Goal: Task Accomplishment & Management: Complete application form

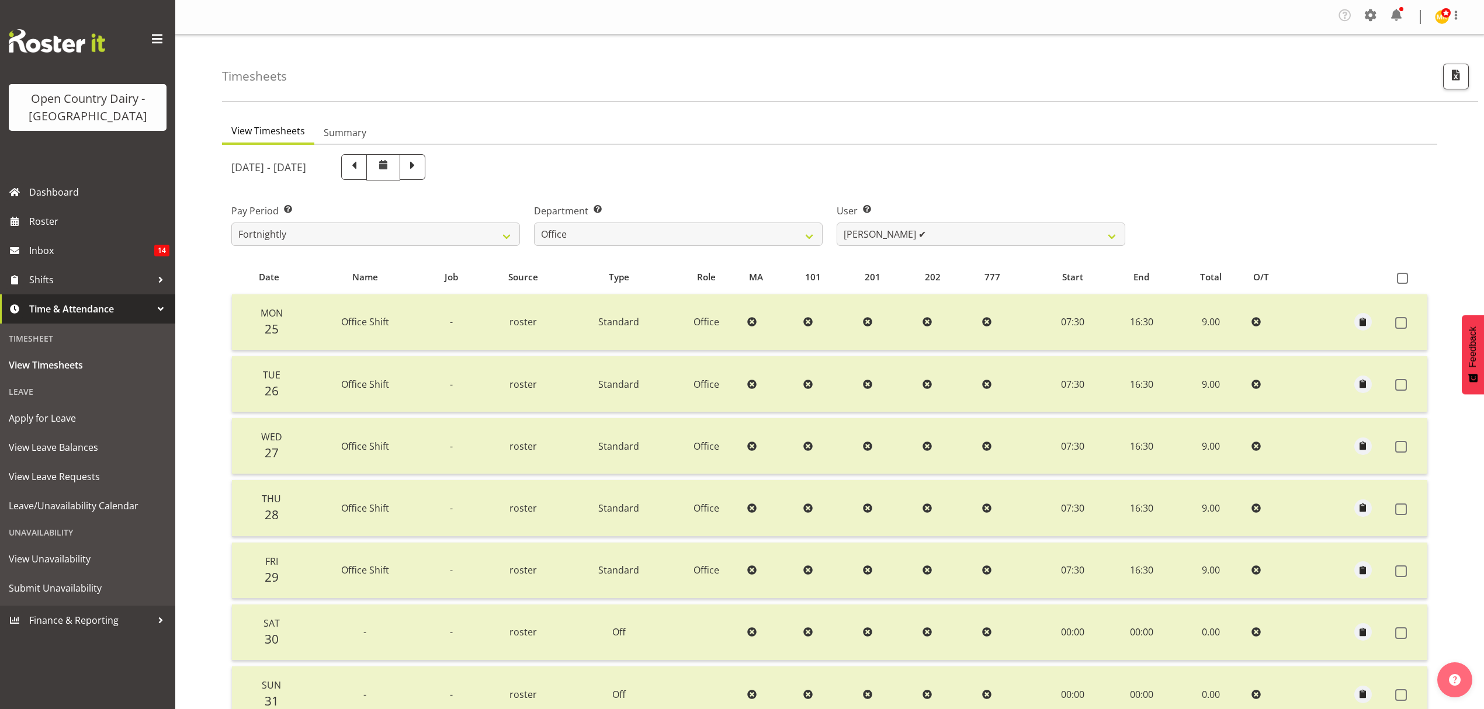
select select "699"
click at [425, 171] on span at bounding box center [413, 167] width 26 height 26
select select
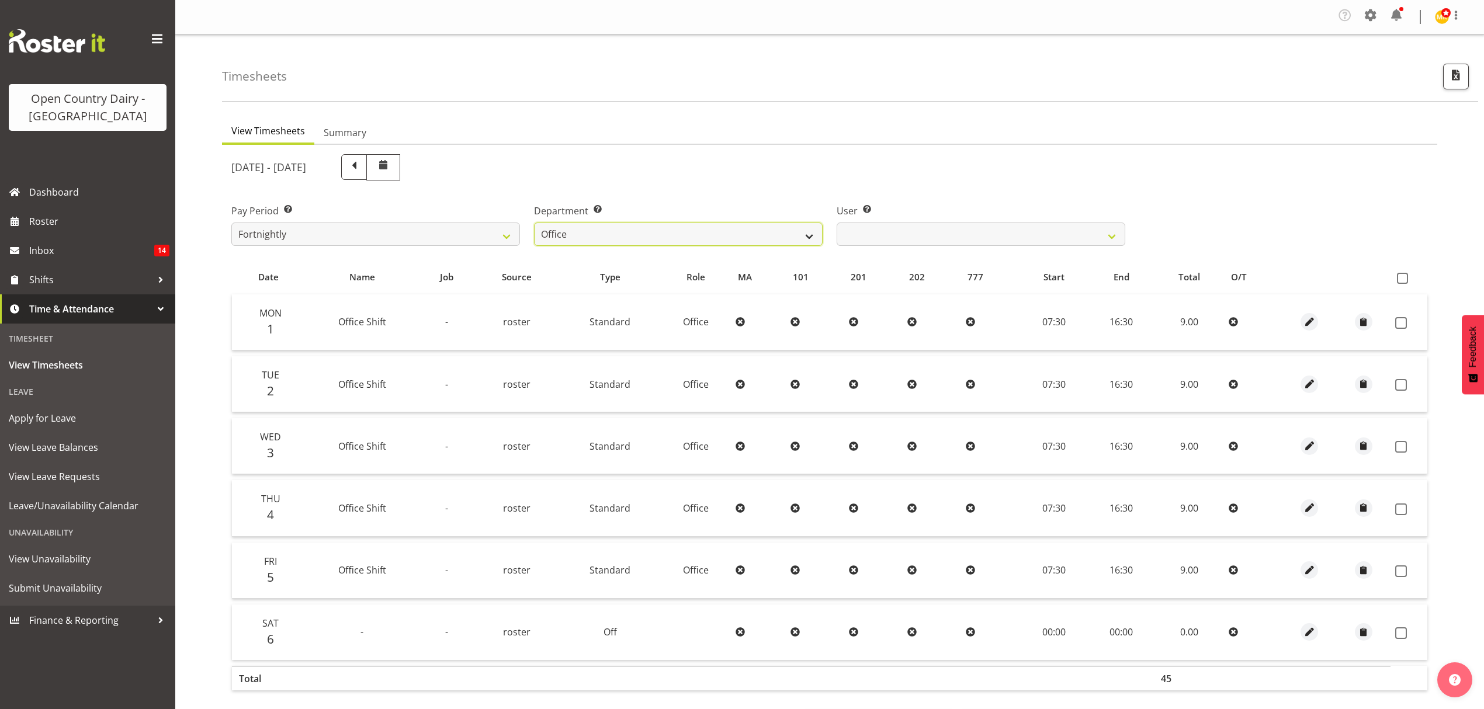
click at [709, 235] on select "734 735 736 737 738 739 851 852 853 854 855 856 858 861 862 865 868 869 870 873" at bounding box center [678, 234] width 289 height 23
select select "683"
click at [534, 223] on select "734 735 736 737 738 739 851 852 853 854 855 856 858 861 862 865 868 869 870 873" at bounding box center [678, 234] width 289 height 23
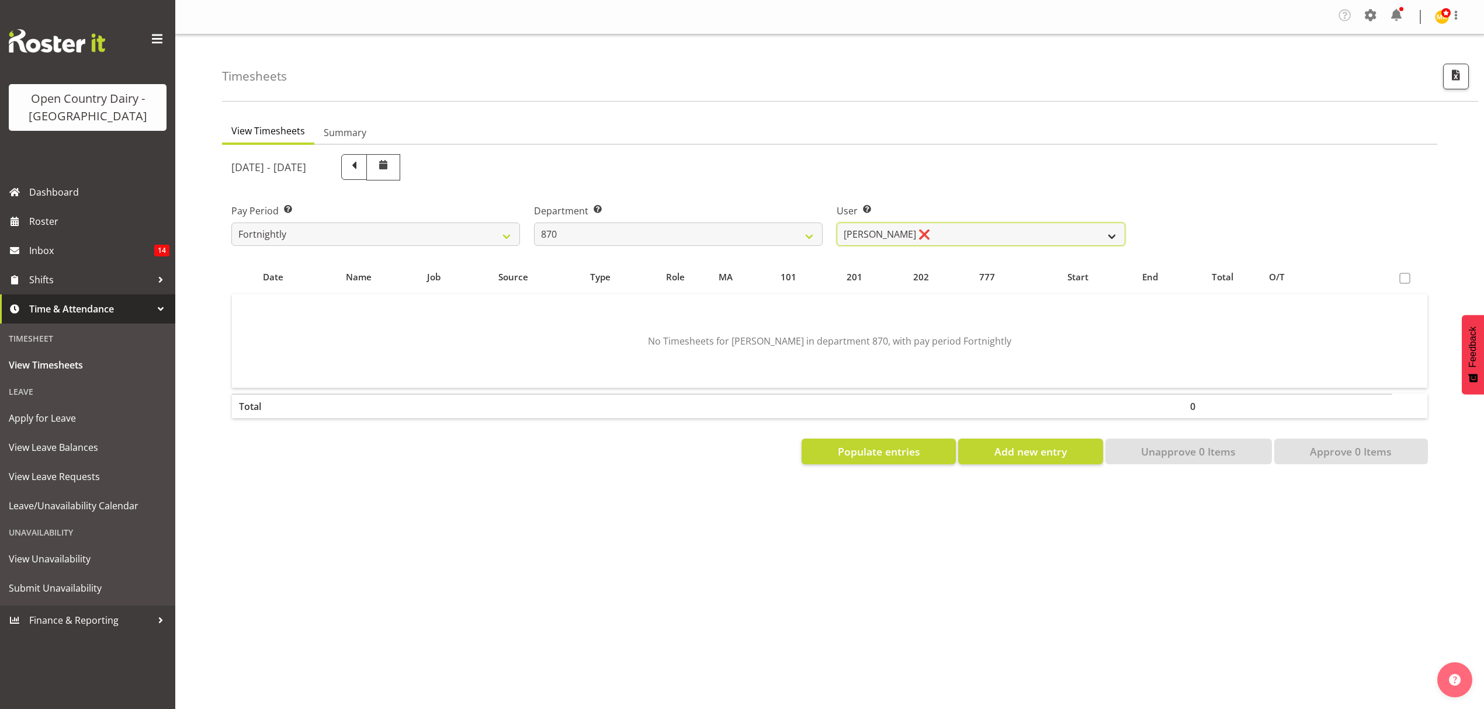
click at [954, 237] on select "[PERSON_NAME] ❌ [PERSON_NAME] ❌ [PERSON_NAME] ❌" at bounding box center [981, 234] width 289 height 23
select select "7473"
click at [837, 223] on select "[PERSON_NAME] ❌ [PERSON_NAME] ❌ [PERSON_NAME] ❌" at bounding box center [981, 234] width 289 height 23
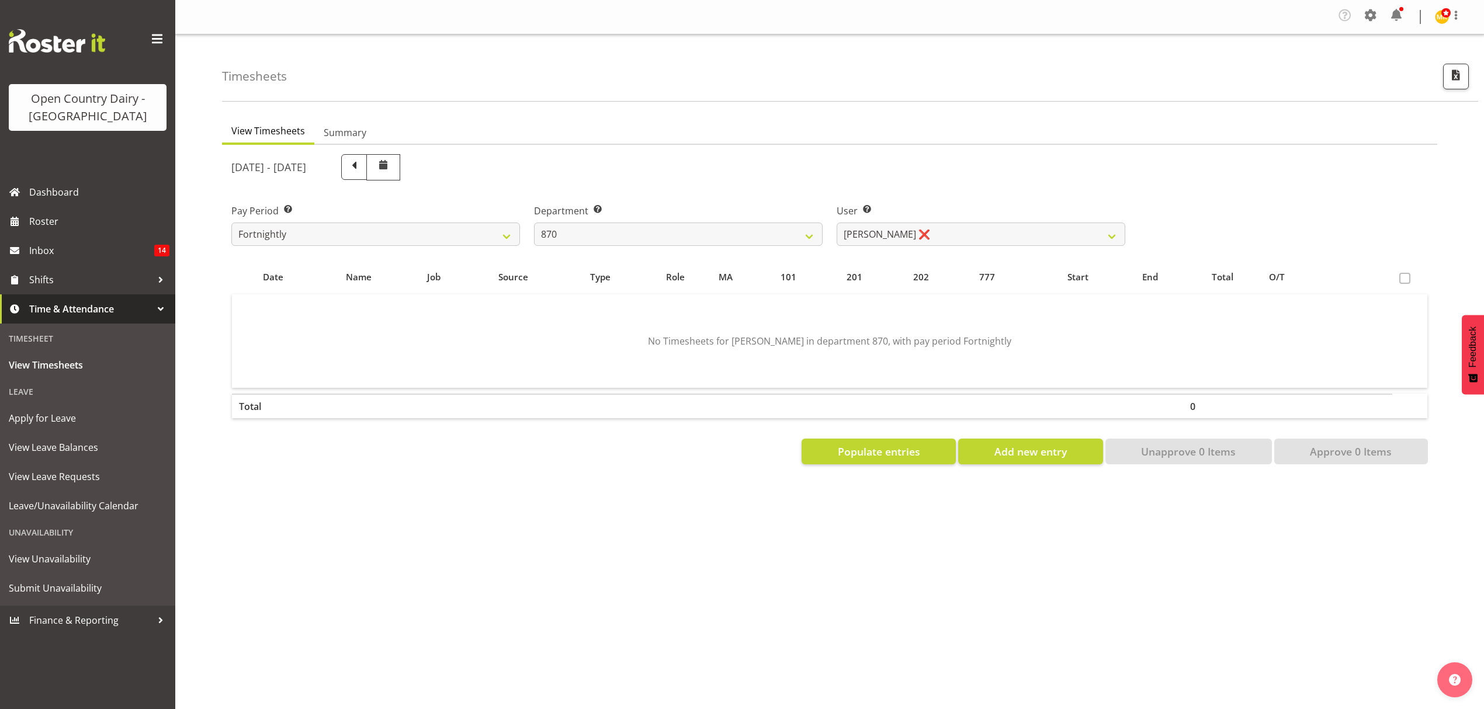
click at [0, 0] on div at bounding box center [0, 0] width 0 height 0
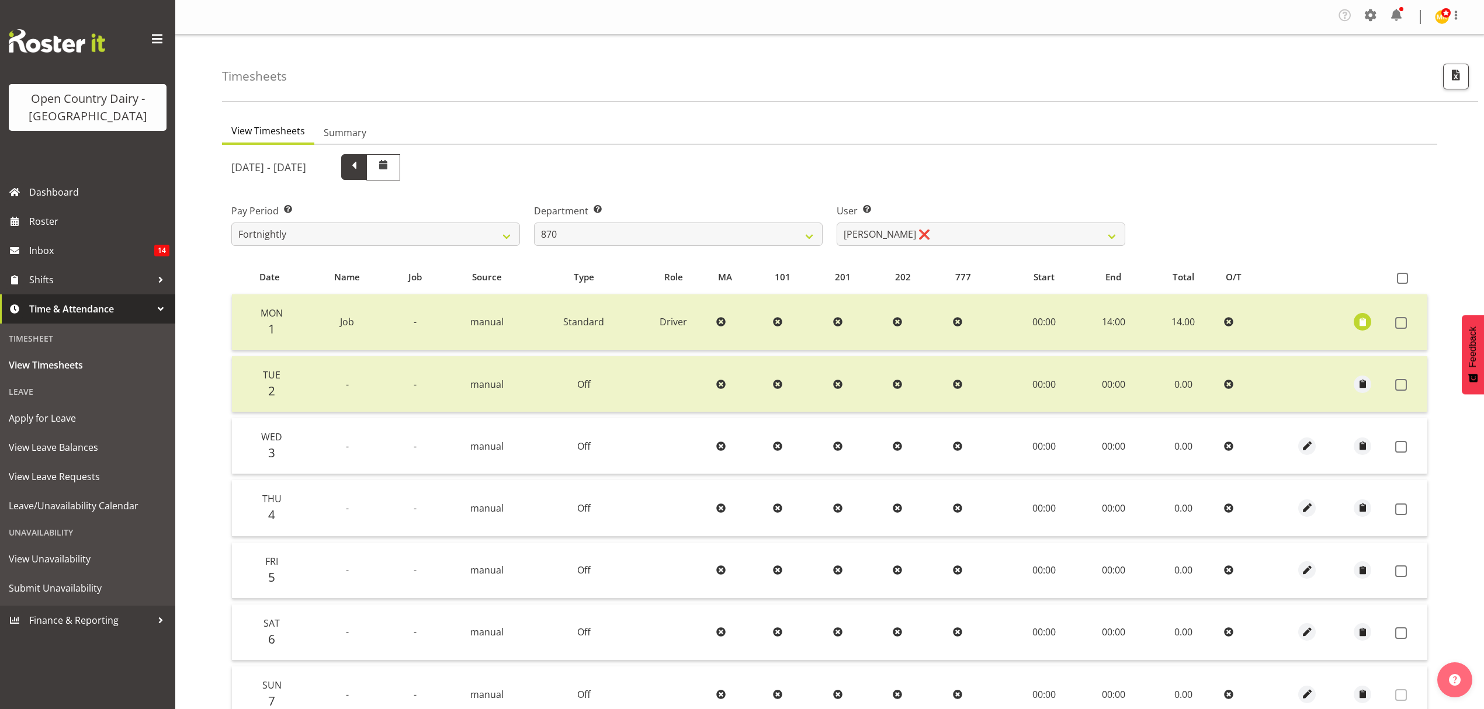
click at [362, 173] on span at bounding box center [353, 165] width 15 height 15
select select
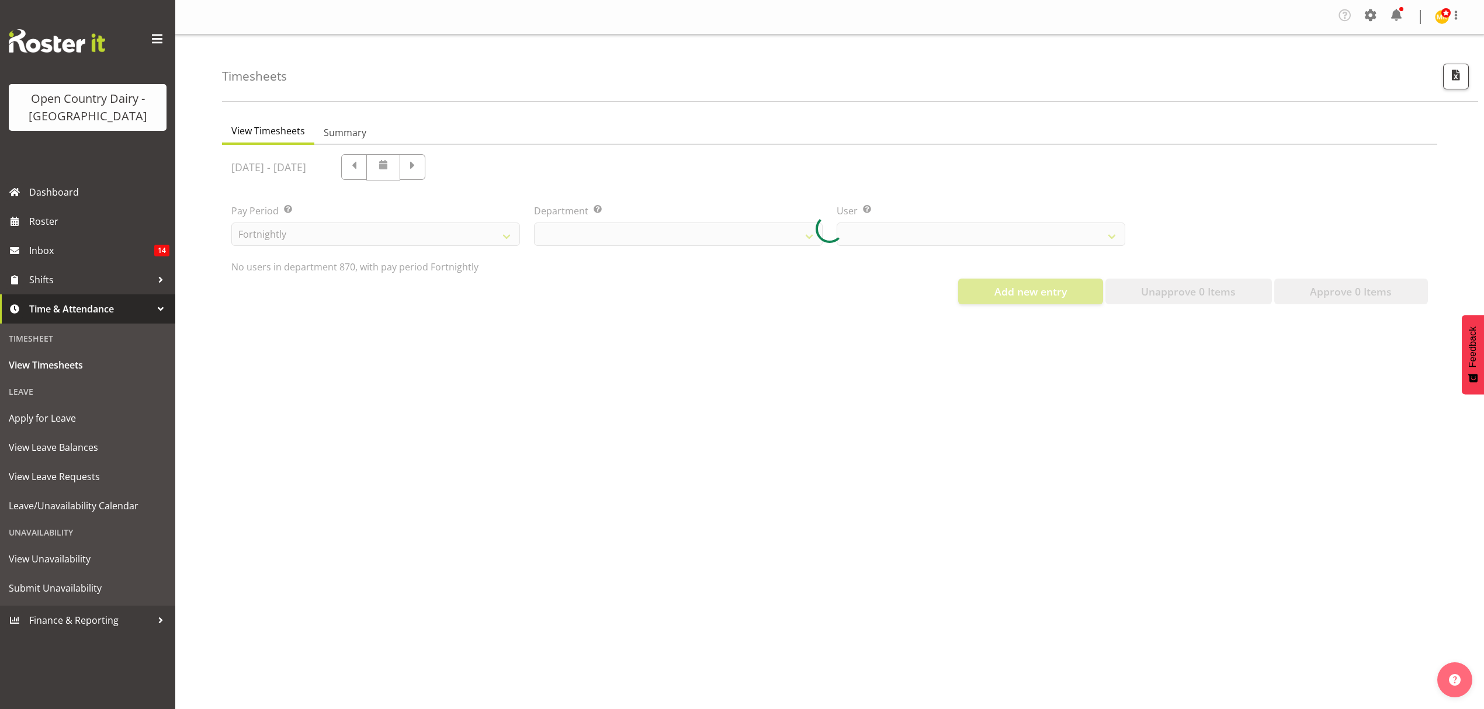
select select "683"
select select "7473"
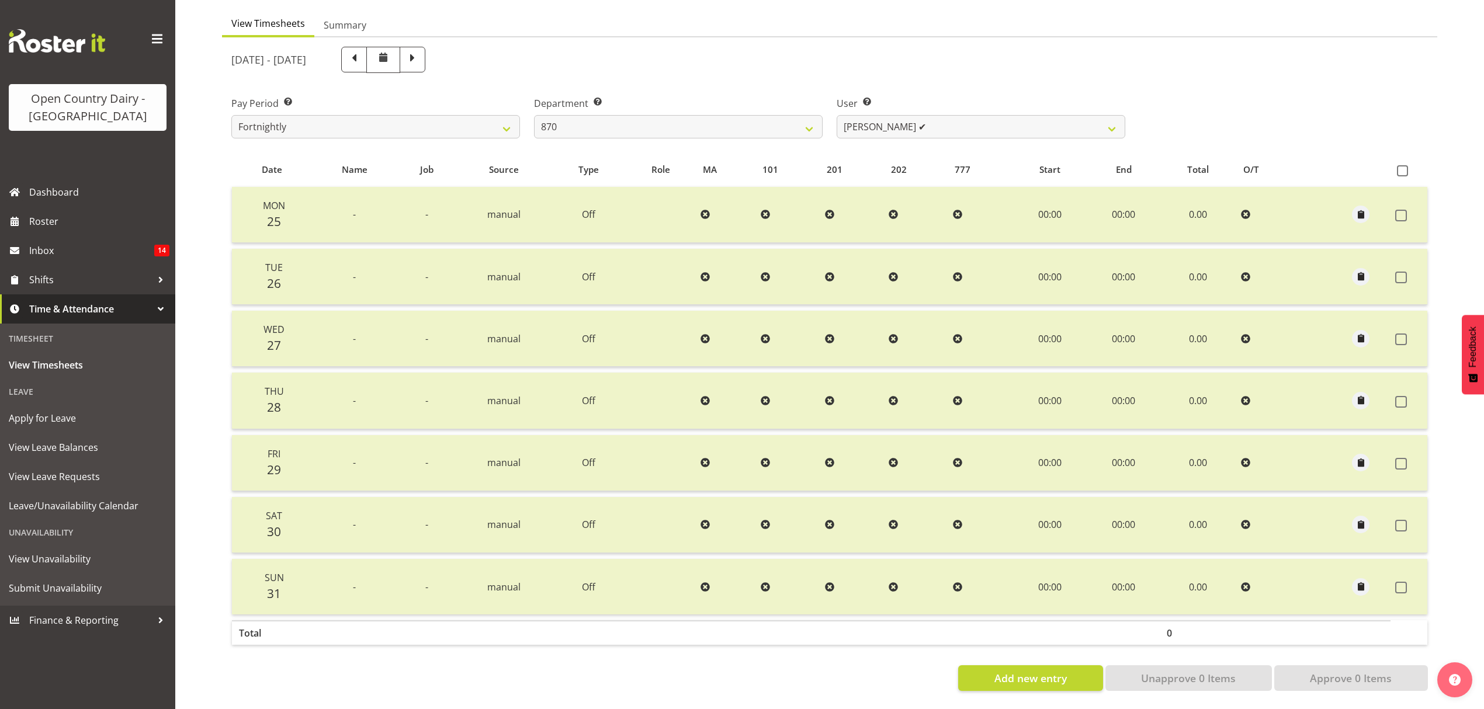
scroll to position [117, 0]
click at [420, 56] on span at bounding box center [412, 58] width 15 height 15
select select
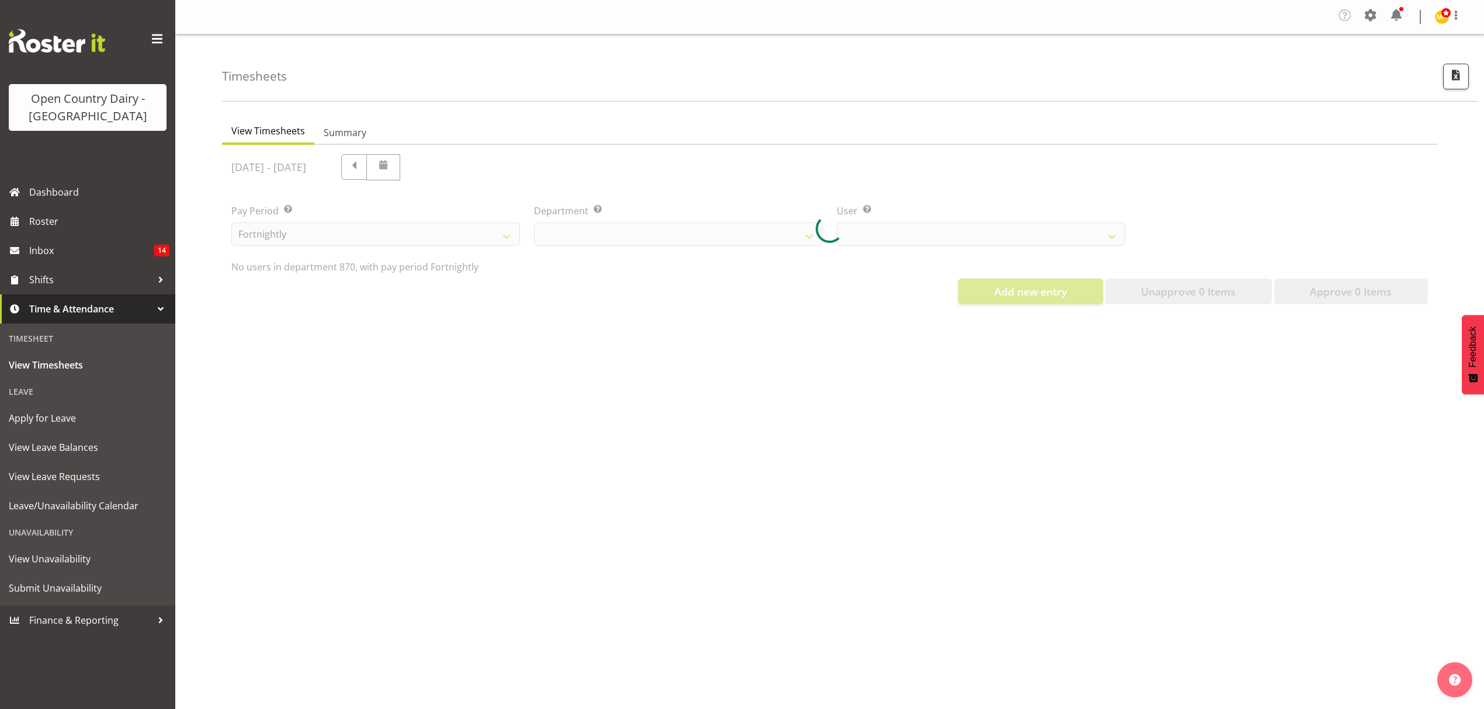
scroll to position [0, 0]
select select "683"
select select "7473"
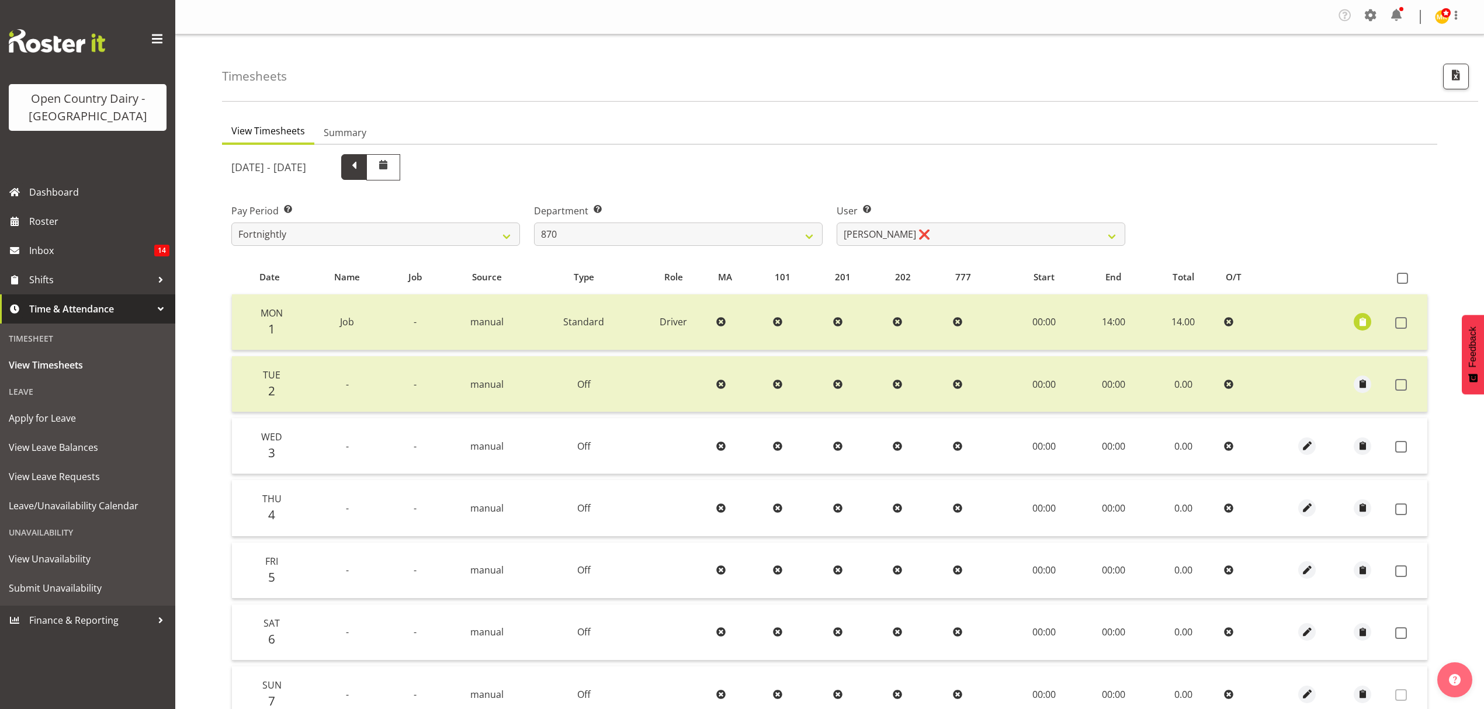
click at [362, 172] on span at bounding box center [353, 165] width 15 height 15
select select
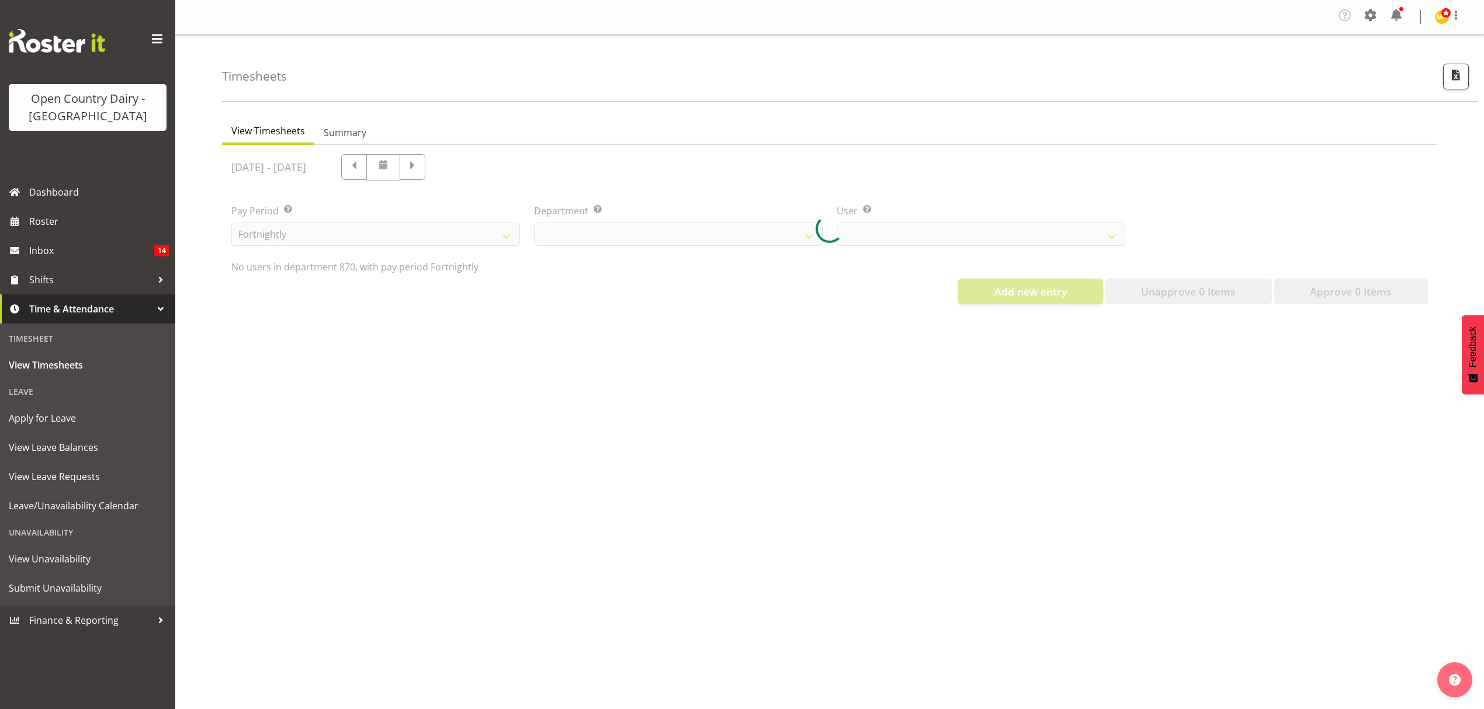
select select "683"
select select "7473"
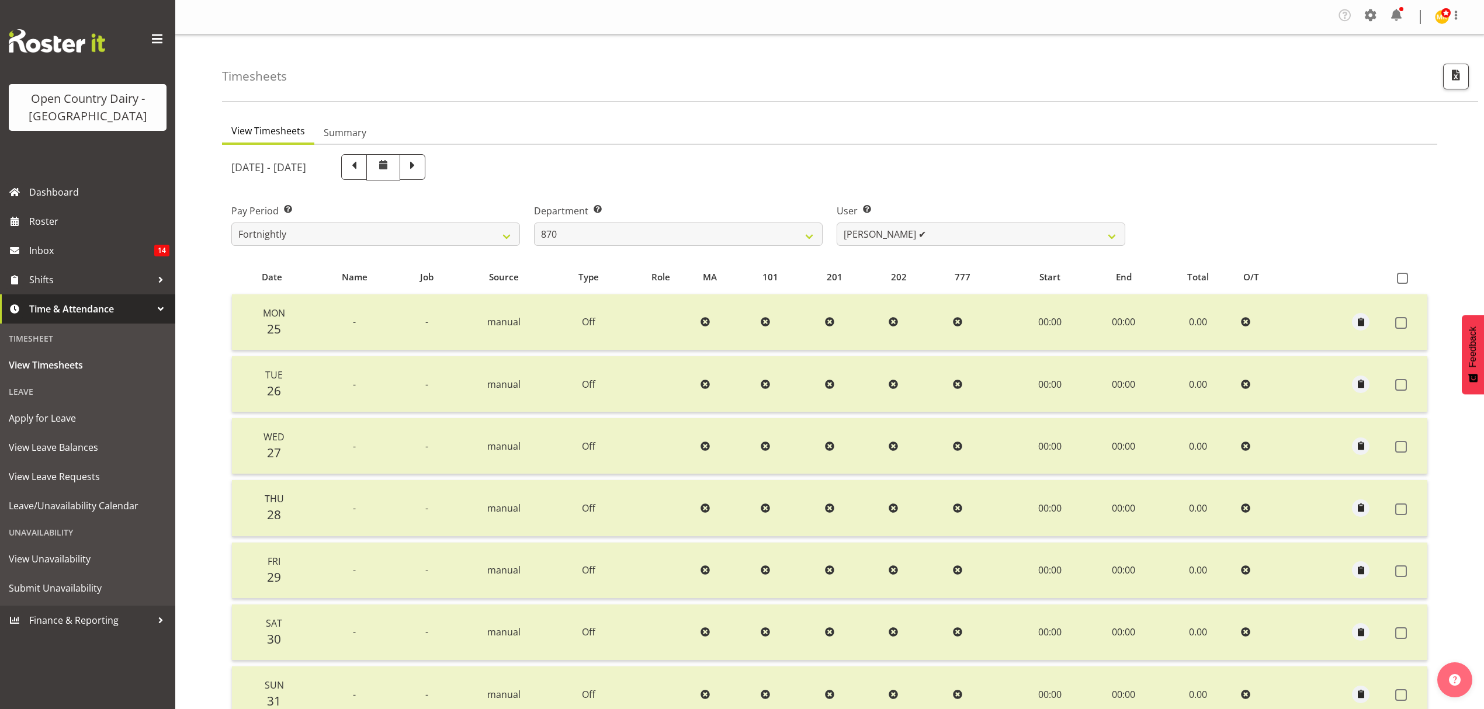
scroll to position [117, 0]
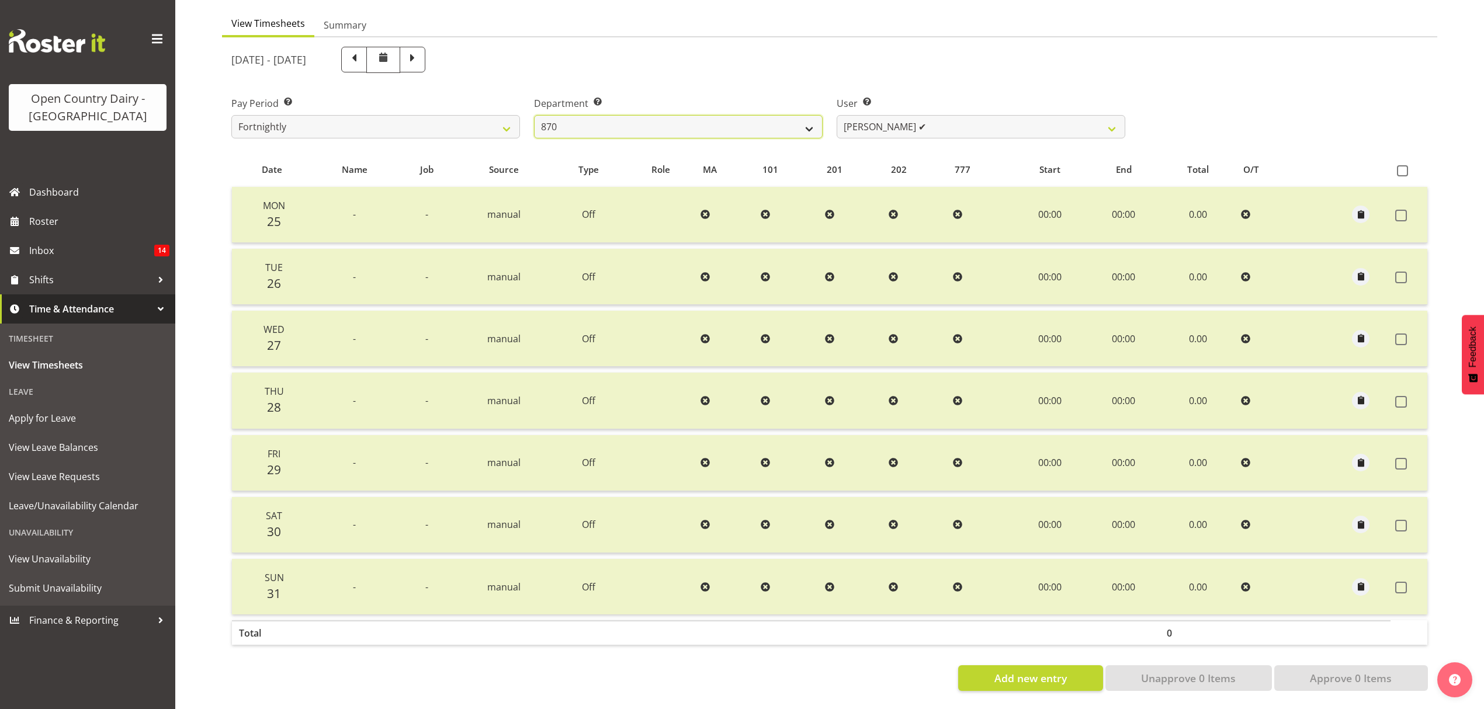
click at [690, 117] on select "734 735 736 737 738 739 851 852 853 854 855 856 858 861 862 865 868 869 870 873" at bounding box center [678, 126] width 289 height 23
click at [881, 124] on select "[PERSON_NAME] ✔ [PERSON_NAME] ✔ [PERSON_NAME] ✔" at bounding box center [981, 126] width 289 height 23
click at [837, 115] on select "[PERSON_NAME] ✔ [PERSON_NAME] ✔ [PERSON_NAME] ✔" at bounding box center [981, 126] width 289 height 23
click at [420, 54] on span at bounding box center [412, 58] width 15 height 15
select select
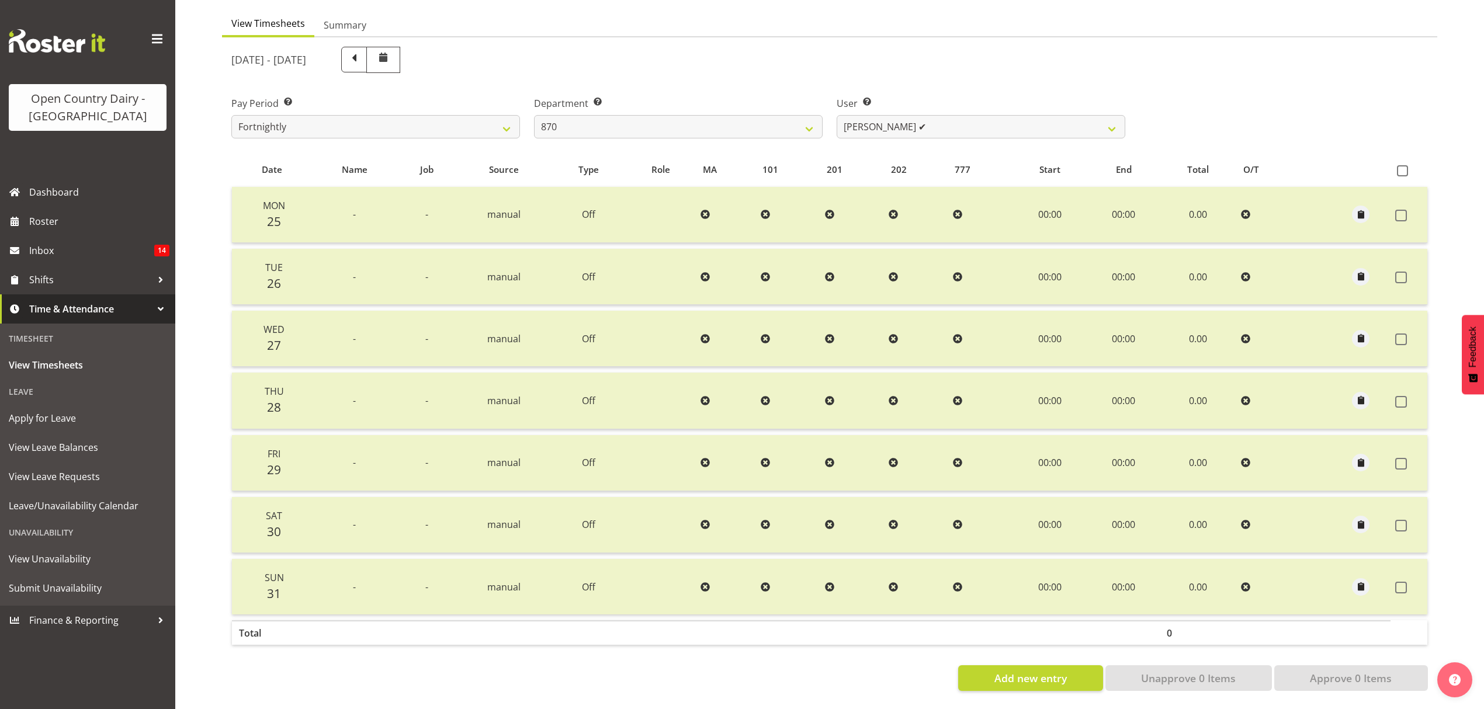
select select
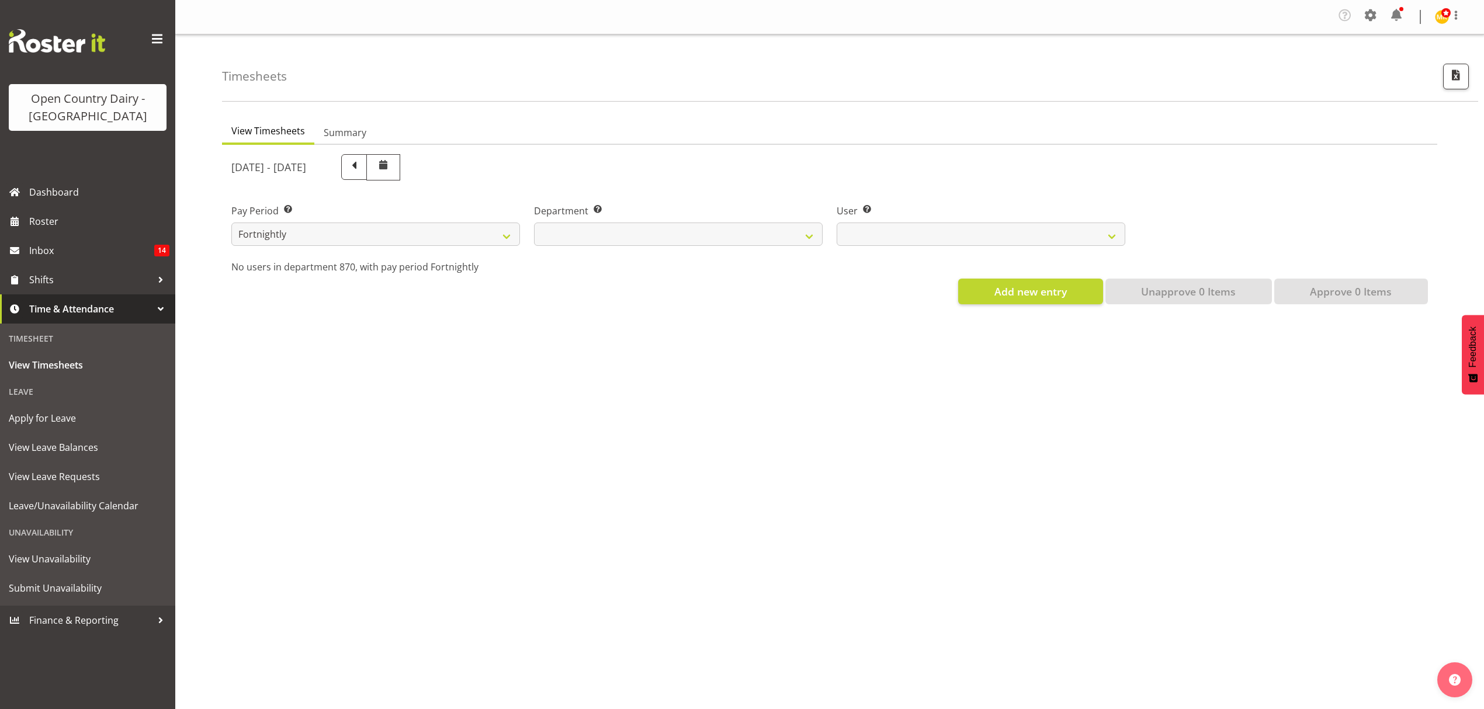
scroll to position [0, 0]
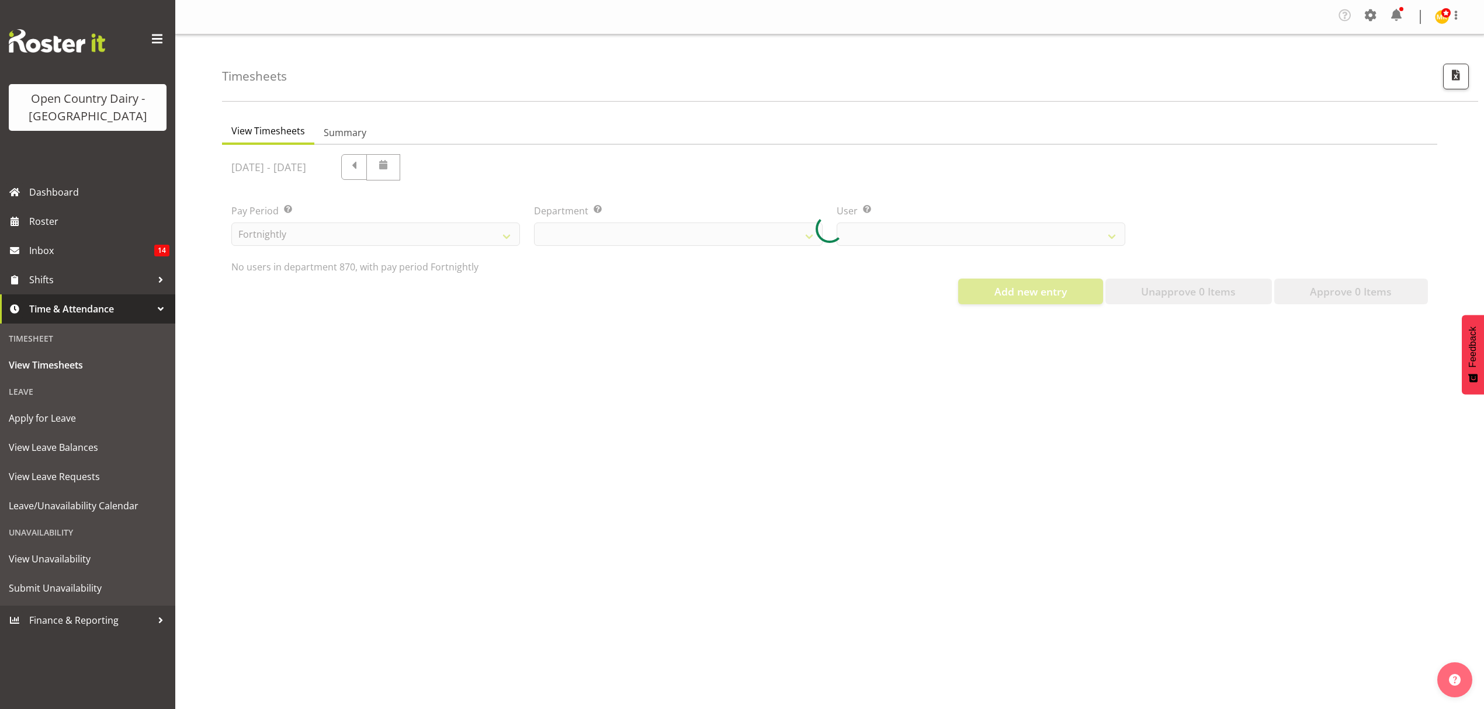
select select "683"
select select "7473"
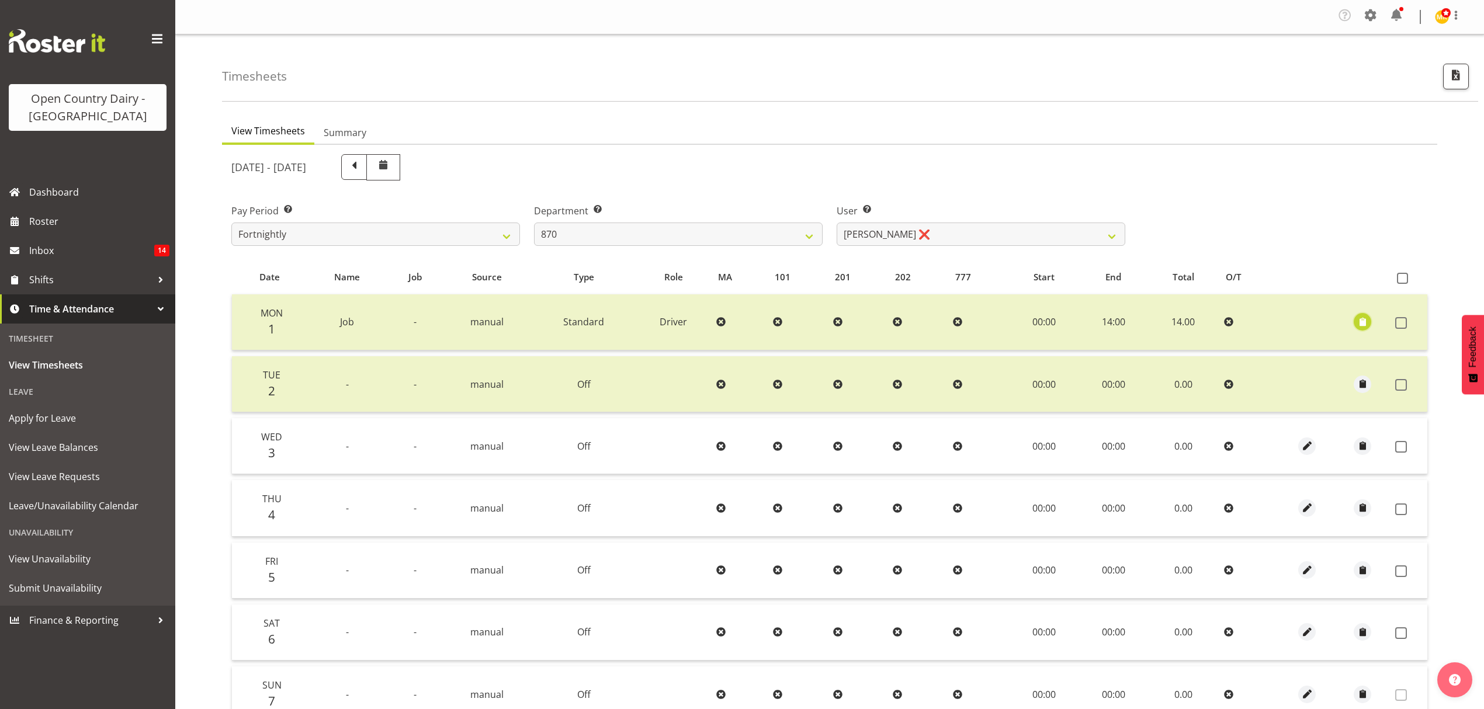
click at [1362, 323] on span "button" at bounding box center [1362, 321] width 13 height 13
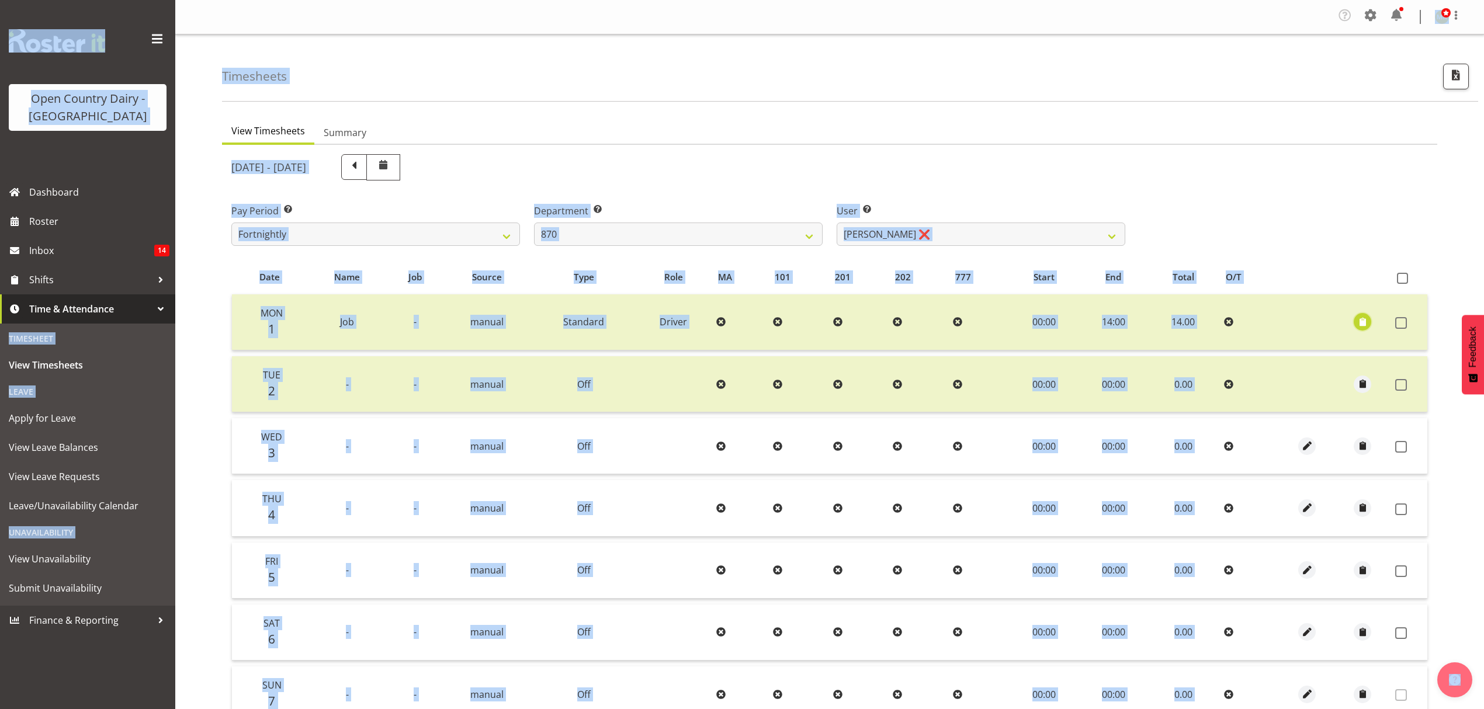
click at [1362, 323] on span "button" at bounding box center [1362, 321] width 13 height 13
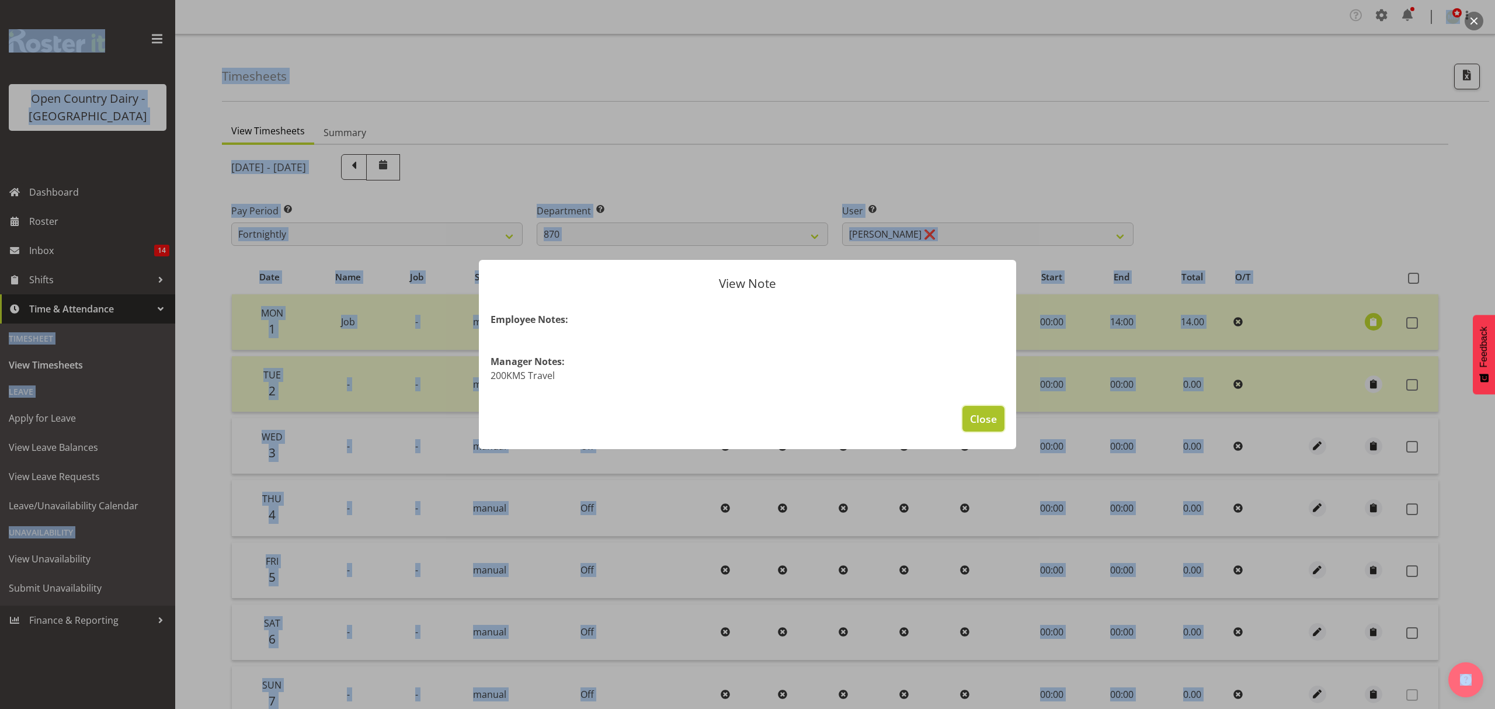
click at [984, 418] on span "Close" at bounding box center [983, 418] width 27 height 15
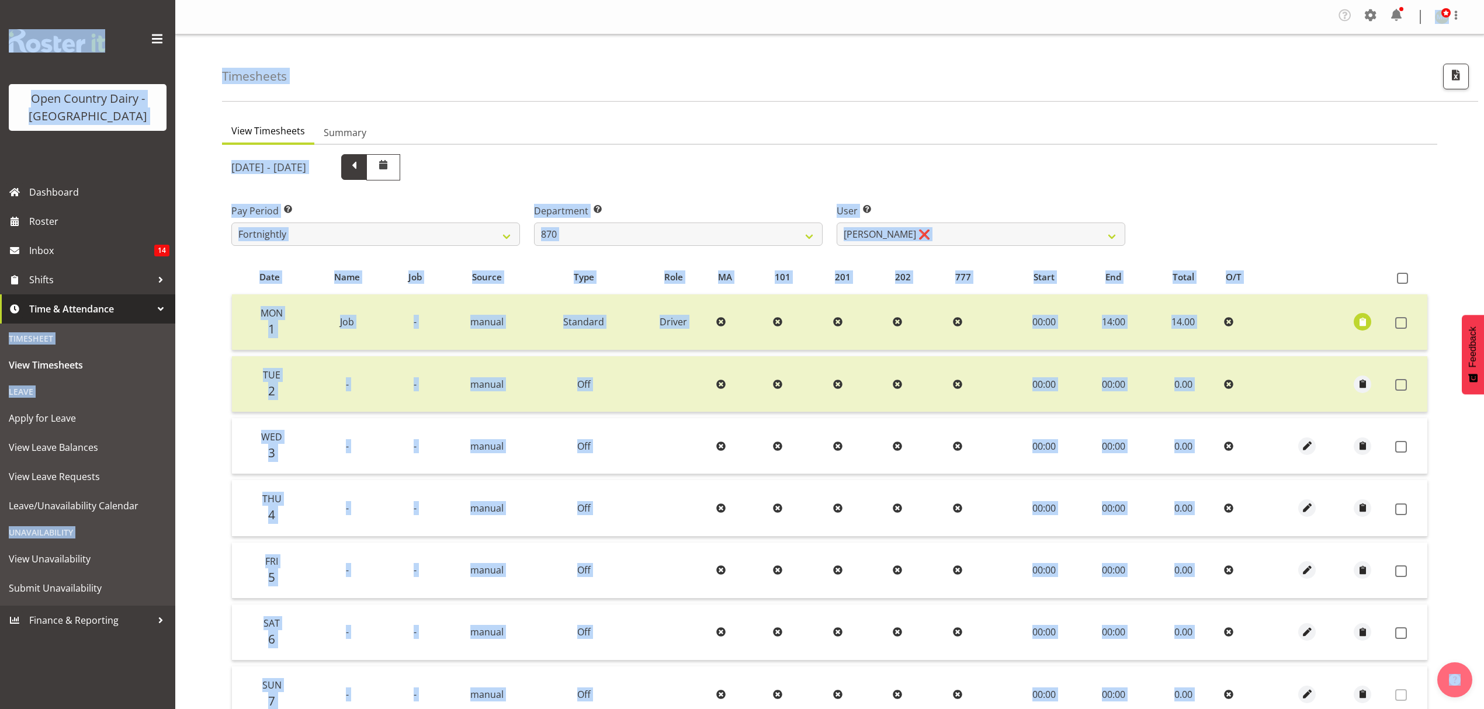
click at [362, 164] on span at bounding box center [353, 165] width 15 height 15
select select
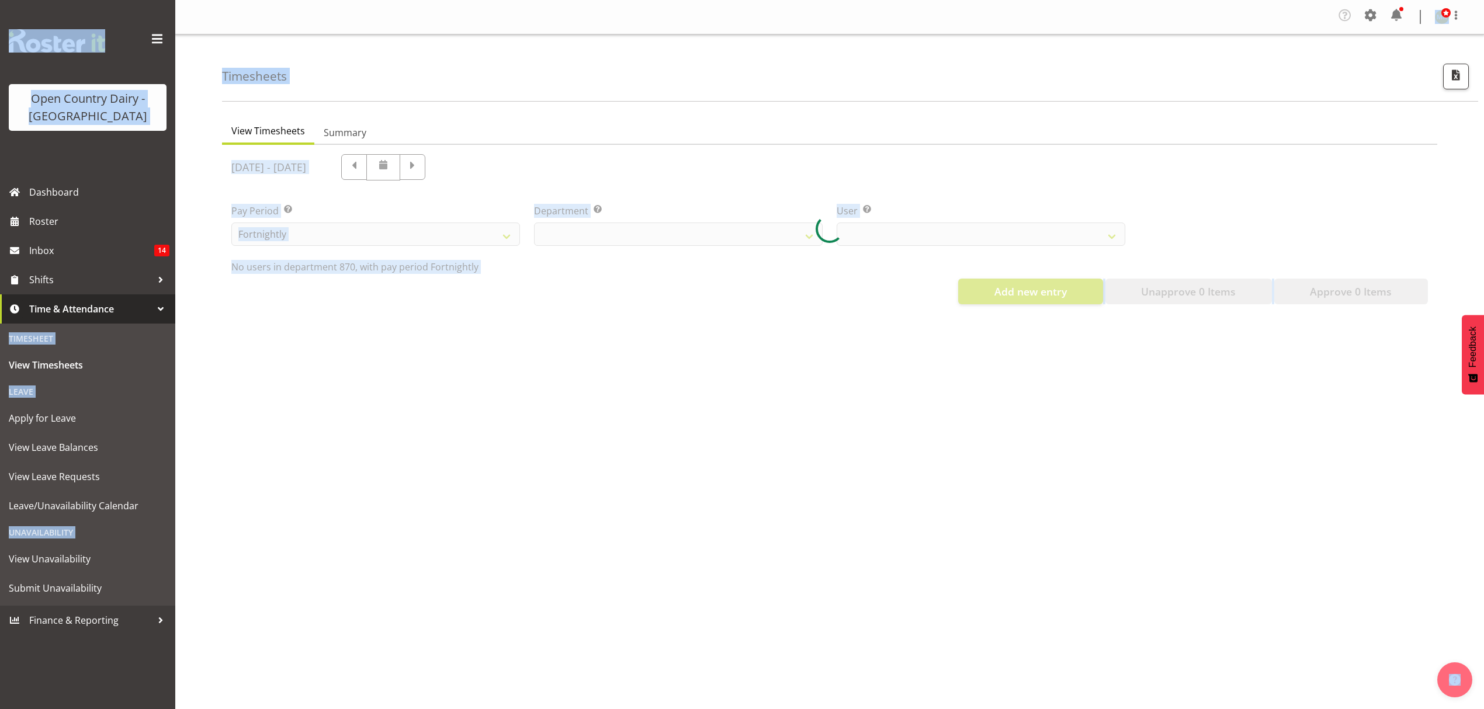
select select "683"
select select "7473"
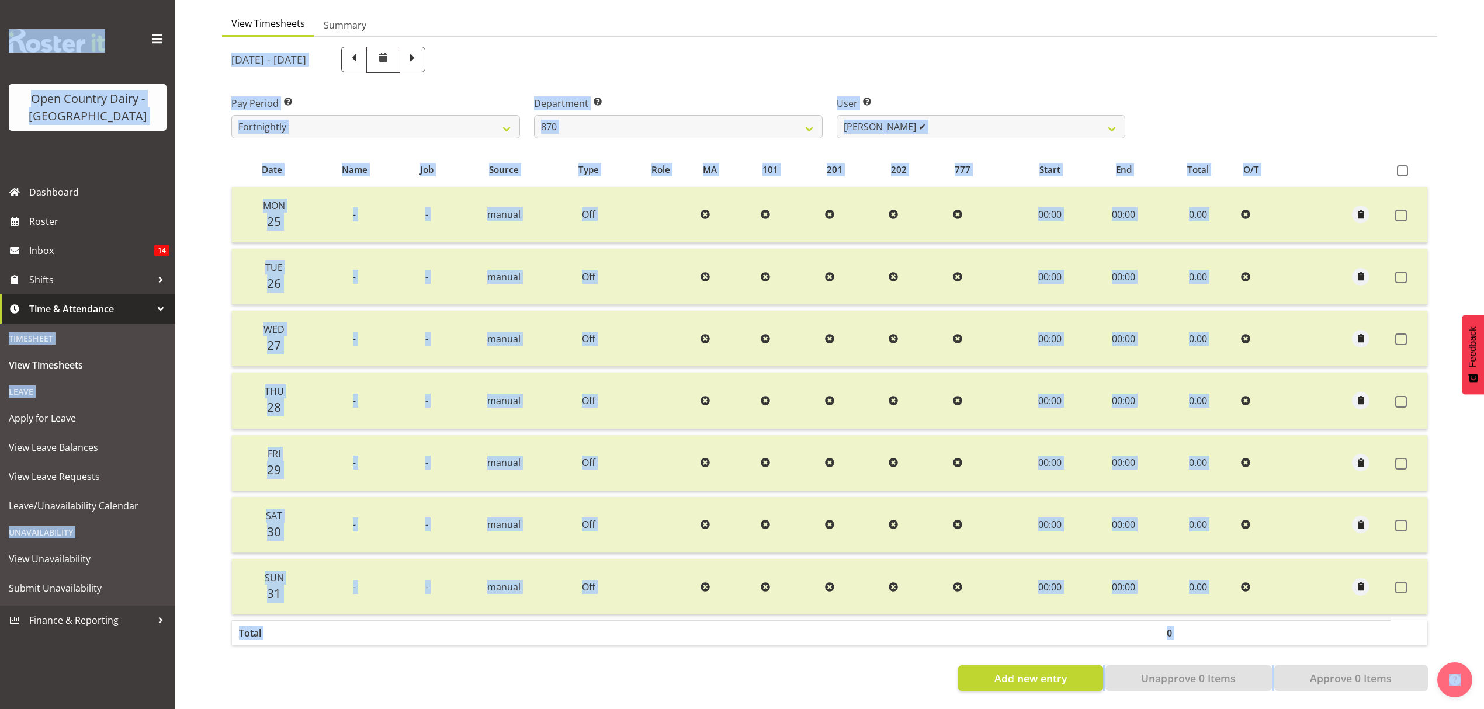
scroll to position [117, 0]
click at [420, 51] on span at bounding box center [412, 58] width 15 height 15
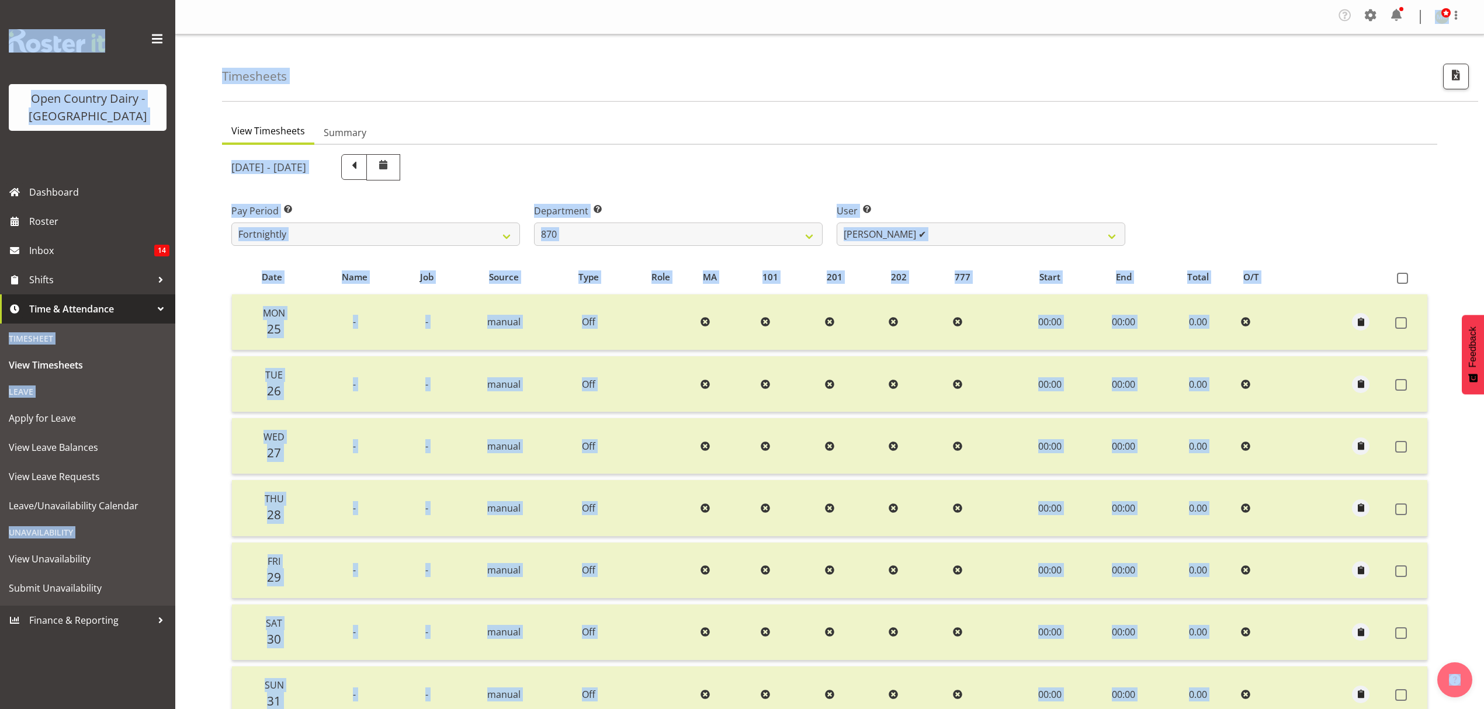
select select
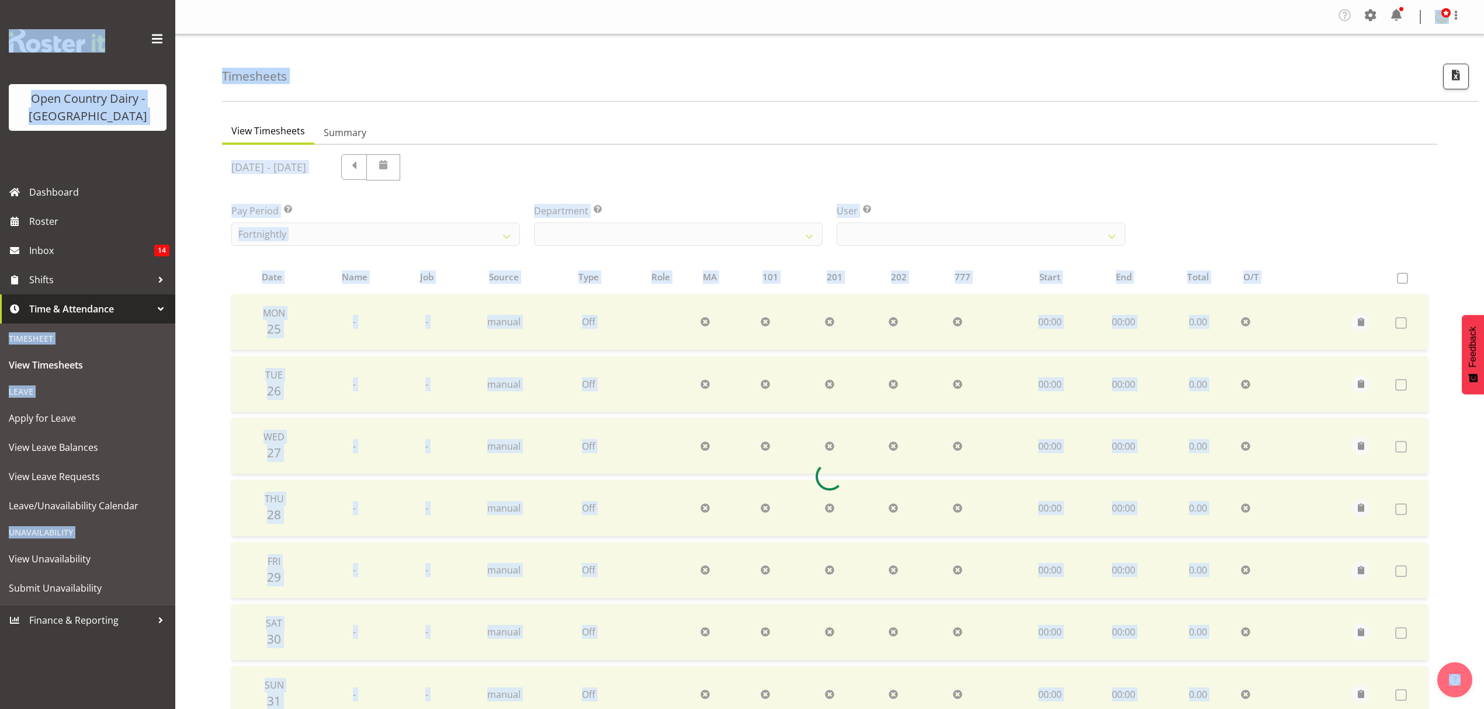
select select "683"
select select "7473"
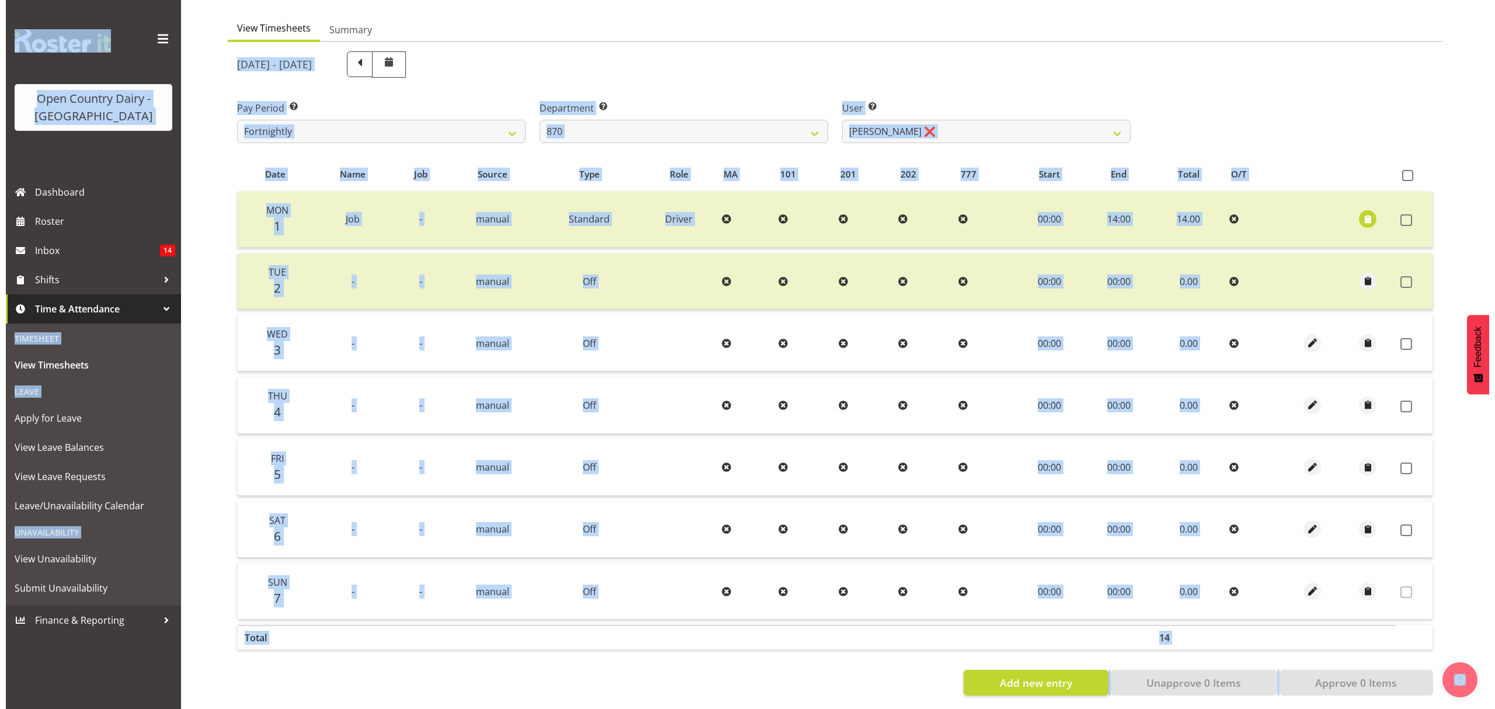
scroll to position [117, 0]
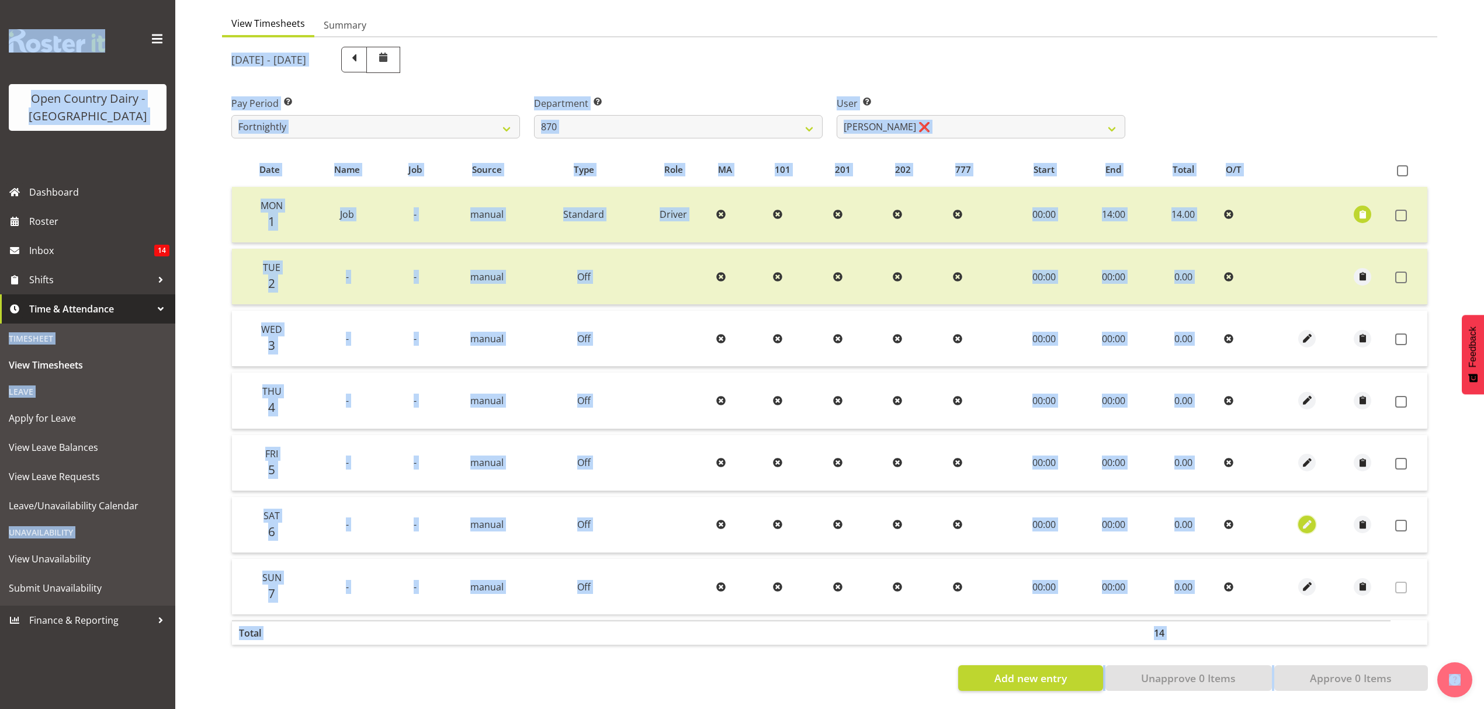
click at [1307, 518] on span "button" at bounding box center [1306, 524] width 13 height 13
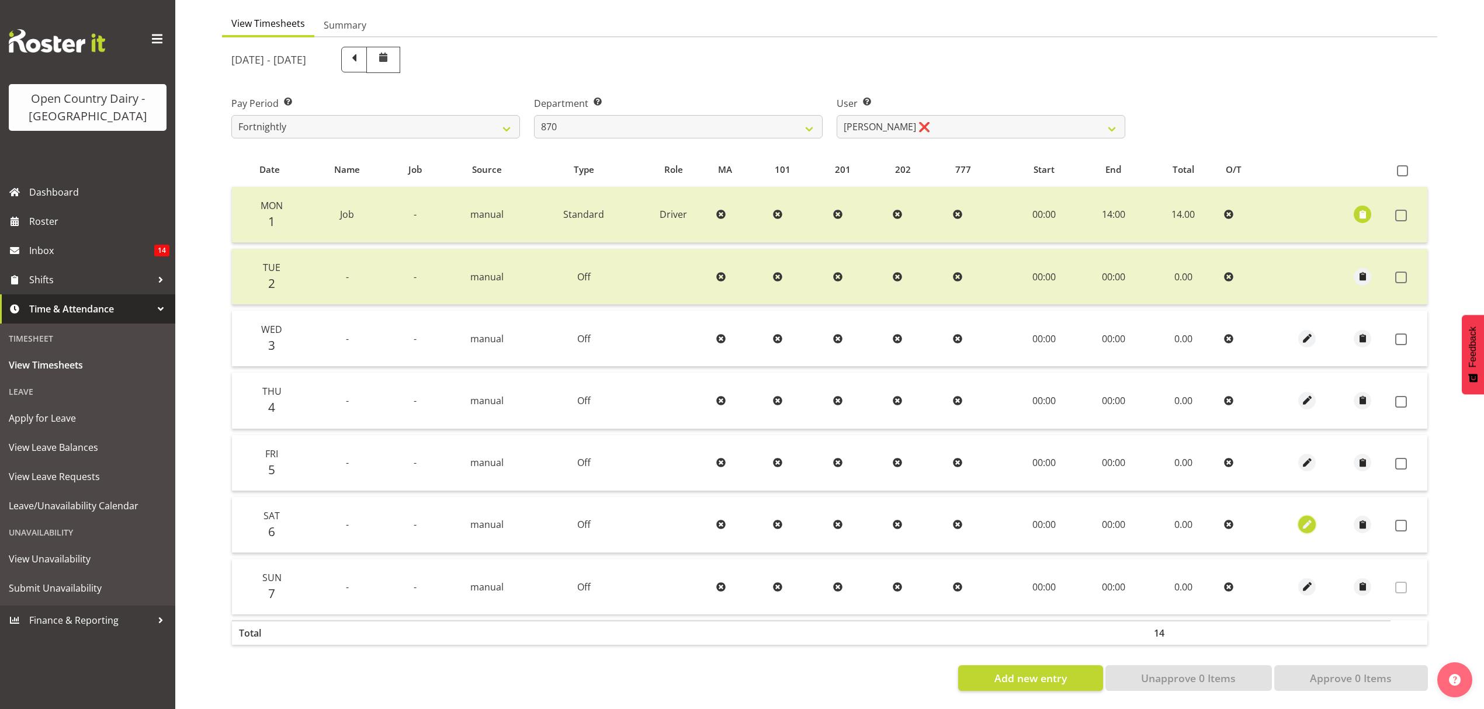
click at [1304, 518] on span "button" at bounding box center [1306, 524] width 13 height 13
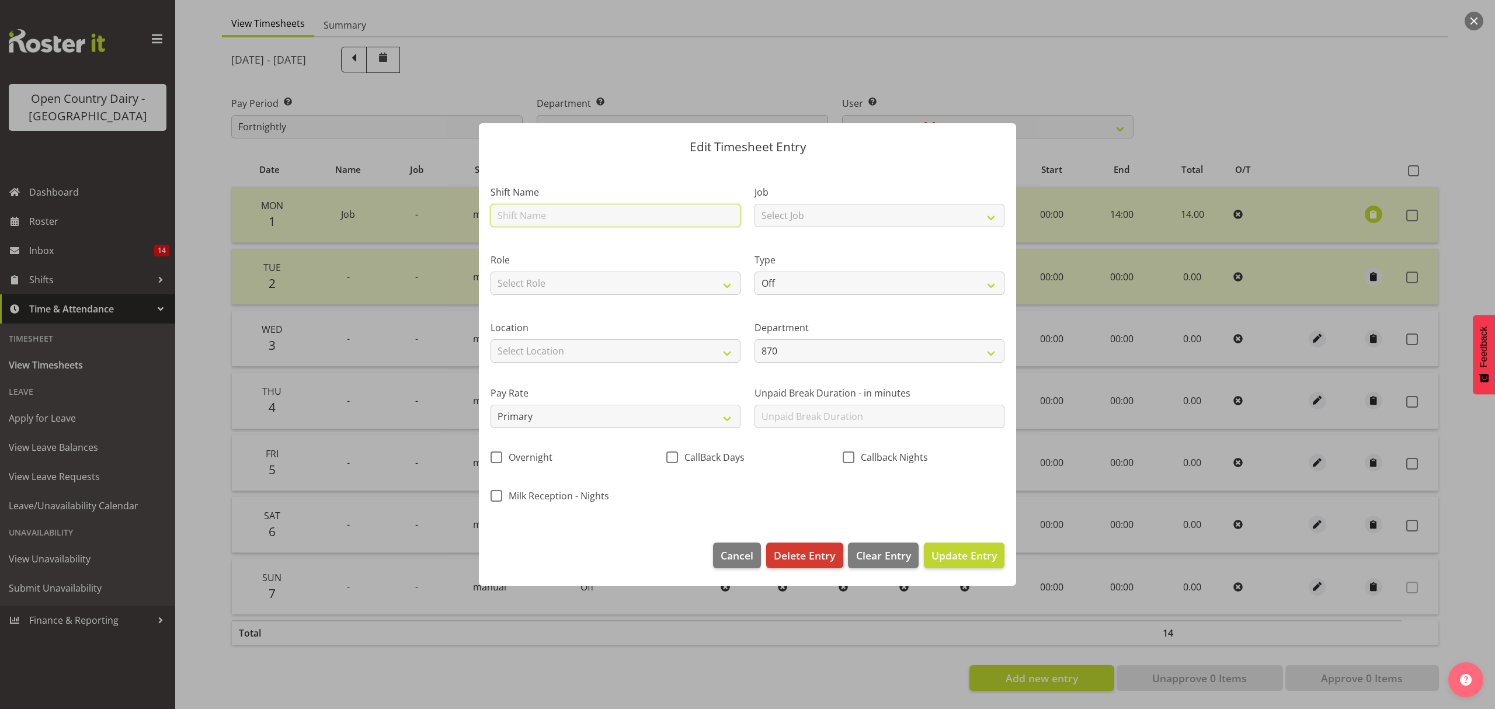
click at [681, 220] on input "text" at bounding box center [616, 215] width 250 height 23
type input "Nightshift"
click at [863, 275] on select "Off Standard Public Holiday Public Holiday (Worked) Day In Lieu Annual Leave Si…" at bounding box center [880, 283] width 250 height 23
click at [860, 281] on select "Off Standard Public Holiday Public Holiday (Worked) Day In Lieu Annual Leave Si…" at bounding box center [880, 283] width 250 height 23
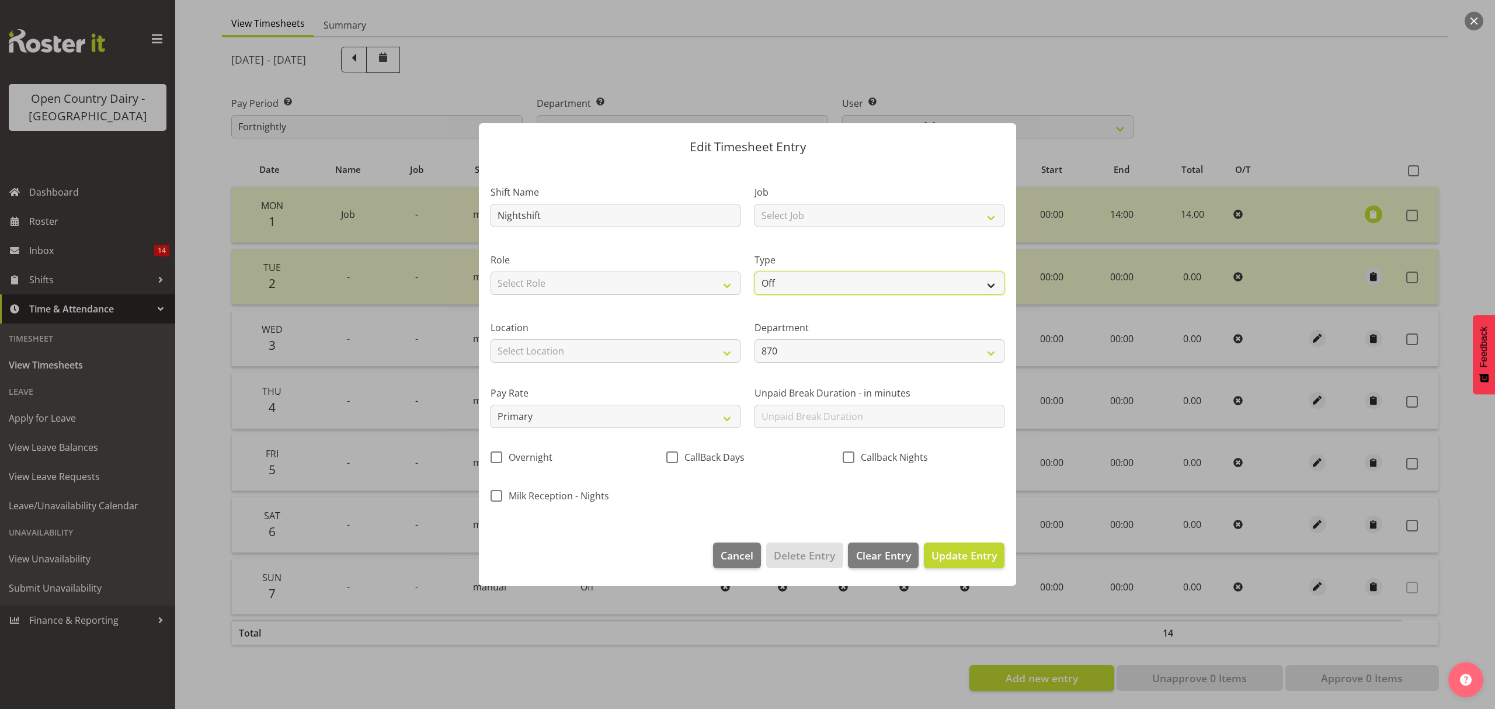
click at [860, 281] on select "Off Standard Public Holiday Public Holiday (Worked) Day In Lieu Annual Leave Si…" at bounding box center [880, 283] width 250 height 23
select select "Standard"
click at [755, 272] on select "Off Standard Public Holiday Public Holiday (Worked) Day In Lieu Annual Leave Si…" at bounding box center [880, 283] width 250 height 23
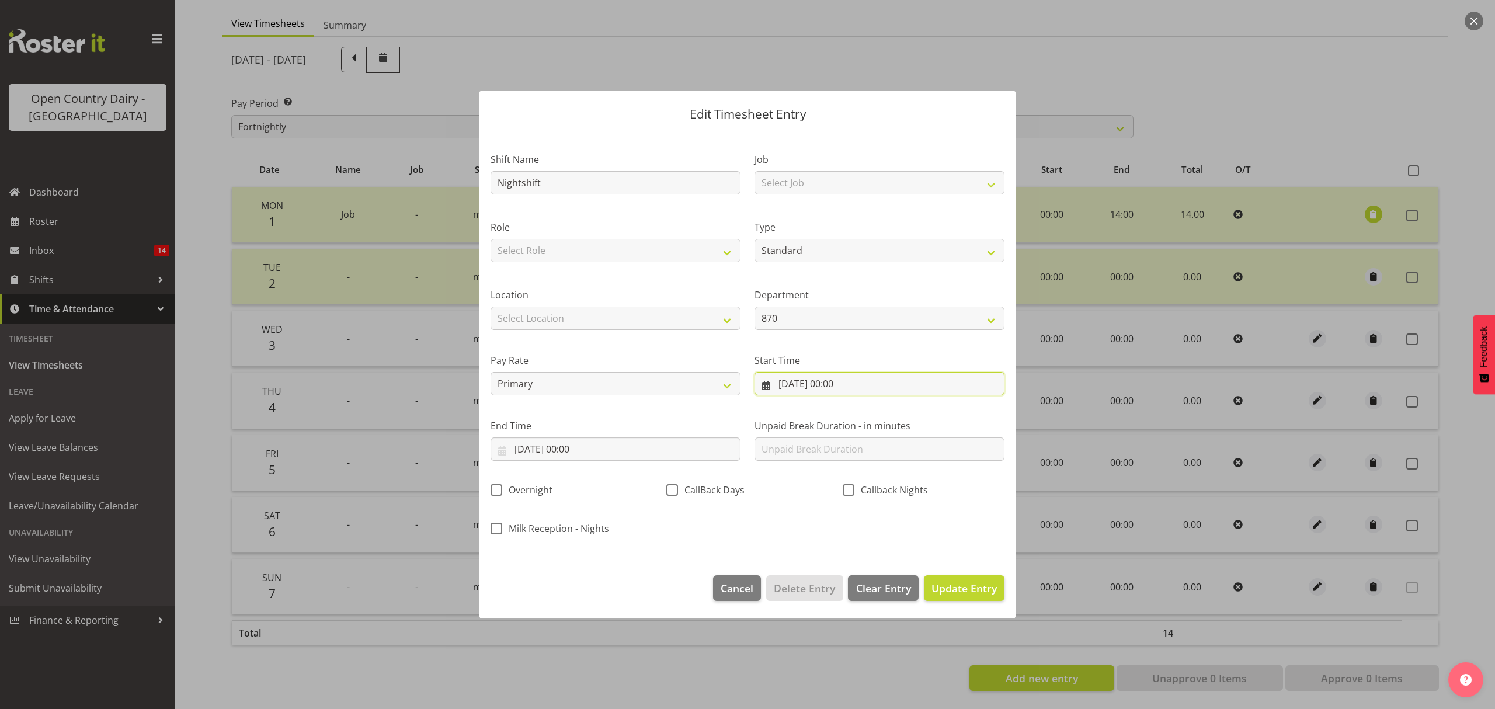
click at [872, 380] on input "[DATE] 00:00" at bounding box center [880, 383] width 250 height 23
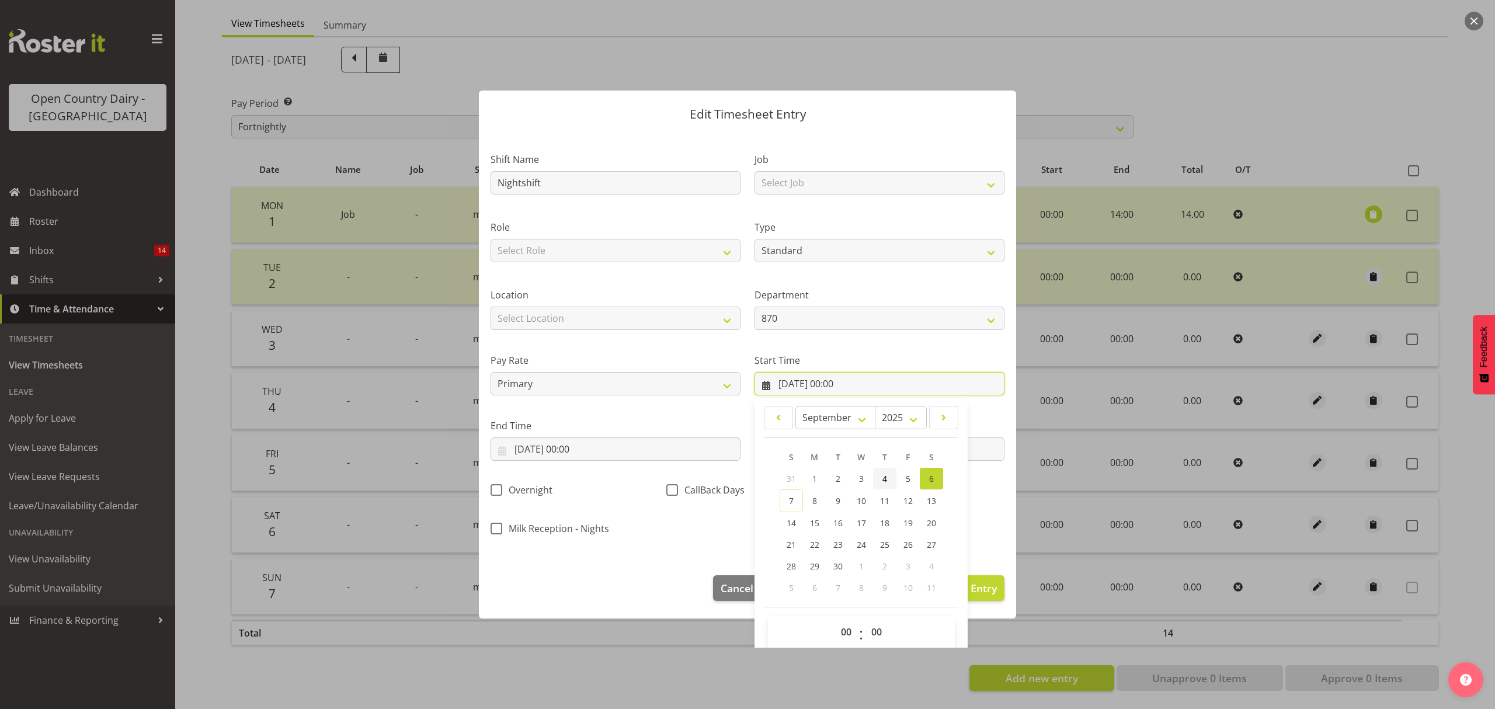
scroll to position [14, 0]
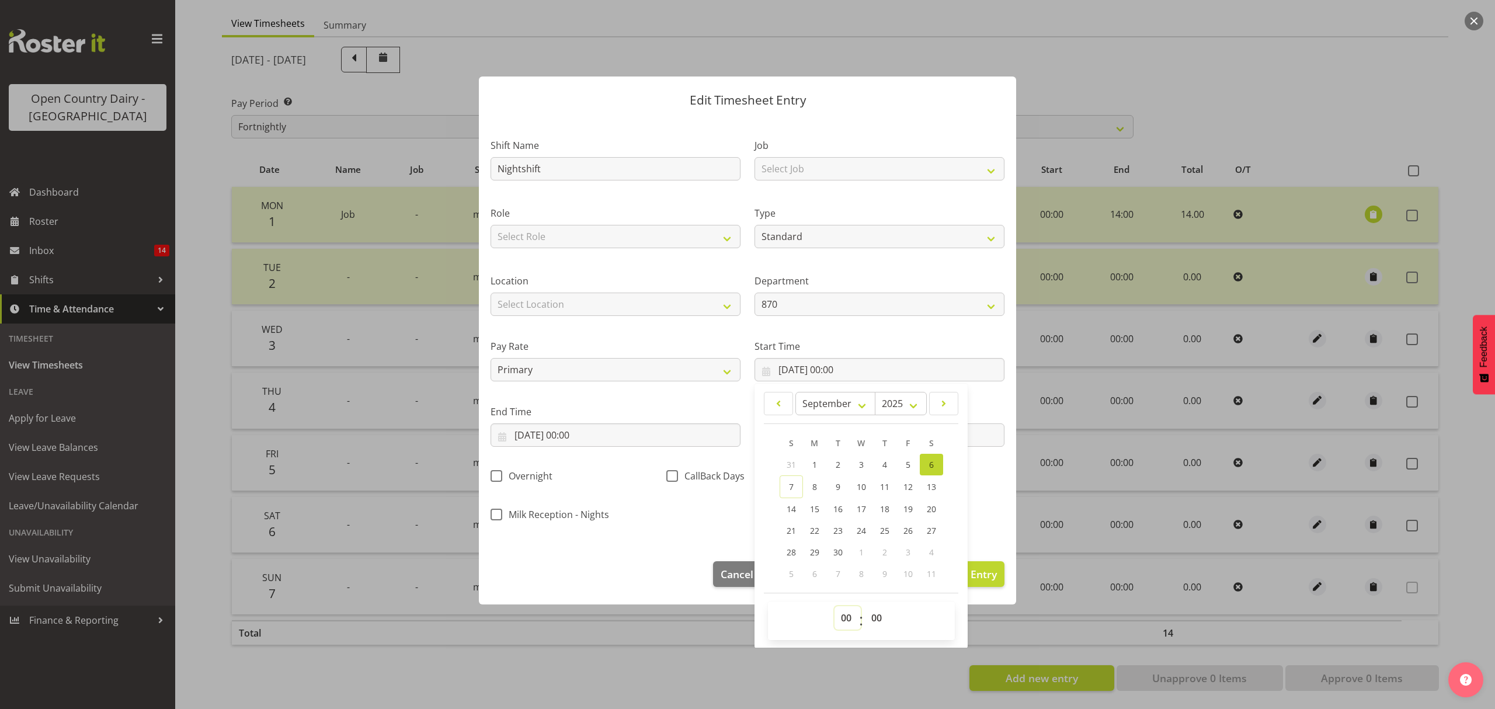
click at [842, 611] on select "00 01 02 03 04 05 06 07 08 09 10 11 12 13 14 15 16 17 18 19 20 21 22 23" at bounding box center [848, 617] width 26 height 23
select select "16"
click at [835, 607] on select "00 01 02 03 04 05 06 07 08 09 10 11 12 13 14 15 16 17 18 19 20 21 22 23" at bounding box center [848, 617] width 26 height 23
type input "[DATE] 16:00"
click at [868, 619] on select "00 01 02 03 04 05 06 07 08 09 10 11 12 13 14 15 16 17 18 19 20 21 22 23 24 25 2…" at bounding box center [878, 617] width 26 height 23
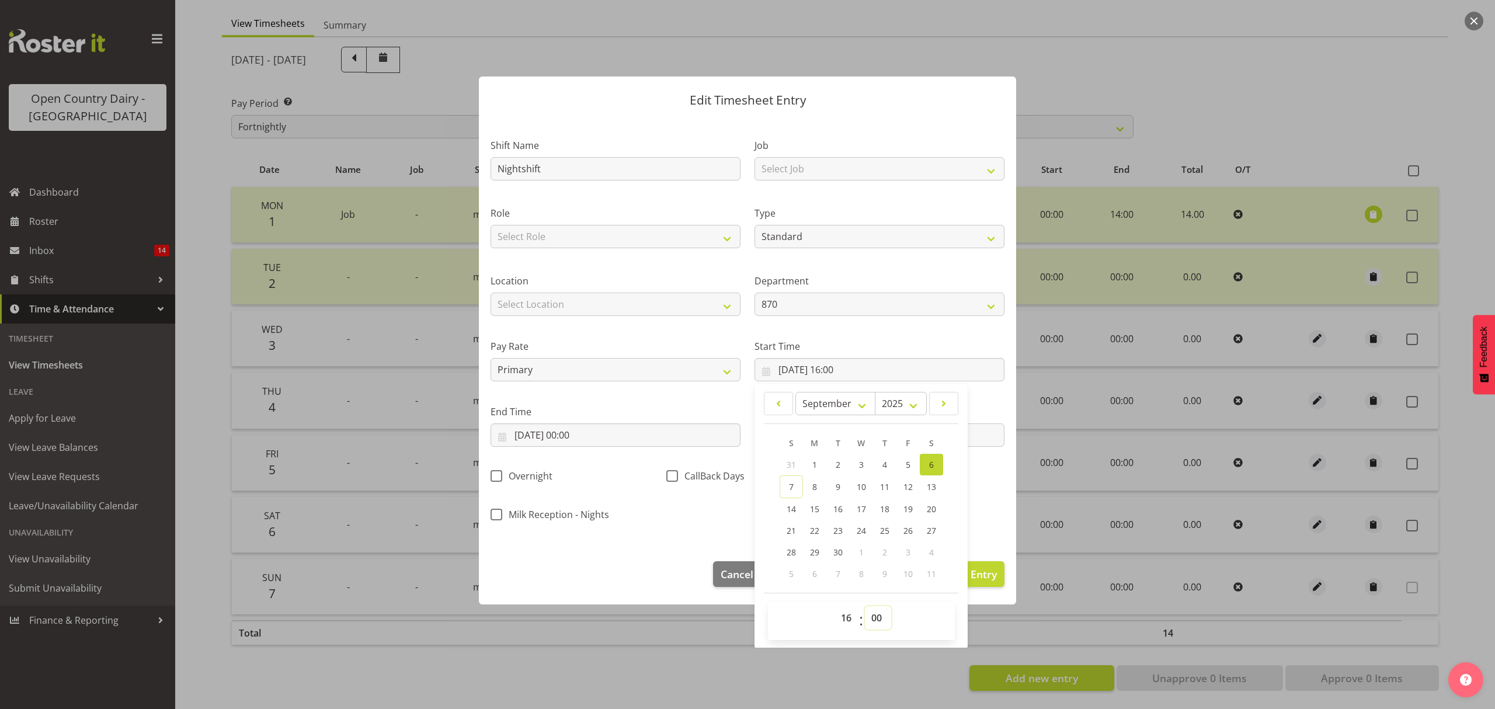
select select "15"
click at [865, 607] on select "00 01 02 03 04 05 06 07 08 09 10 11 12 13 14 15 16 17 18 19 20 21 22 23 24 25 2…" at bounding box center [878, 617] width 26 height 23
click at [880, 525] on span "25" at bounding box center [884, 530] width 9 height 11
type input "[DATE] 16:15"
click at [602, 428] on input "[DATE] 00:00" at bounding box center [616, 435] width 250 height 23
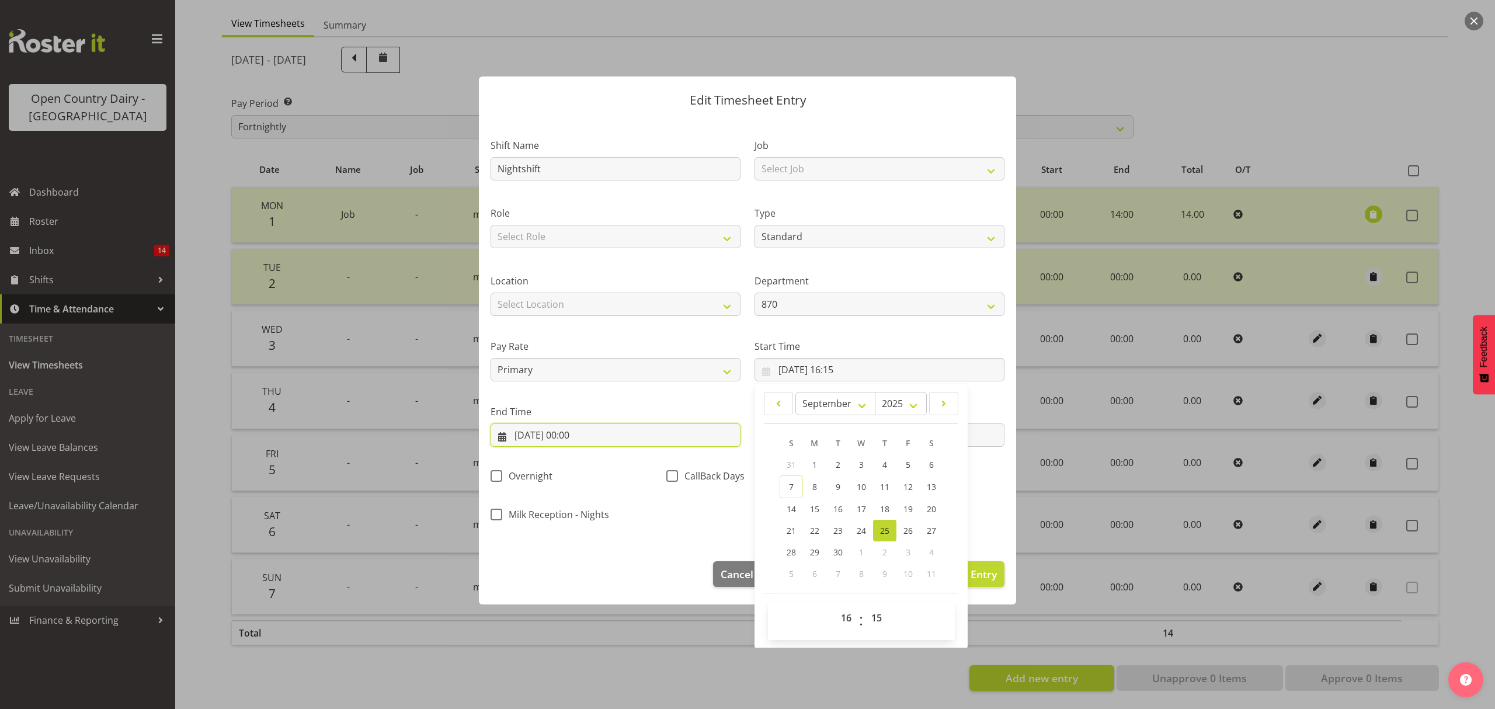
click at [602, 428] on input "[DATE] 00:00" at bounding box center [616, 435] width 250 height 23
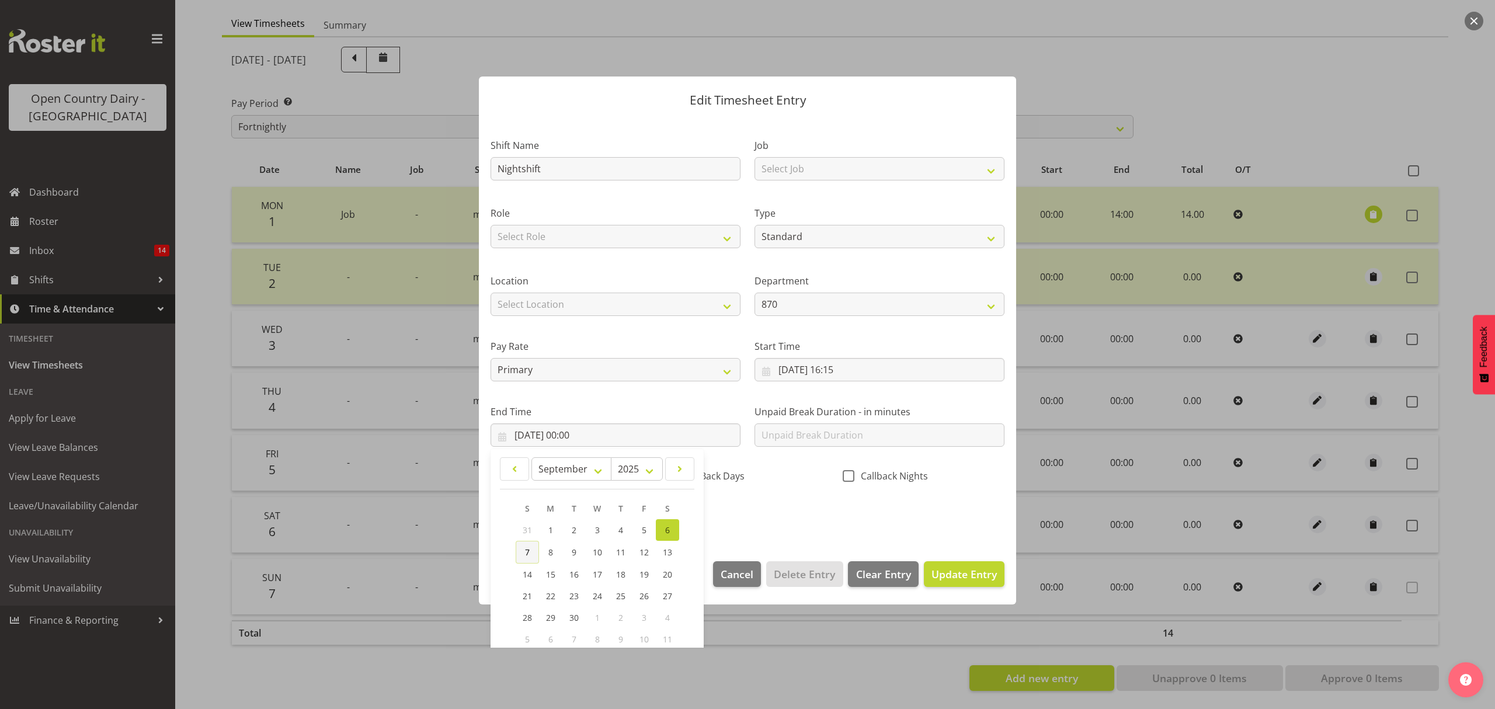
click at [528, 543] on link "7" at bounding box center [527, 552] width 23 height 23
type input "[DATE] 00:00"
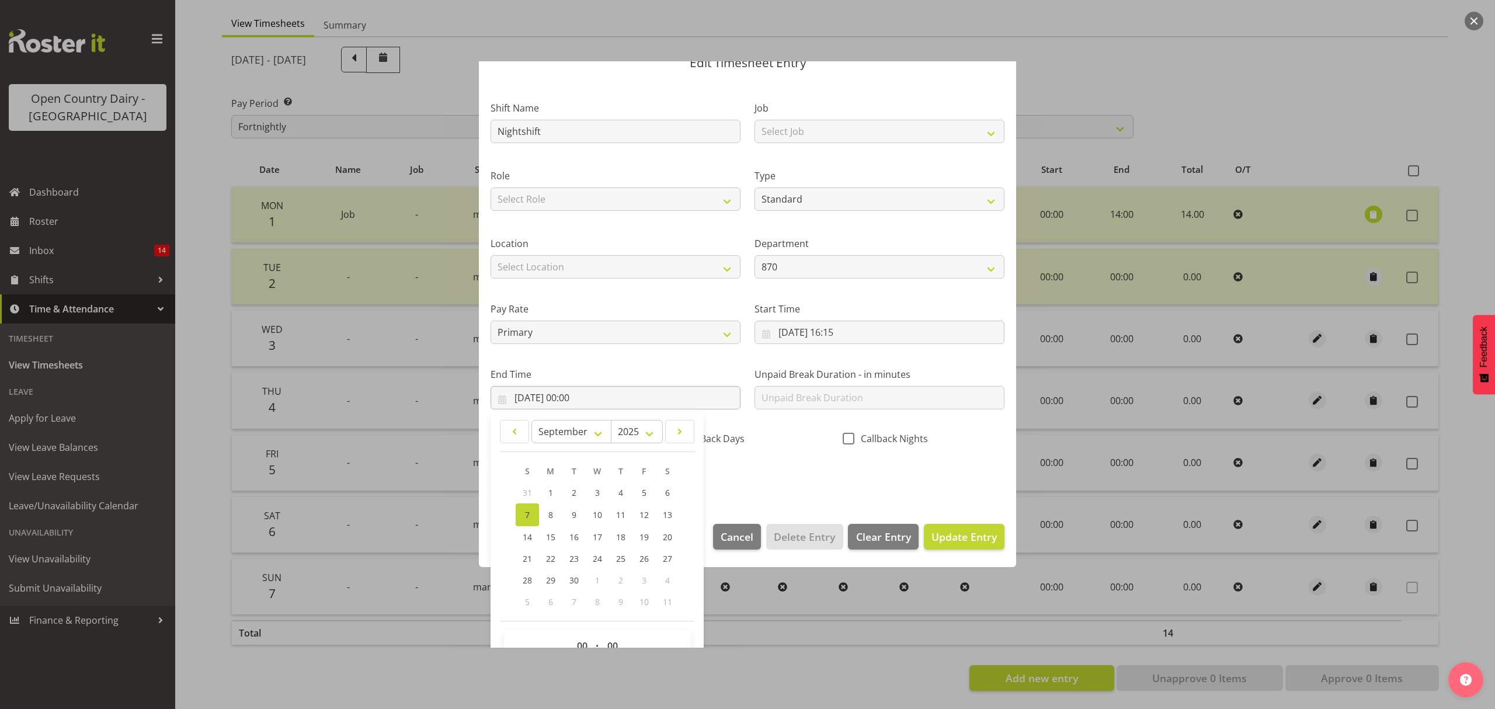
scroll to position [79, 0]
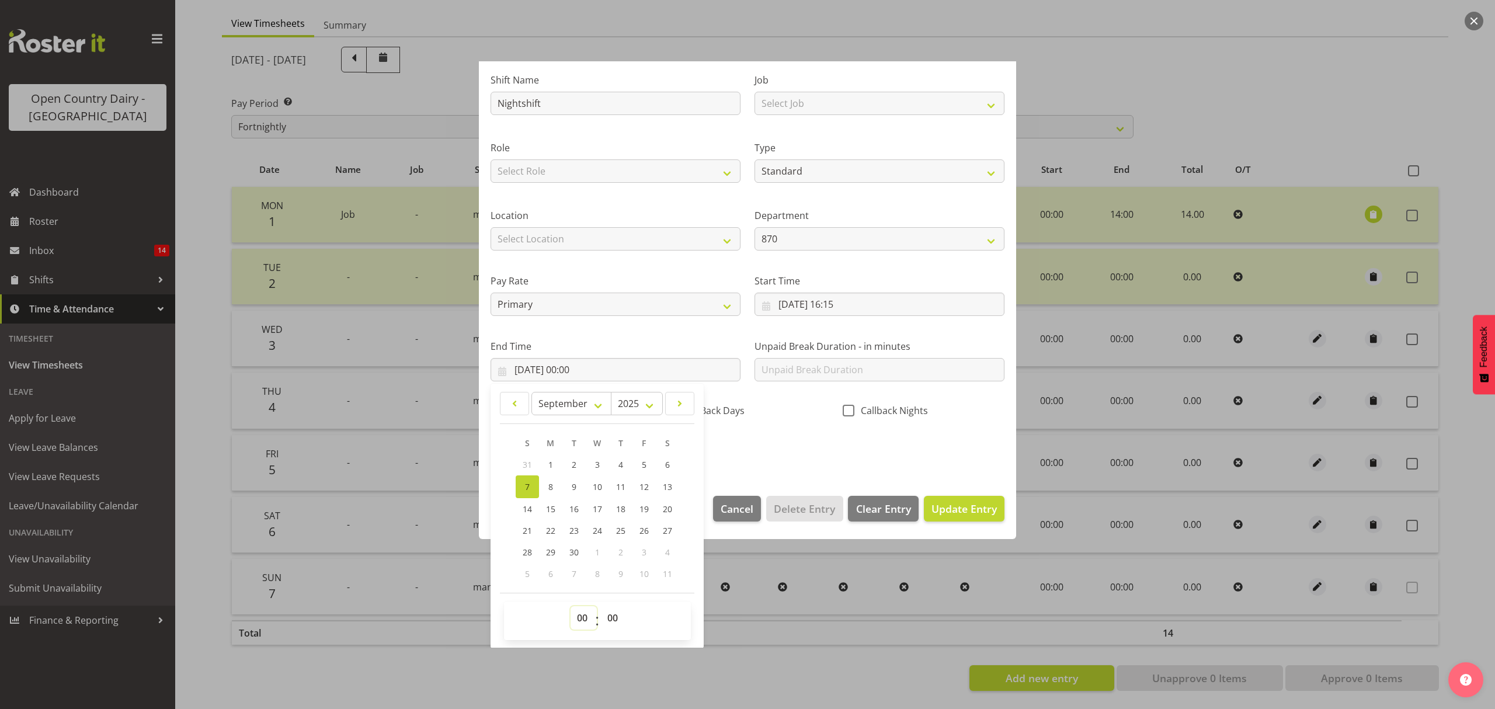
click at [582, 611] on select "00 01 02 03 04 05 06 07 08 09 10 11 12 13 14 15 16 17 18 19 20 21 22 23" at bounding box center [584, 617] width 26 height 23
select select "4"
click at [571, 607] on select "00 01 02 03 04 05 06 07 08 09 10 11 12 13 14 15 16 17 18 19 20 21 22 23" at bounding box center [584, 617] width 26 height 23
type input "[DATE] 04:00"
click at [611, 622] on select "00 01 02 03 04 05 06 07 08 09 10 11 12 13 14 15 16 17 18 19 20 21 22 23 24 25 2…" at bounding box center [614, 617] width 26 height 23
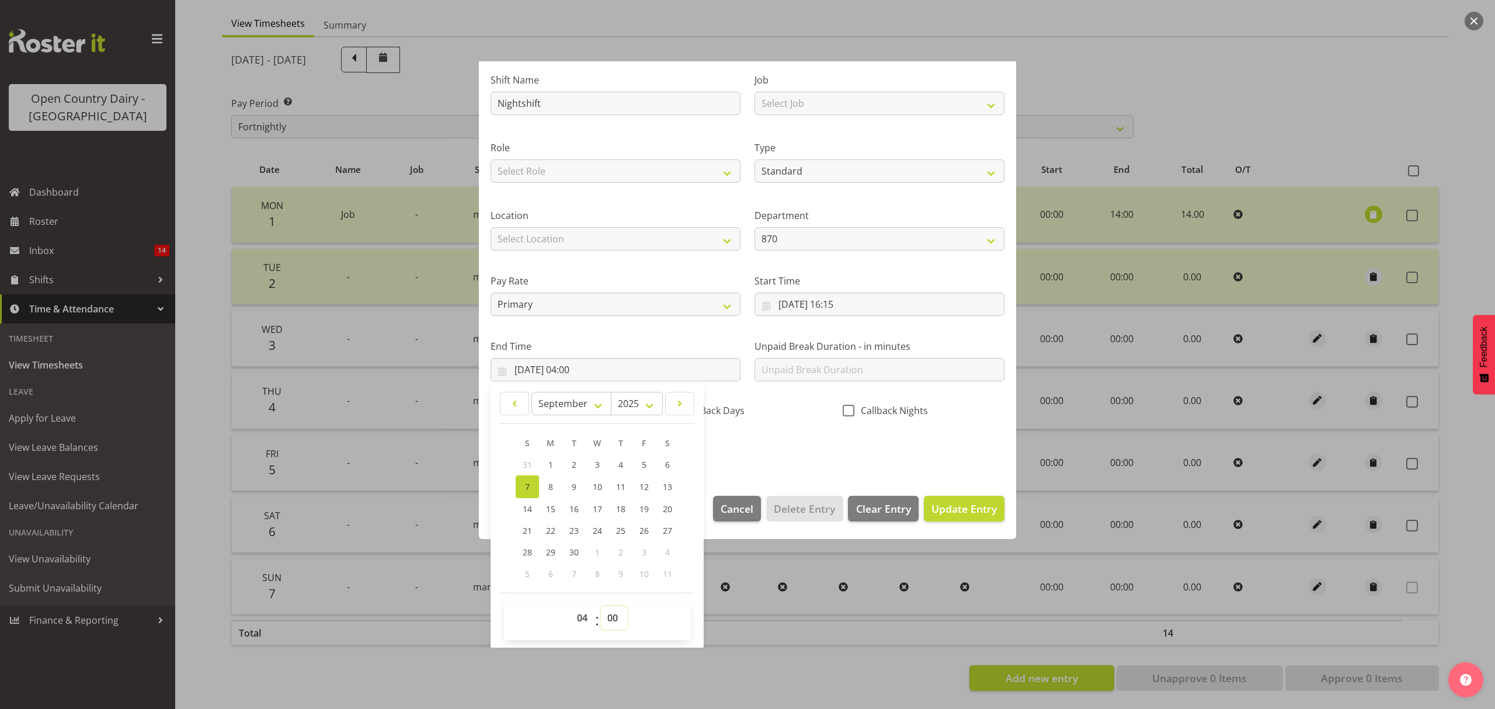
select select "30"
click at [601, 607] on select "00 01 02 03 04 05 06 07 08 09 10 11 12 13 14 15 16 17 18 19 20 21 22 23 24 25 2…" at bounding box center [614, 617] width 26 height 23
type input "[DATE] 04:30"
click at [870, 463] on div "Shift Name Nightshift Job Select Job Connecting /unconnecting Trailers Meeting …" at bounding box center [748, 261] width 528 height 409
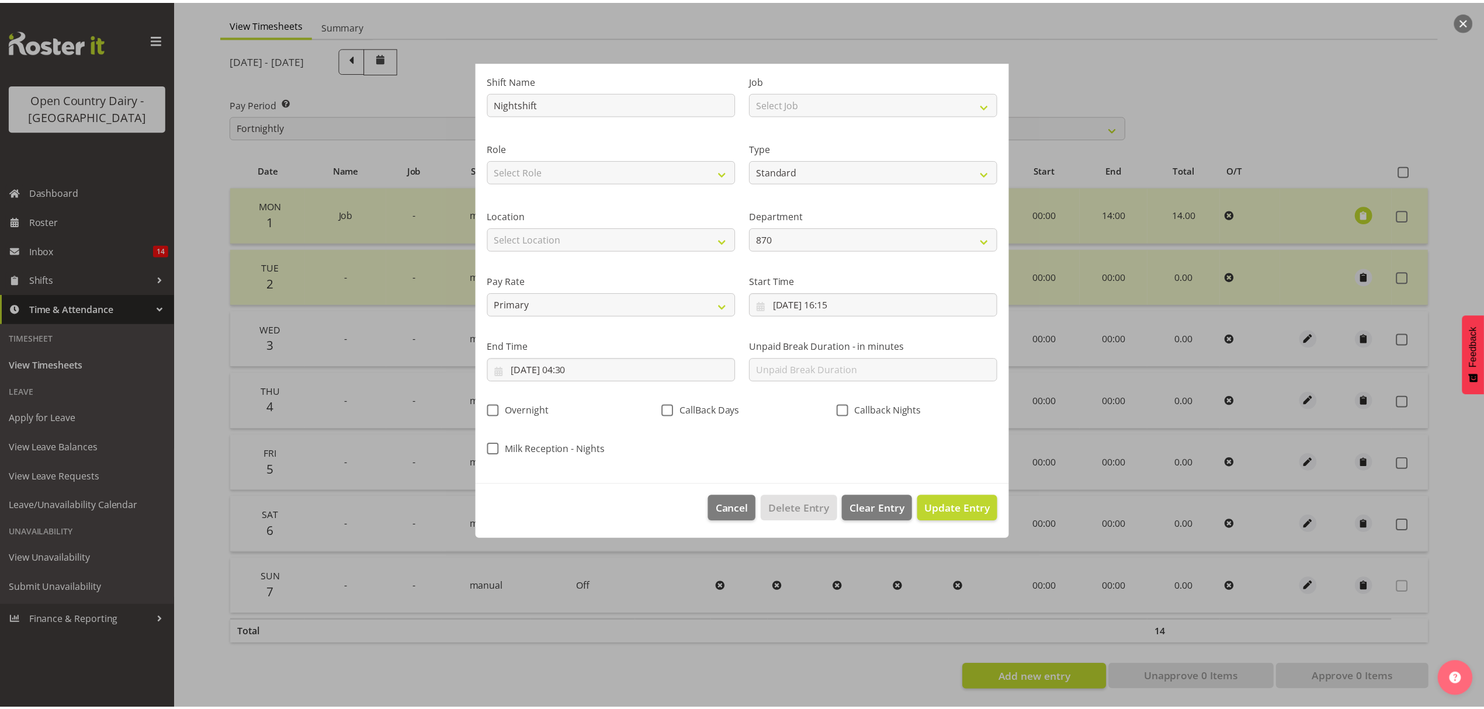
scroll to position [0, 0]
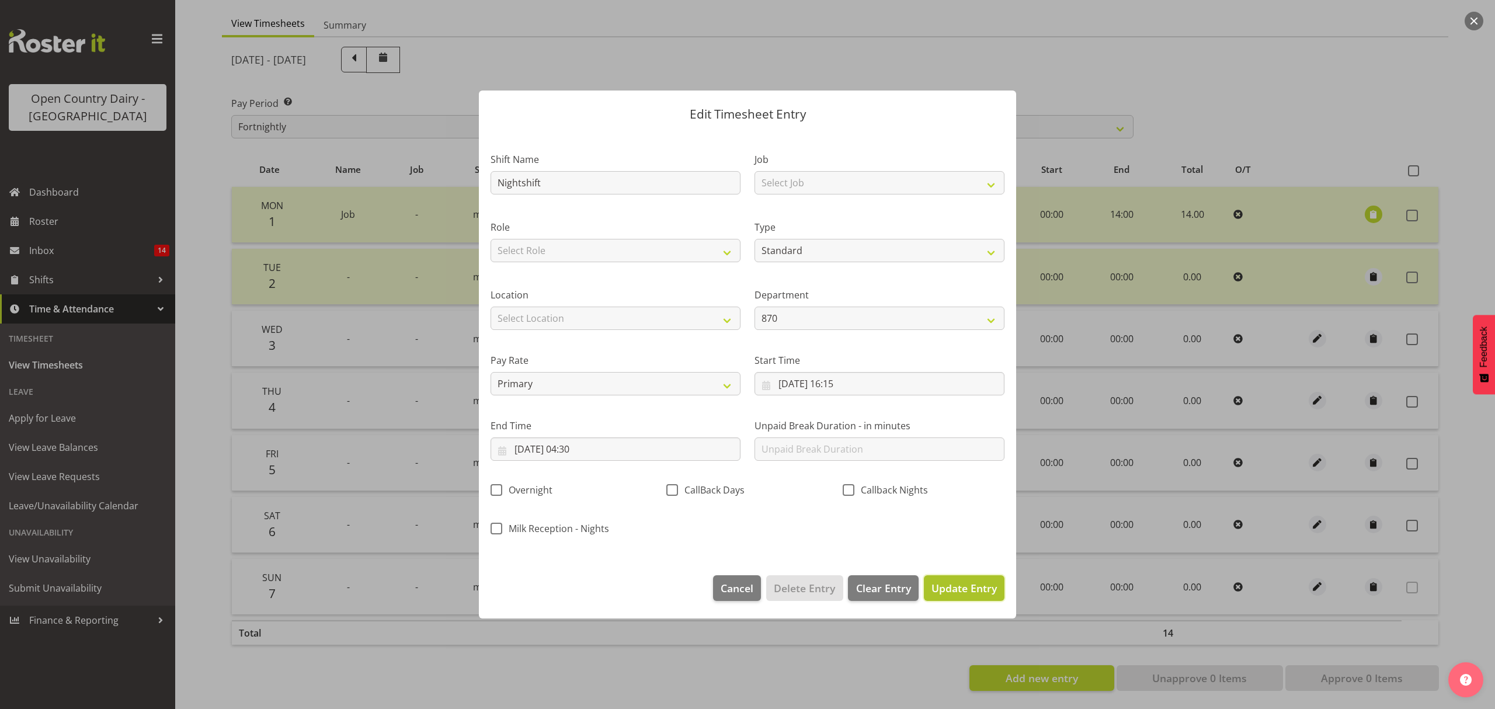
click at [983, 582] on span "Update Entry" at bounding box center [964, 588] width 65 height 14
click at [0, 0] on div at bounding box center [0, 0] width 0 height 0
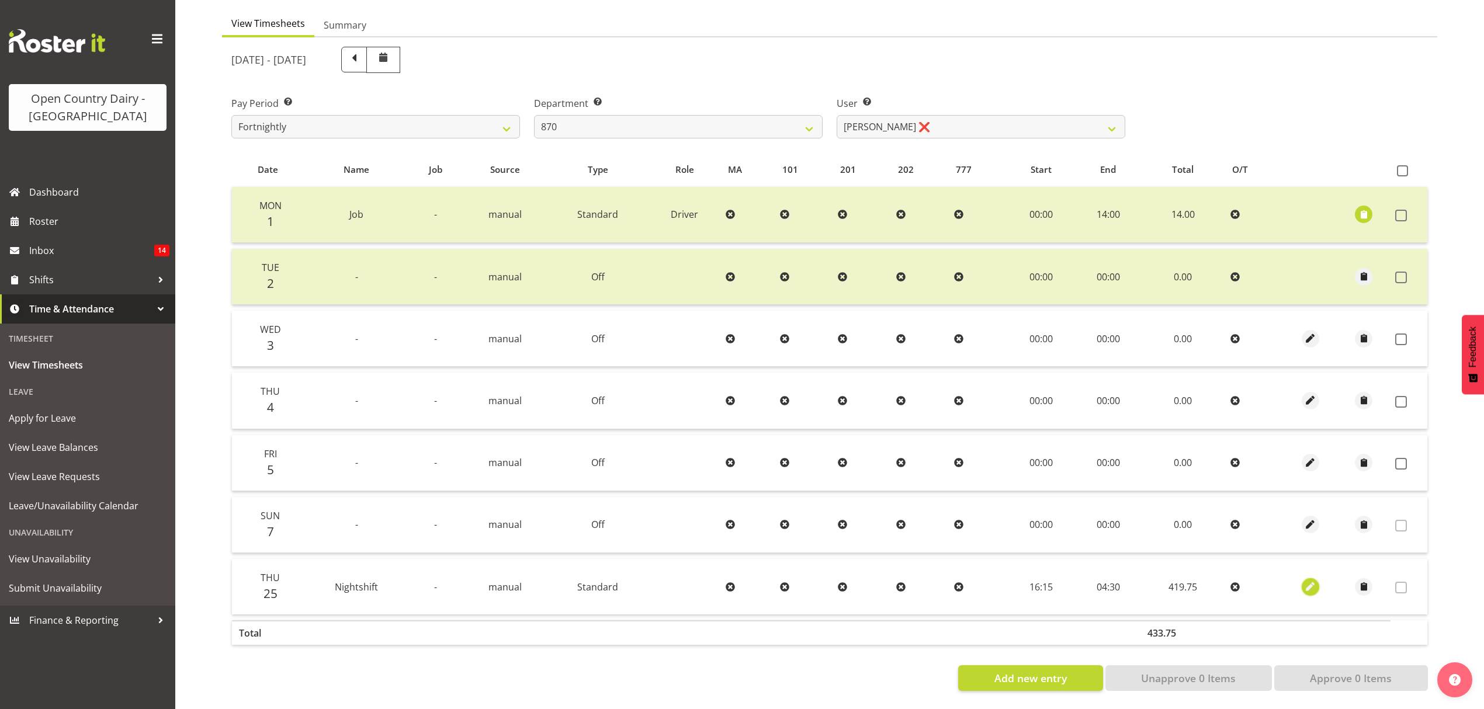
click at [1304, 580] on span "button" at bounding box center [1309, 586] width 13 height 13
select select "Standard"
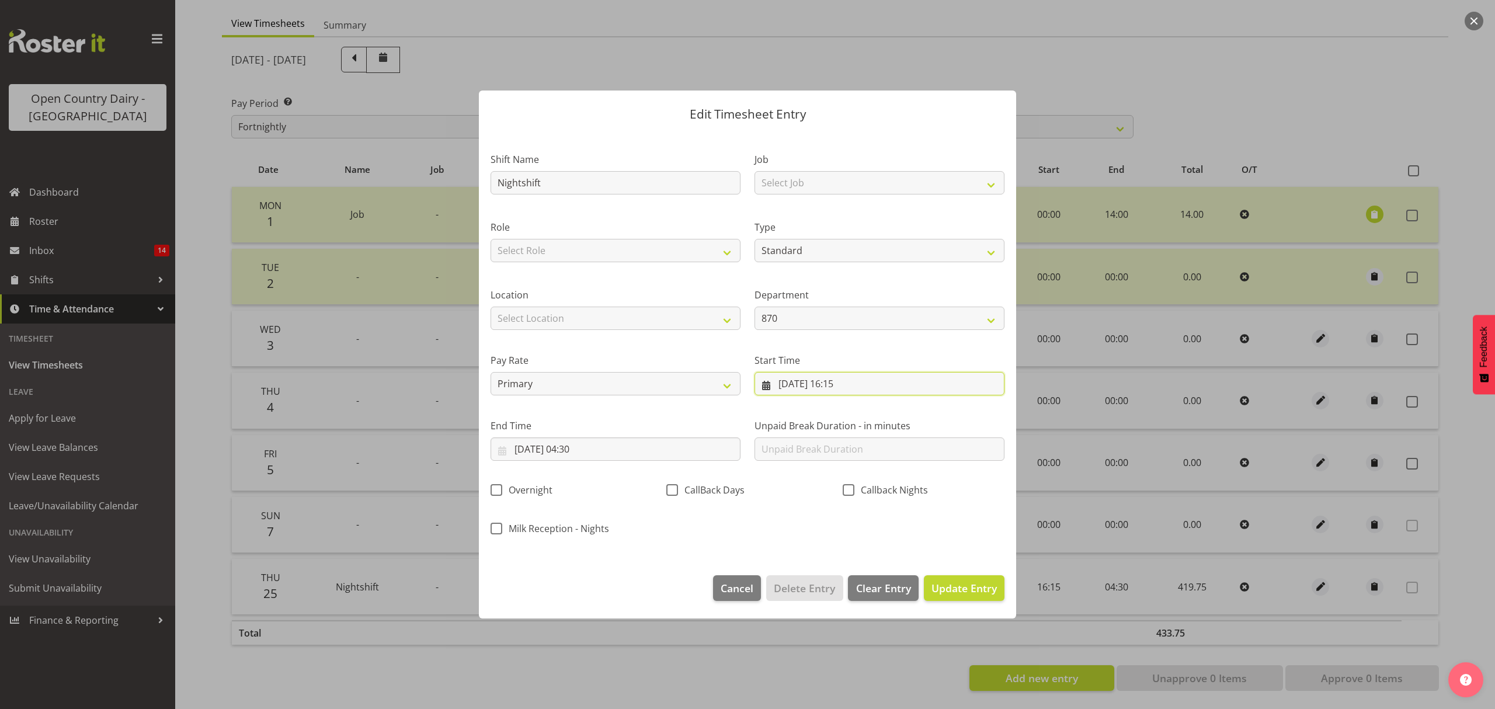
click at [860, 380] on input "[DATE] 16:15" at bounding box center [880, 383] width 250 height 23
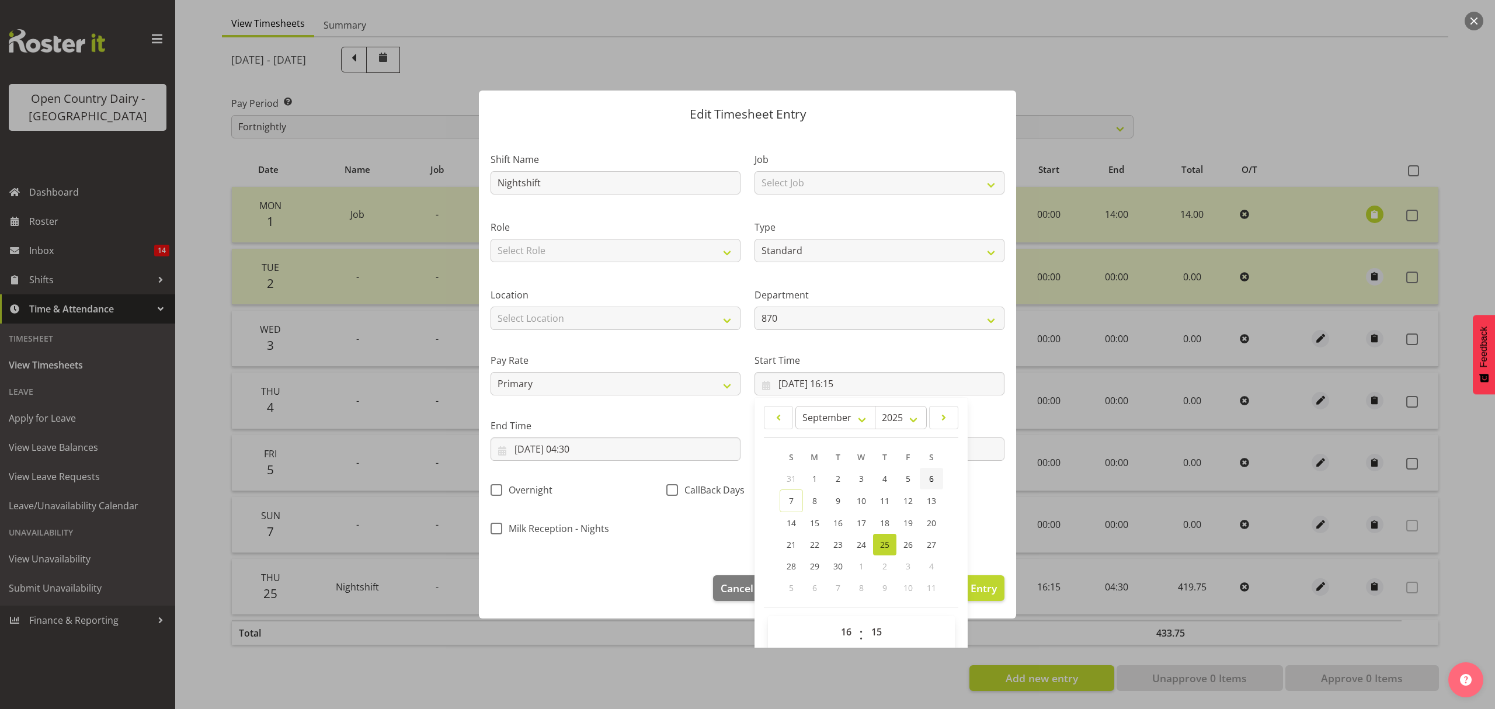
click at [922, 475] on link "6" at bounding box center [931, 479] width 23 height 22
type input "[DATE] 16:15"
click at [599, 449] on input "[DATE] 04:30" at bounding box center [616, 449] width 250 height 23
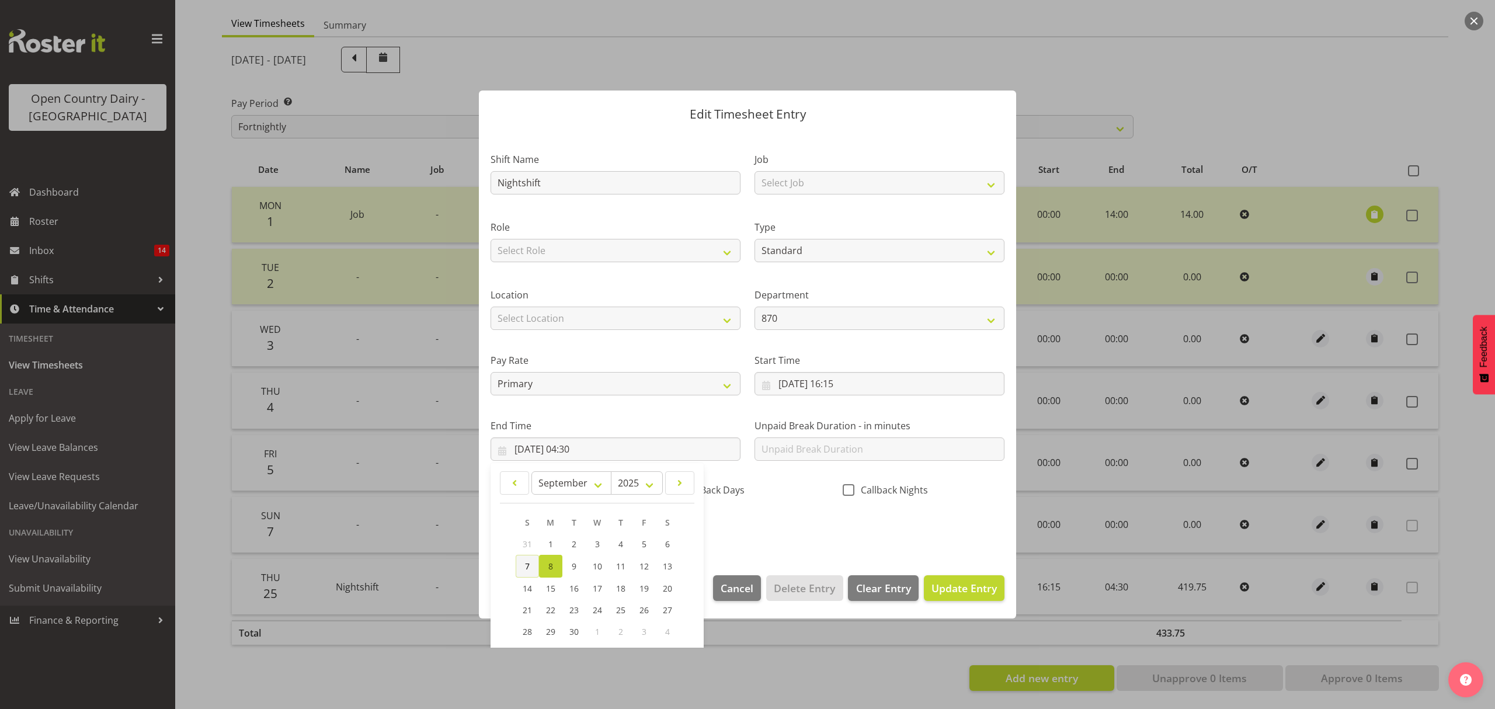
click at [522, 566] on link "7" at bounding box center [527, 566] width 23 height 23
type input "[DATE] 04:30"
click at [957, 591] on span "Update Entry" at bounding box center [964, 588] width 65 height 14
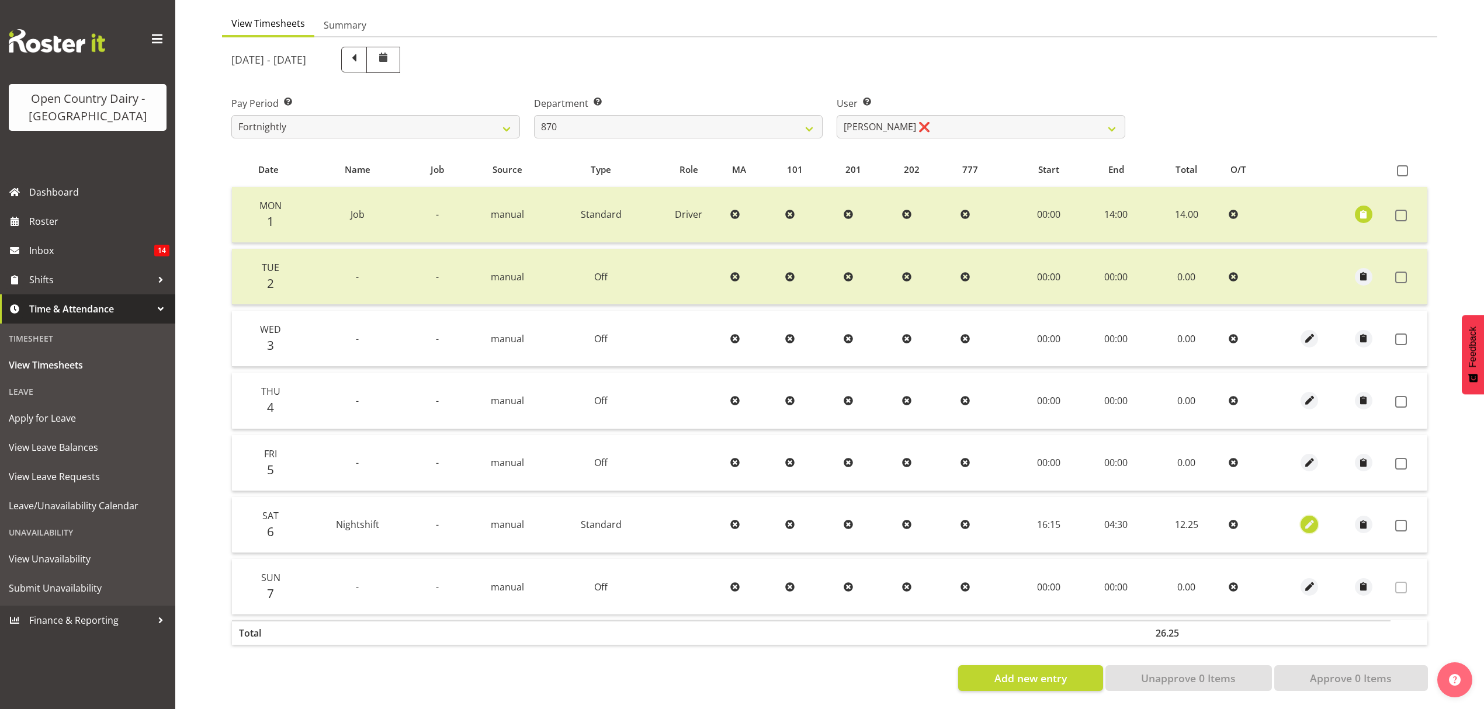
click at [1307, 518] on span "button" at bounding box center [1309, 524] width 13 height 13
select select "Standard"
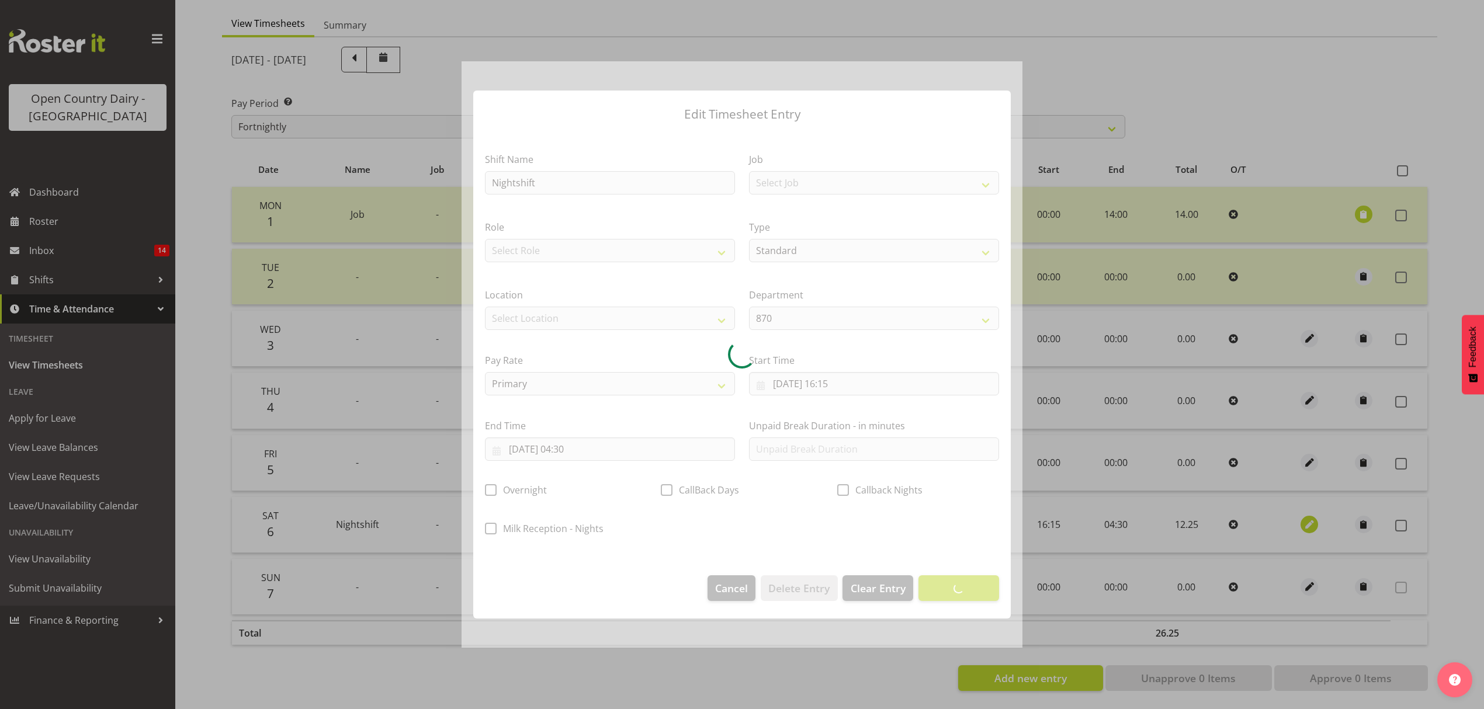
click at [1307, 516] on div at bounding box center [742, 354] width 1484 height 709
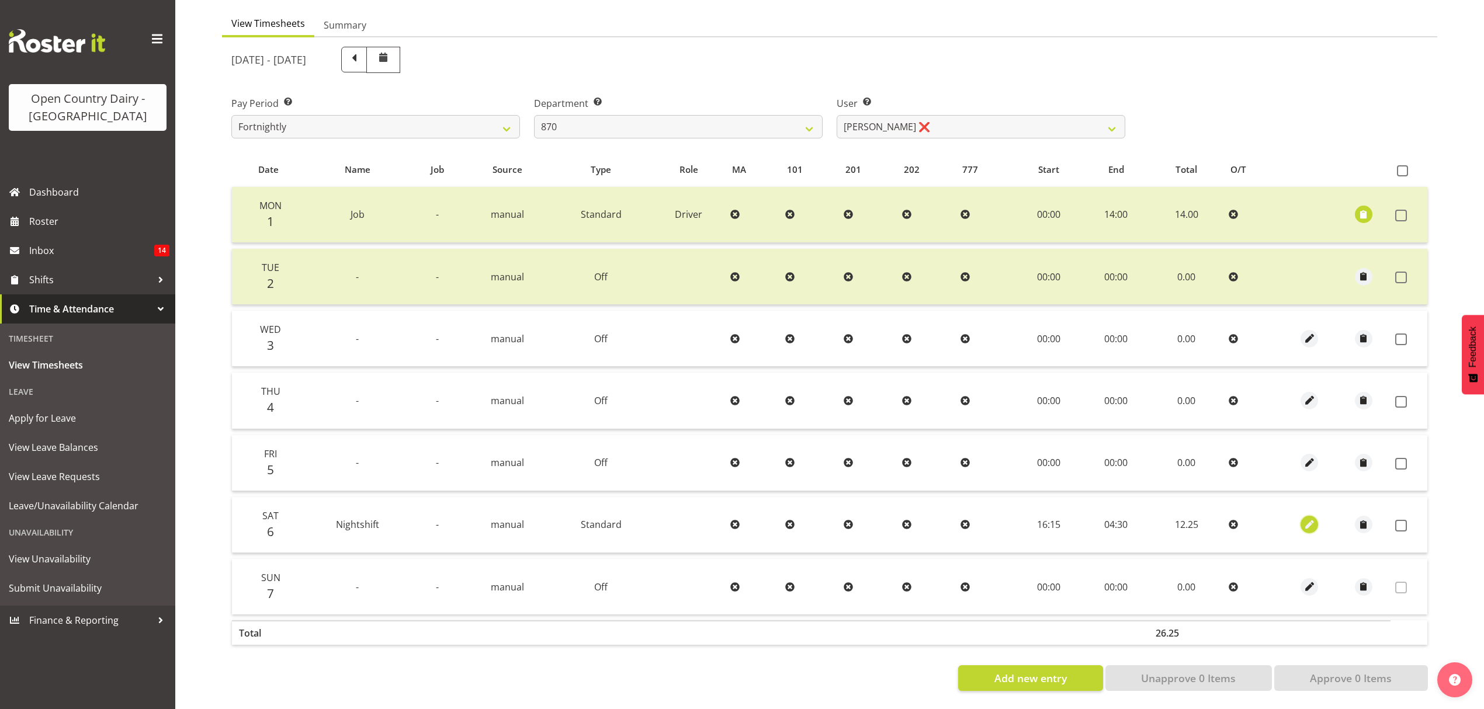
click at [1309, 518] on span "button" at bounding box center [1309, 524] width 13 height 13
select select "Standard"
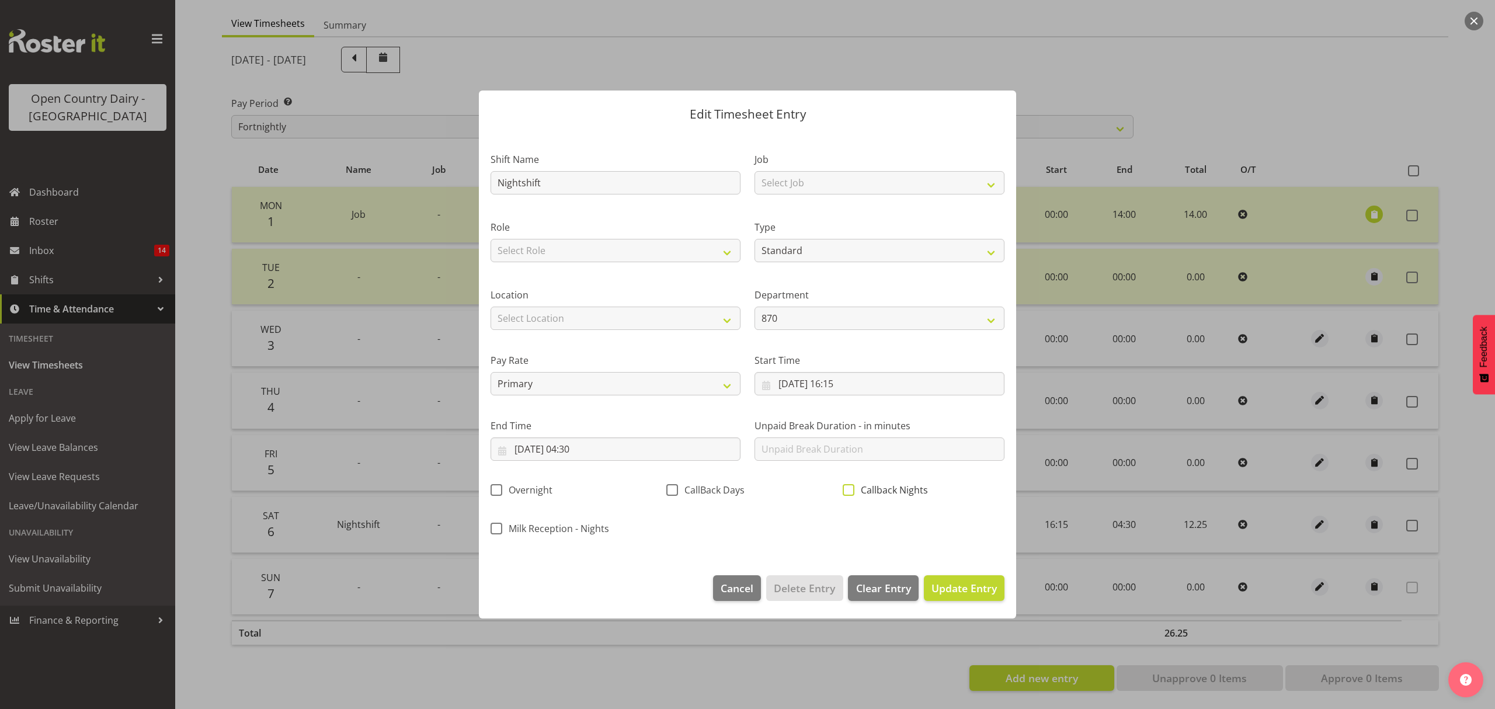
click at [853, 489] on span at bounding box center [849, 490] width 12 height 12
click at [851, 489] on input "Callback Nights" at bounding box center [847, 491] width 8 height 8
checkbox input "true"
click at [977, 585] on span "Update Entry" at bounding box center [964, 588] width 65 height 14
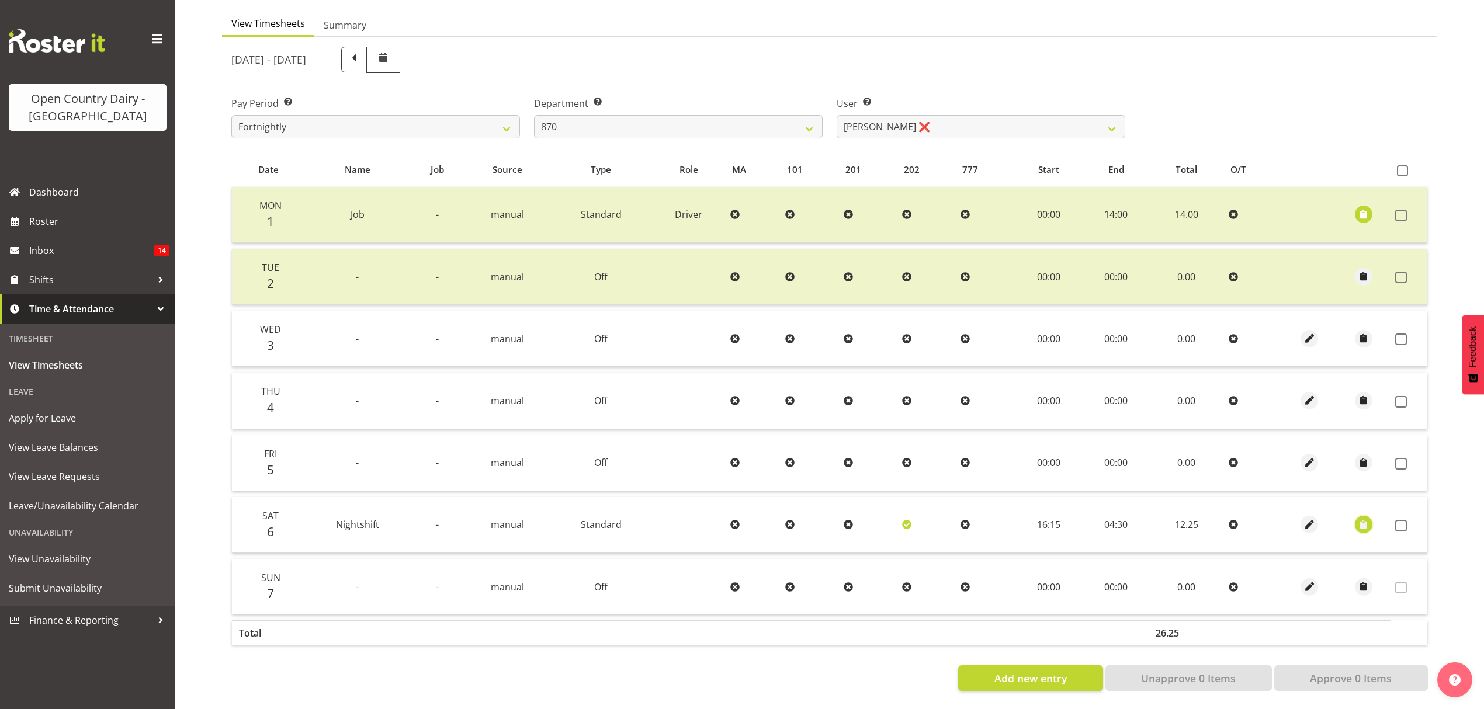
click at [1355, 516] on button "button" at bounding box center [1364, 525] width 18 height 18
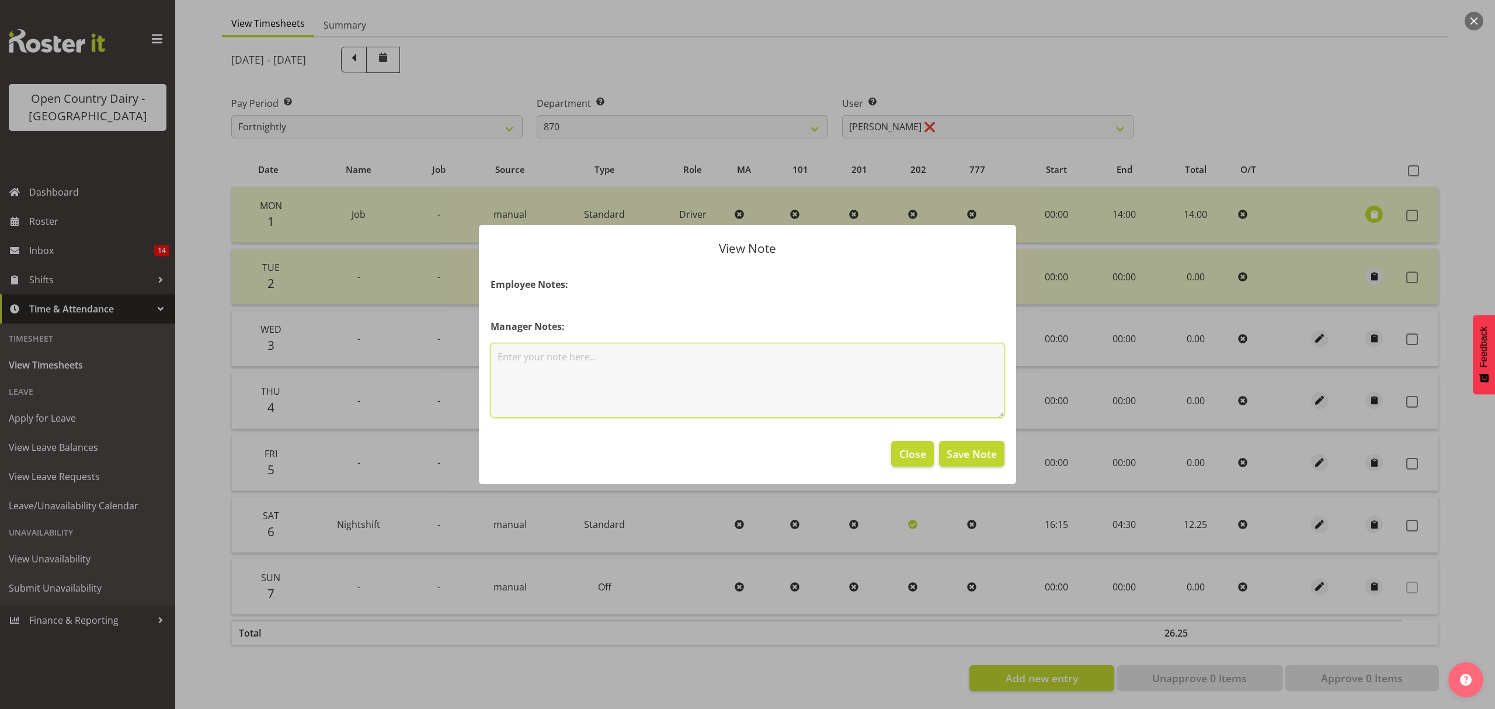
click at [765, 381] on textarea at bounding box center [748, 380] width 514 height 75
type textarea "covered [PERSON_NAME]"
click at [983, 444] on button "Save Note" at bounding box center [971, 454] width 65 height 26
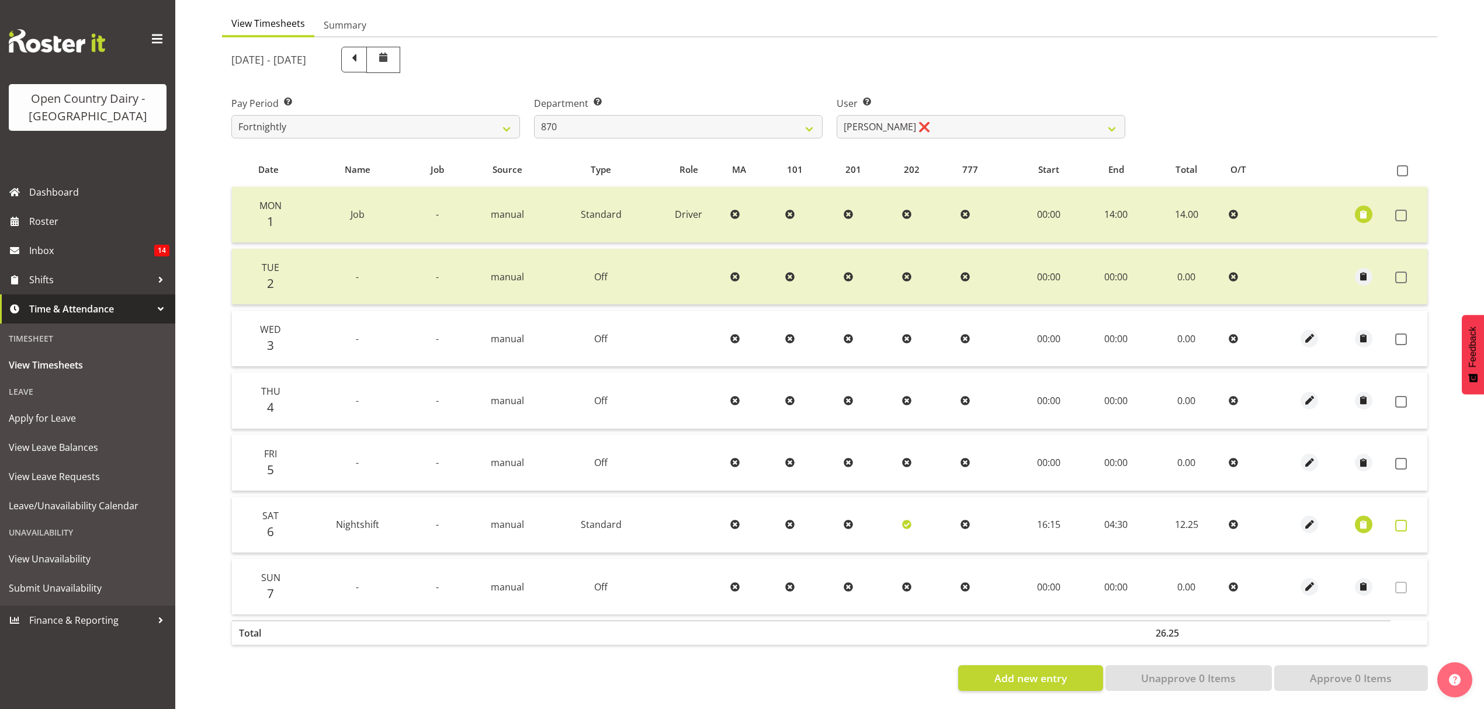
click at [1402, 520] on span at bounding box center [1401, 526] width 12 height 12
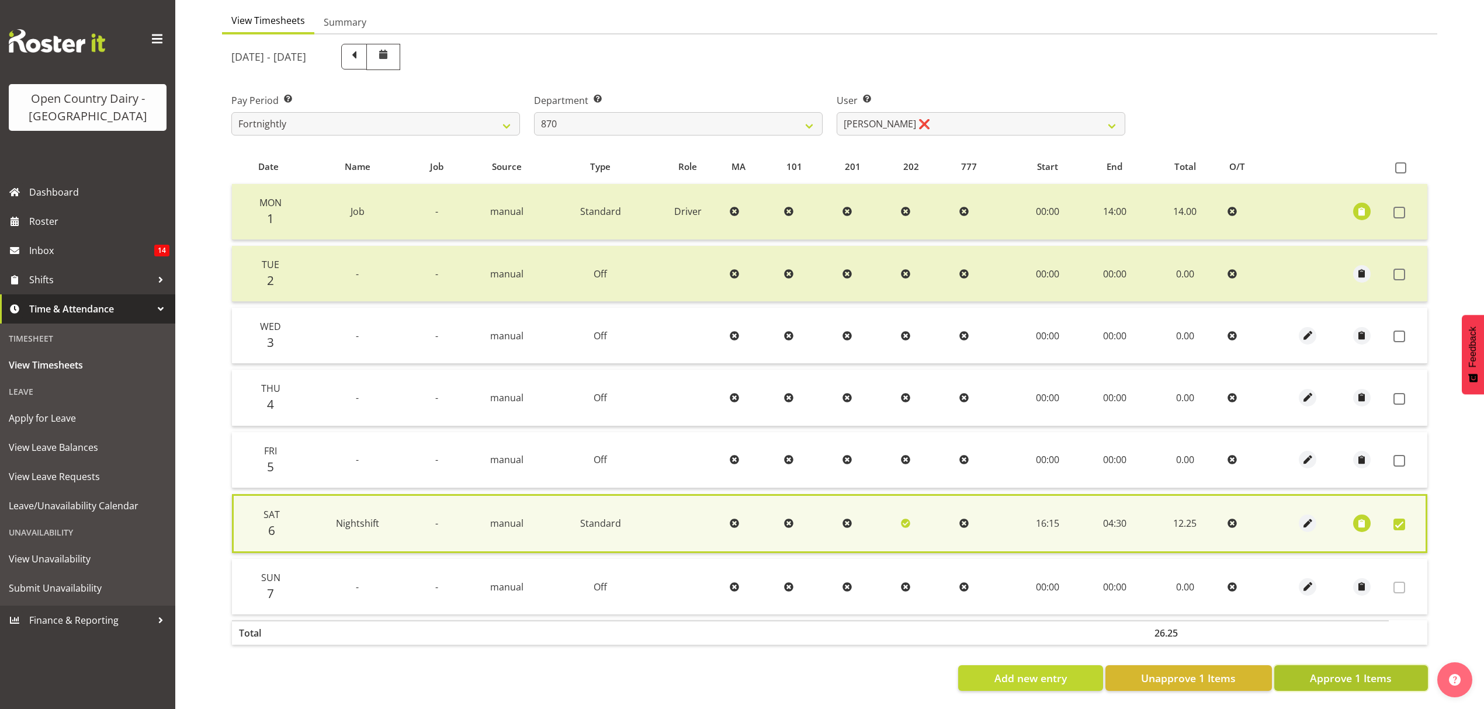
click at [1340, 673] on span "Approve 1 Items" at bounding box center [1351, 678] width 82 height 15
checkbox input "false"
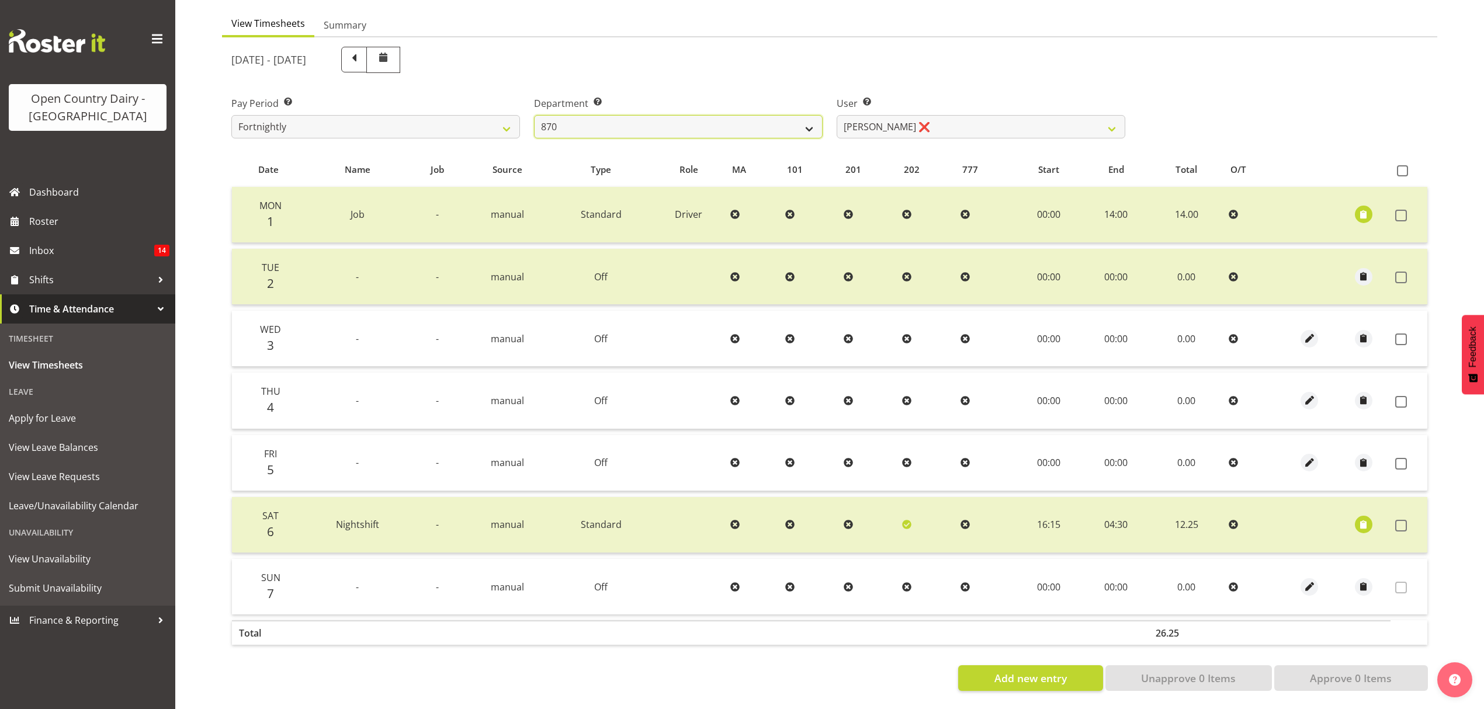
click at [720, 117] on select "734 735 736 737 738 739 851 852 853 854 855 856 858 861 862 865 868 869 870 873" at bounding box center [678, 126] width 289 height 23
select select "905"
click at [534, 115] on select "734 735 736 737 738 739 851 852 853 854 855 856 858 861 862 865 868 869 870 873" at bounding box center [678, 126] width 289 height 23
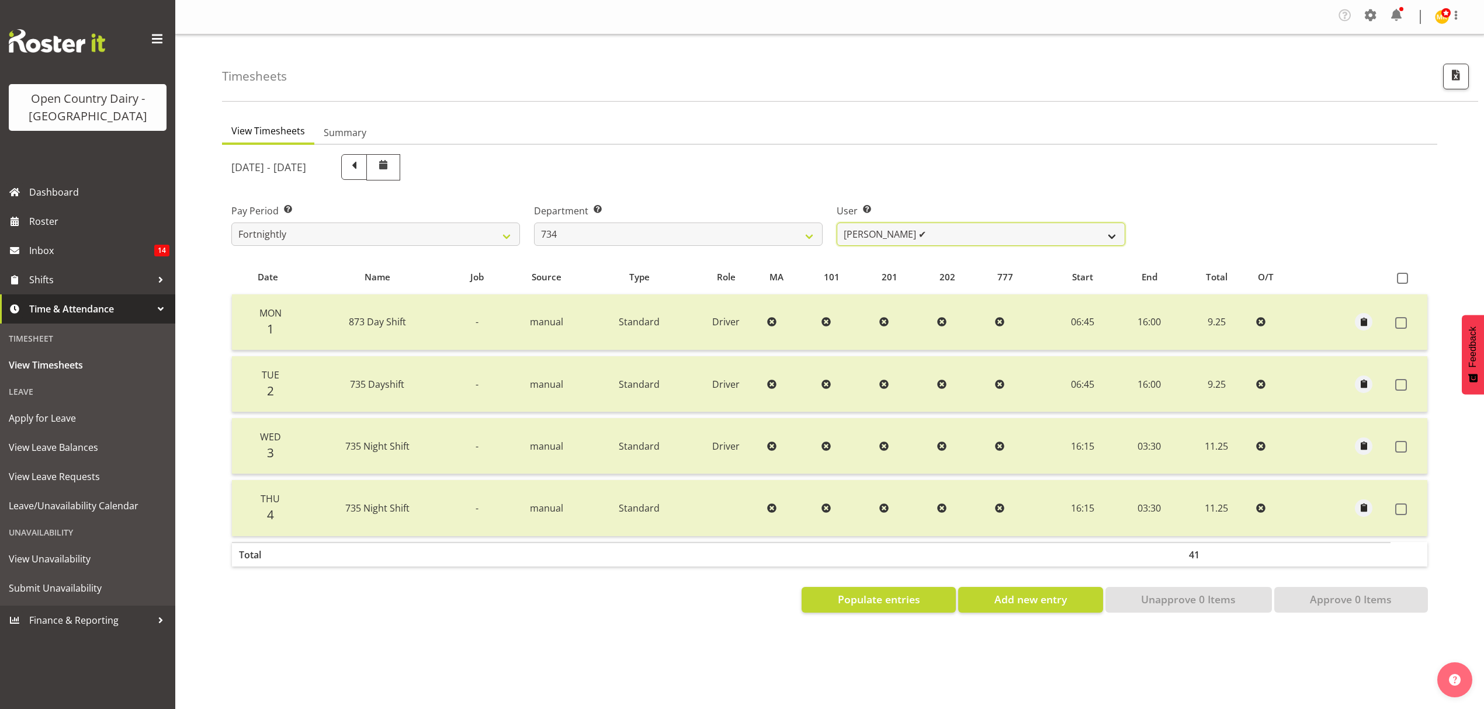
click at [960, 239] on select "[PERSON_NAME] ✔ [PERSON_NAME] ❌ [PERSON_NAME] ❌ [PERSON_NAME] ❌" at bounding box center [981, 234] width 289 height 23
click at [959, 228] on select "[PERSON_NAME] ✔ [PERSON_NAME] ❌ [PERSON_NAME] ❌ [PERSON_NAME] ❌" at bounding box center [981, 234] width 289 height 23
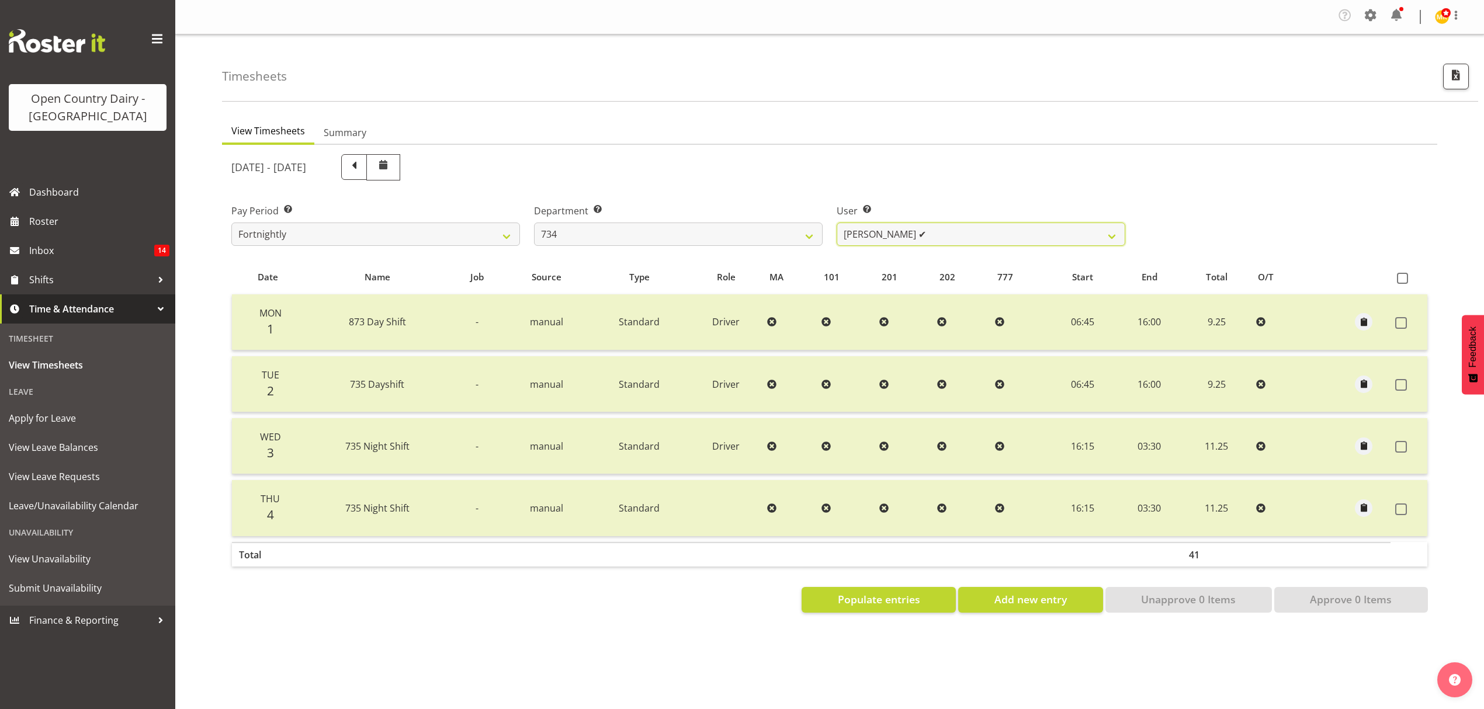
select select "9998"
click at [837, 223] on select "[PERSON_NAME] ✔ [PERSON_NAME] ❌ [PERSON_NAME] ❌ [PERSON_NAME] ❌" at bounding box center [981, 234] width 289 height 23
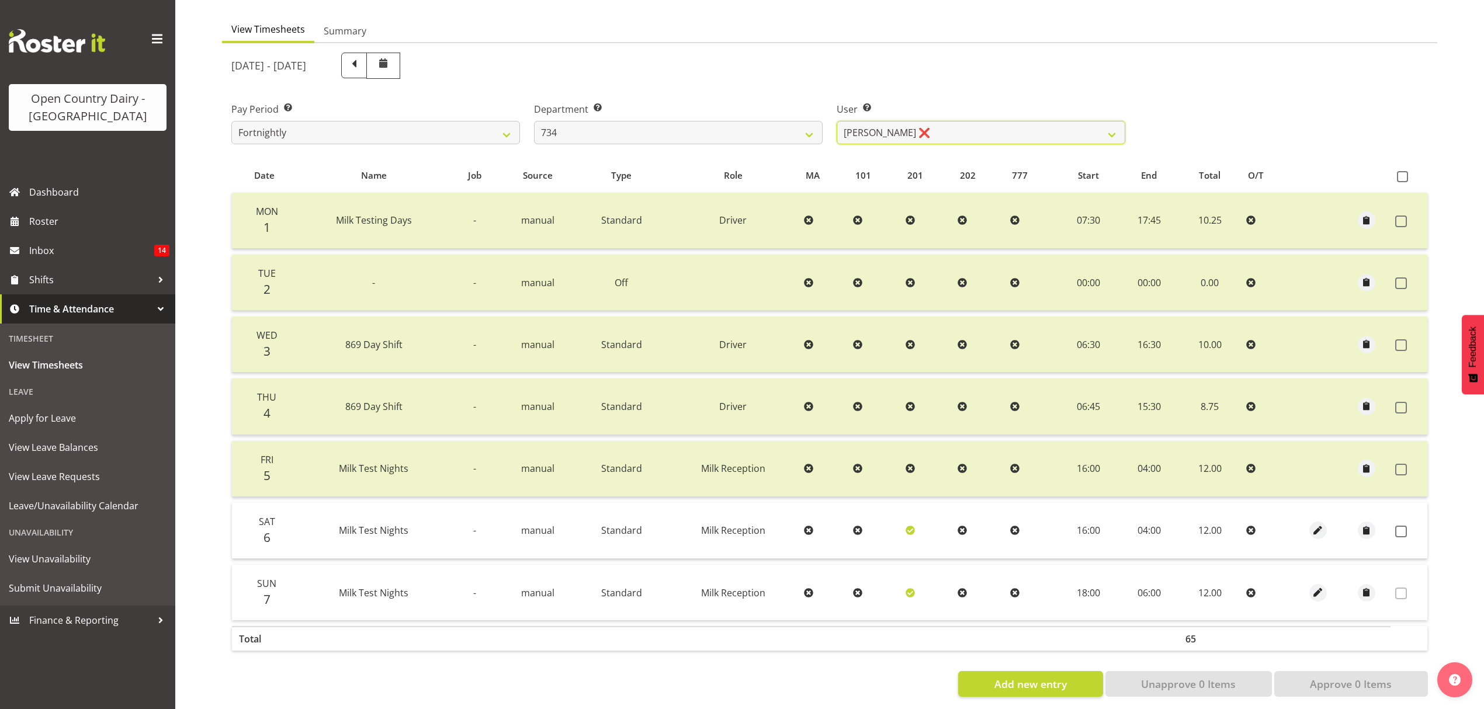
scroll to position [117, 0]
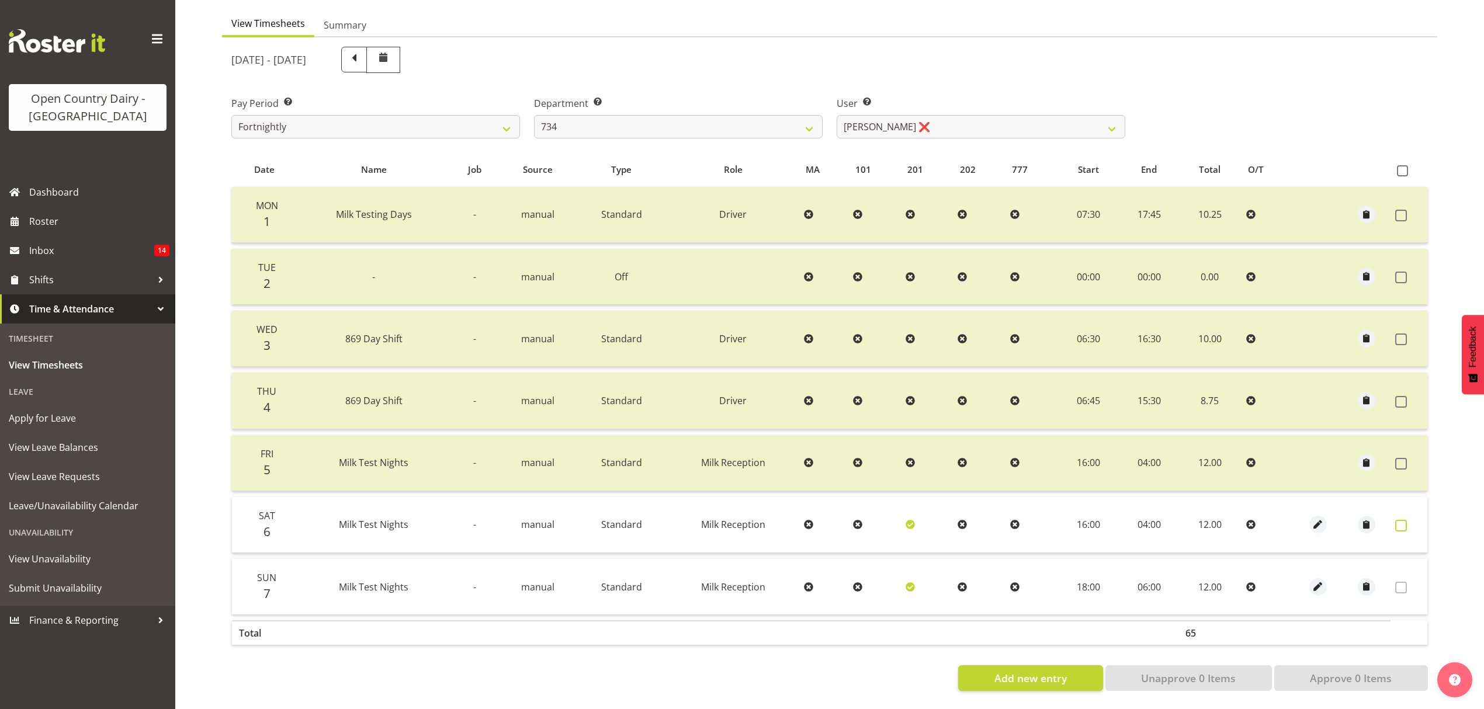
click at [1403, 520] on span at bounding box center [1401, 526] width 12 height 12
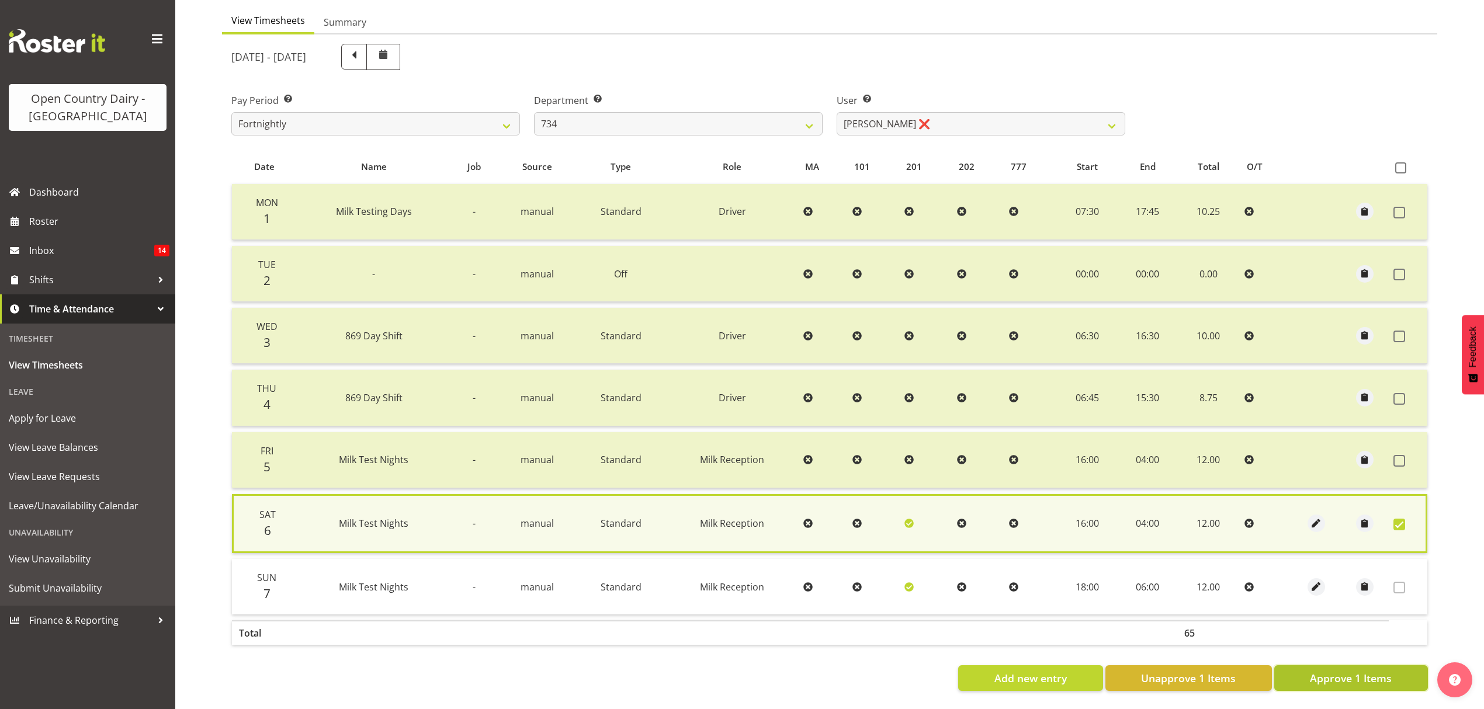
click at [1377, 671] on span "Approve 1 Items" at bounding box center [1351, 678] width 82 height 15
click at [1377, 665] on div "Add new entry Unapprove 1 Items Approve 1 Items" at bounding box center [829, 678] width 1196 height 26
checkbox input "false"
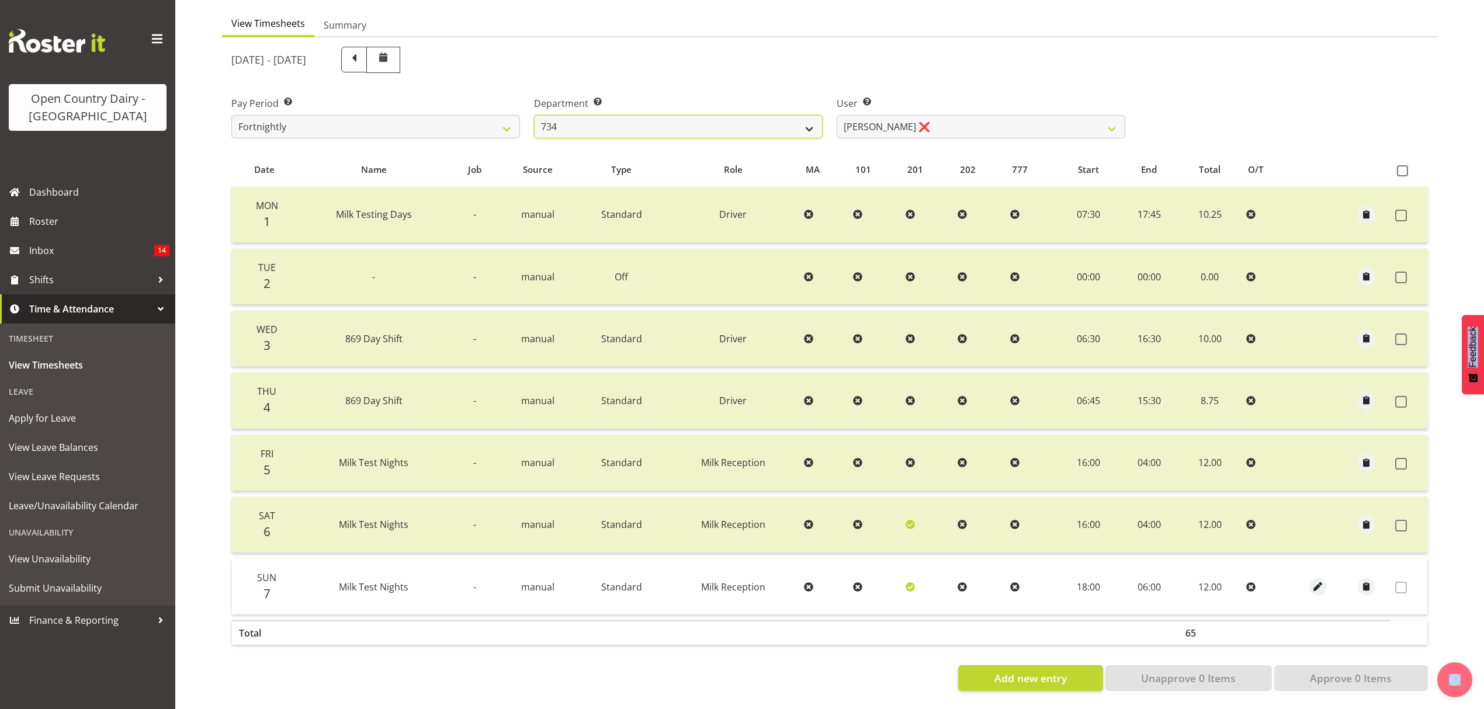
click at [734, 124] on select "734 735 736 737 738 739 851 852 853 854 855 856 858 861 862 865 868 869 870 873" at bounding box center [678, 126] width 289 height 23
select select "909"
click at [534, 115] on select "734 735 736 737 738 739 851 852 853 854 855 856 858 861 862 865 868 869 870 873" at bounding box center [678, 126] width 289 height 23
click at [0, 0] on div at bounding box center [0, 0] width 0 height 0
select select "7397"
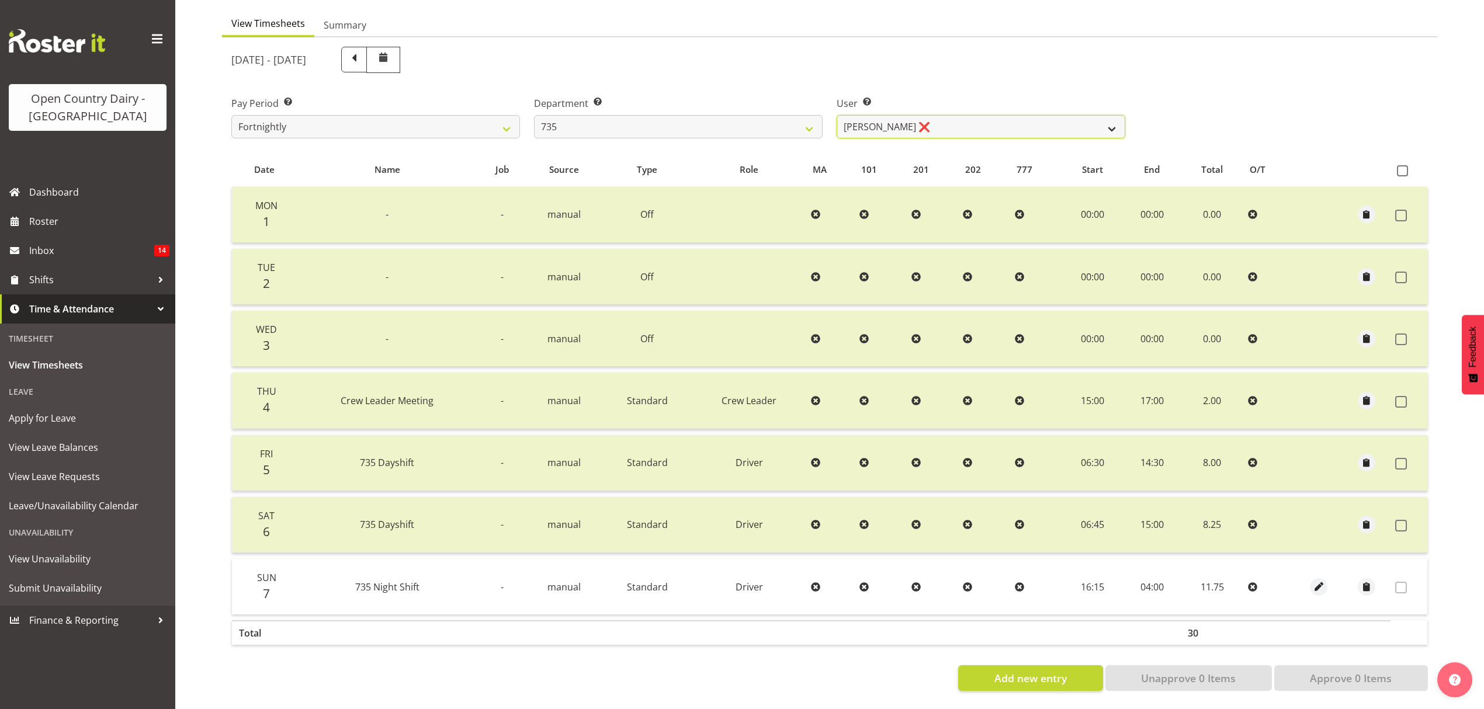
click at [951, 115] on select "[PERSON_NAME] ❌ [PERSON_NAME] ❌ [PERSON_NAME] ❌ [PERSON_NAME] ❌" at bounding box center [981, 126] width 289 height 23
click at [734, 115] on select "734 735 736 737 738 739 851 852 853 854 855 856 858 861 862 865 868 869 870 873" at bounding box center [678, 126] width 289 height 23
select select "806"
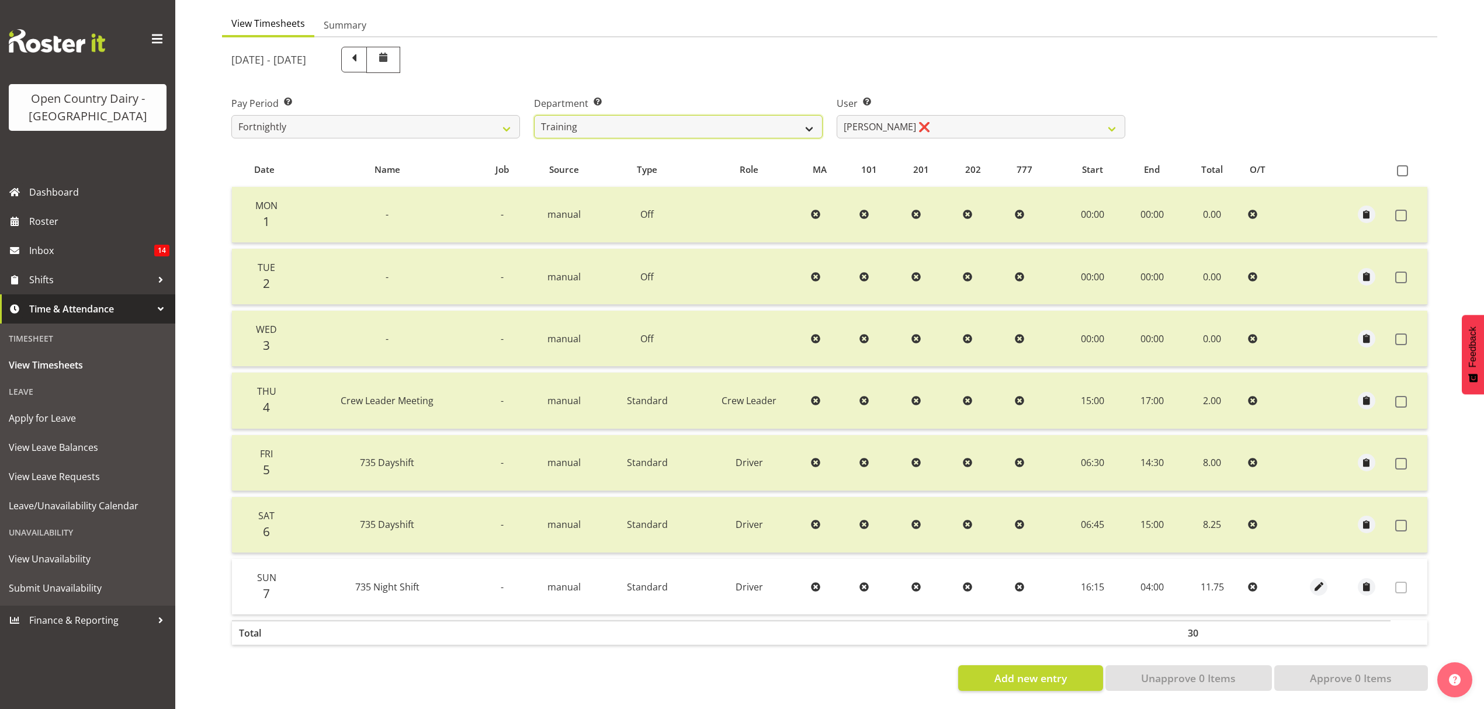
click at [534, 115] on select "734 735 736 737 738 739 851 852 853 854 855 856 858 861 862 865 868 869 870 873" at bounding box center [678, 126] width 289 height 23
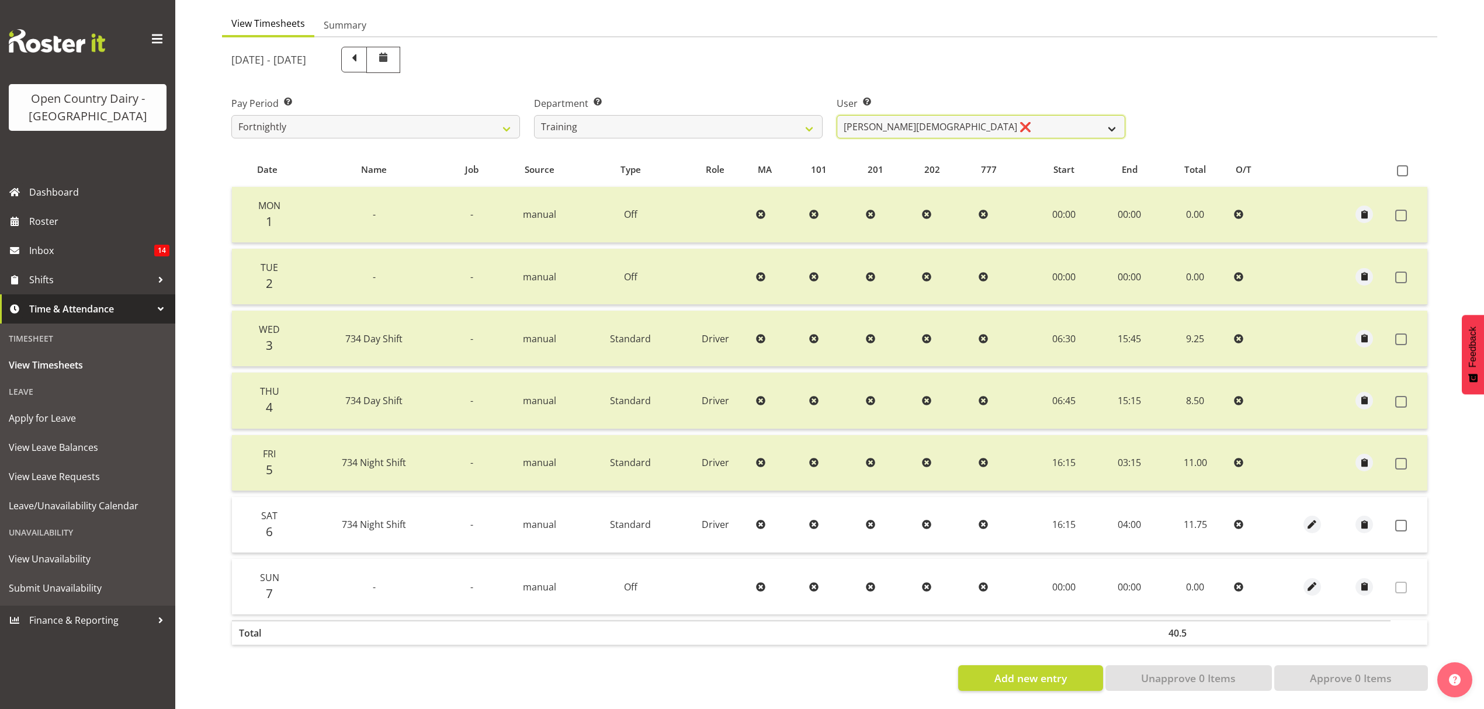
click at [952, 122] on select "[PERSON_NAME][DEMOGRAPHIC_DATA] ❌" at bounding box center [981, 126] width 289 height 23
click at [837, 115] on select "[PERSON_NAME][DEMOGRAPHIC_DATA] ❌" at bounding box center [981, 126] width 289 height 23
click at [1401, 520] on span at bounding box center [1401, 526] width 12 height 12
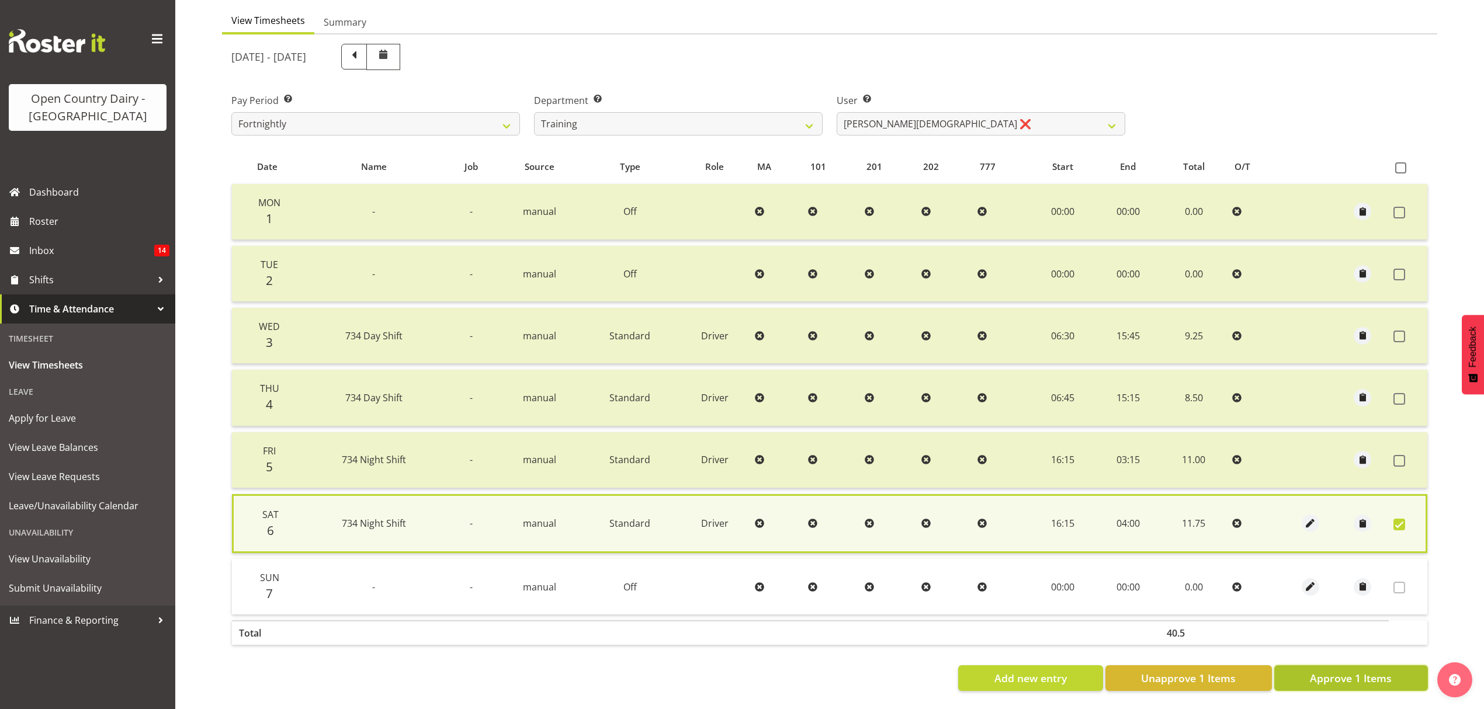
click at [1394, 667] on button "Approve 1 Items" at bounding box center [1351, 678] width 154 height 26
click at [1394, 667] on div "Add new entry Unapprove 1 Items Approve 1 Items" at bounding box center [829, 678] width 1196 height 26
checkbox input "false"
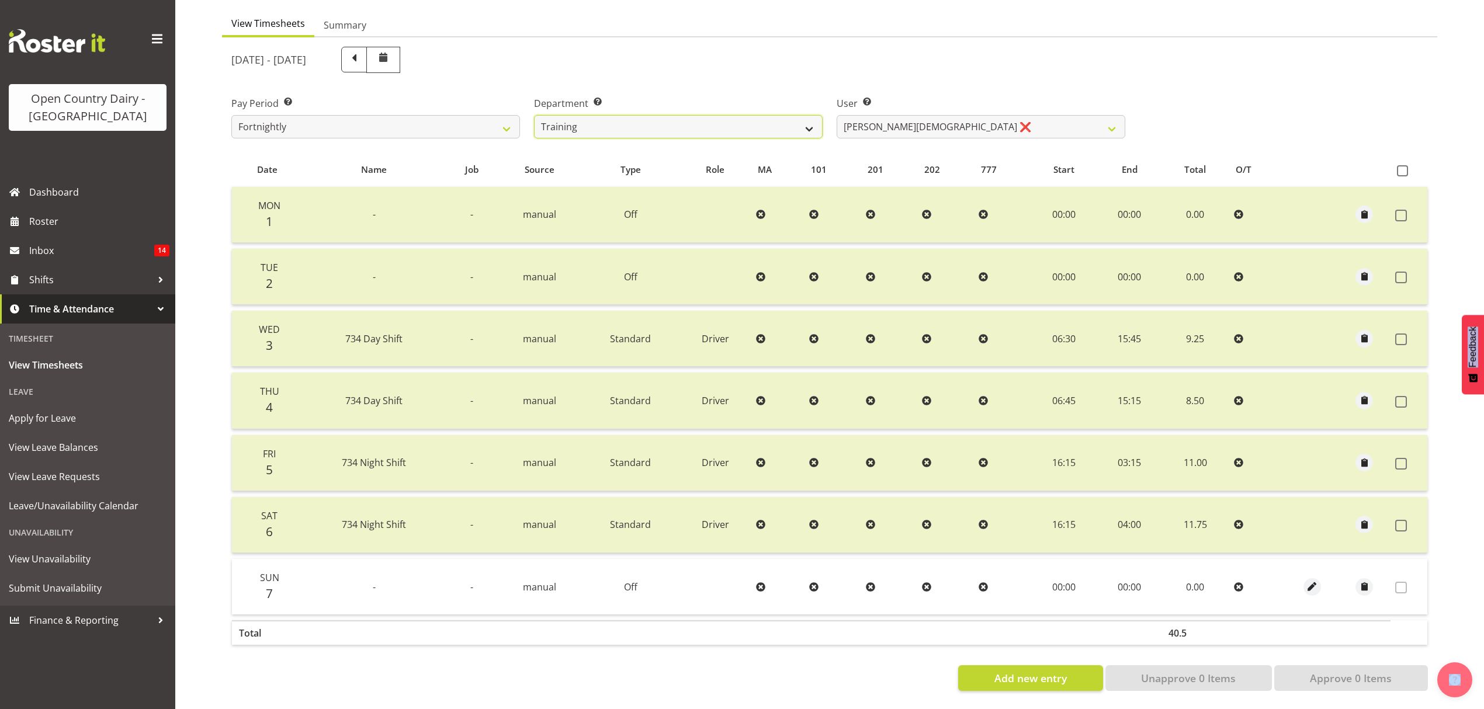
click at [645, 117] on select "734 735 736 737 738 739 851 852 853 854 855 856 858 861 862 865 868 869 870 873" at bounding box center [678, 126] width 289 height 23
select select "903"
click at [534, 115] on select "734 735 736 737 738 739 851 852 853 854 855 856 858 861 862 865 868 869 870 873" at bounding box center [678, 126] width 289 height 23
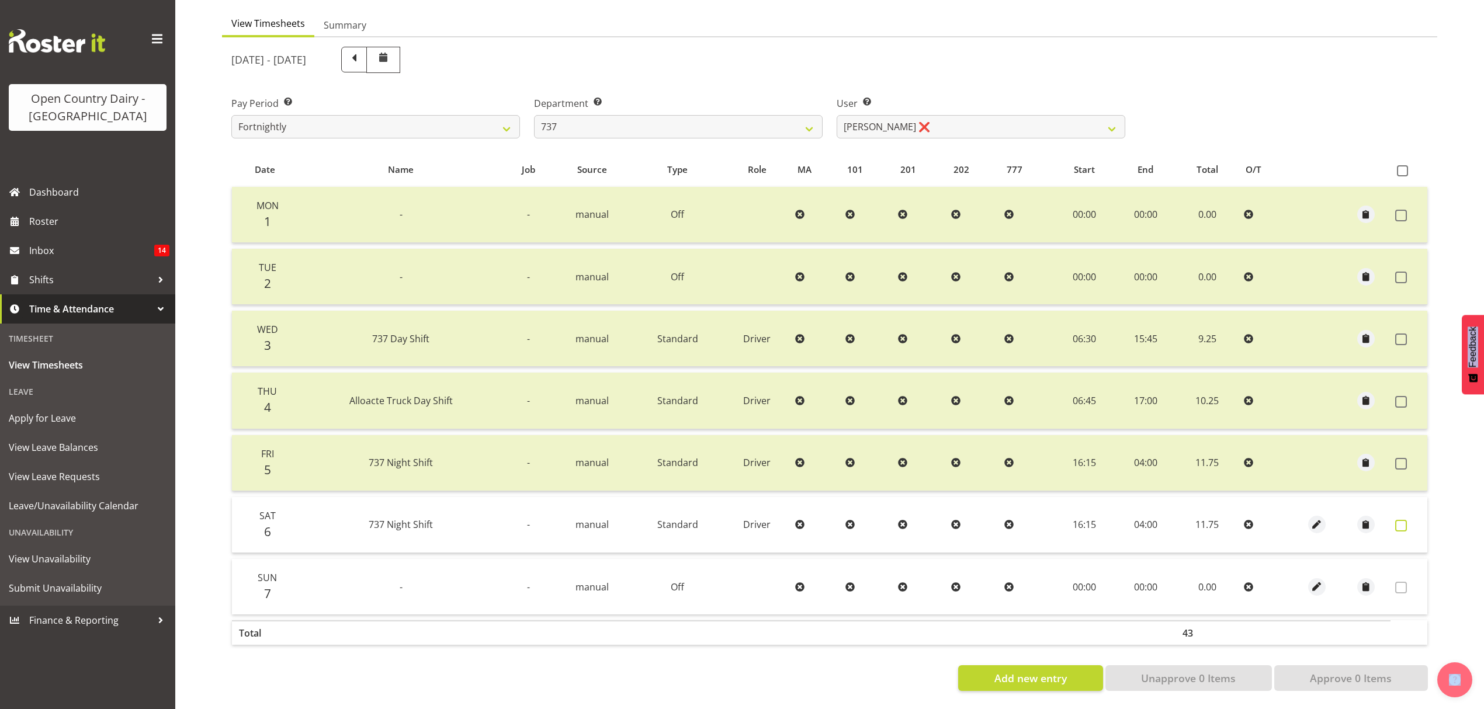
click at [1398, 520] on span at bounding box center [1401, 526] width 12 height 12
click at [1400, 520] on span at bounding box center [1401, 526] width 12 height 12
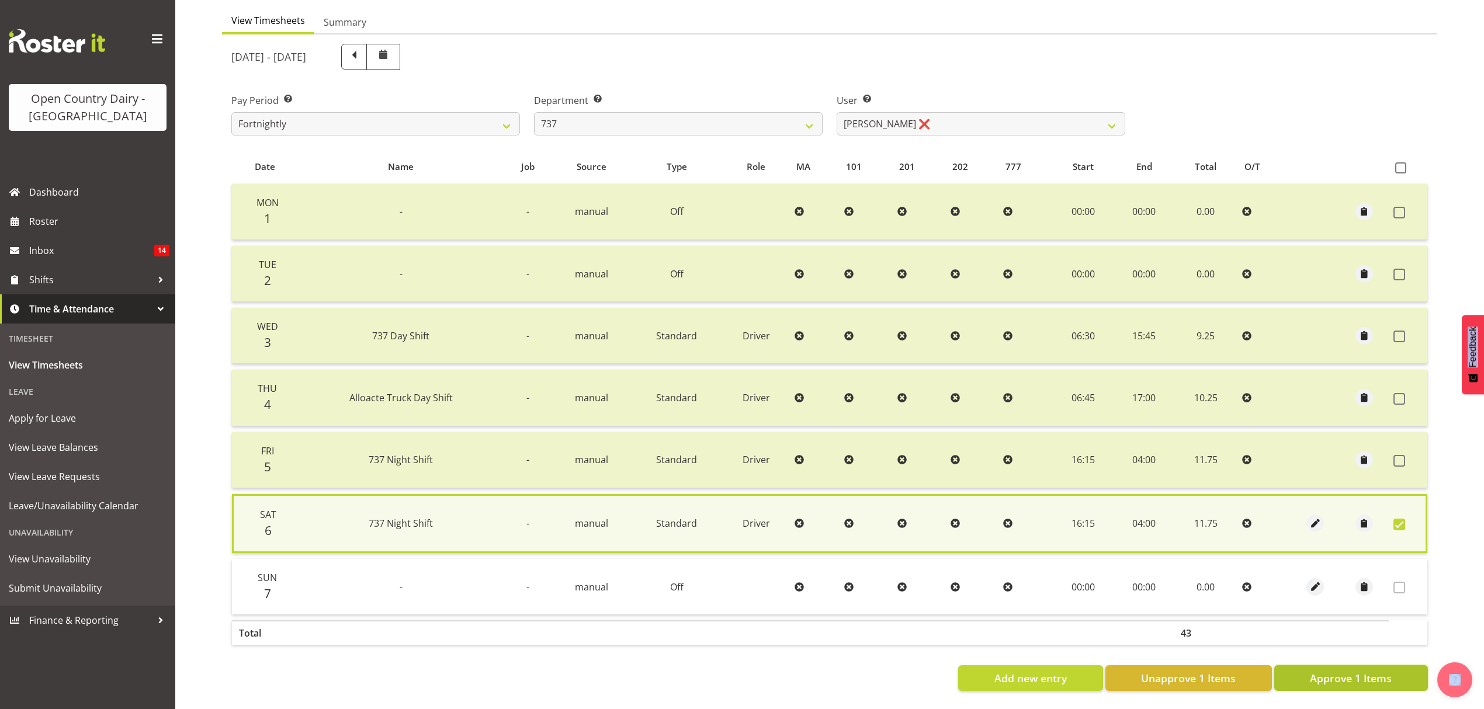
click at [1393, 668] on button "Approve 1 Items" at bounding box center [1351, 678] width 154 height 26
checkbox input "false"
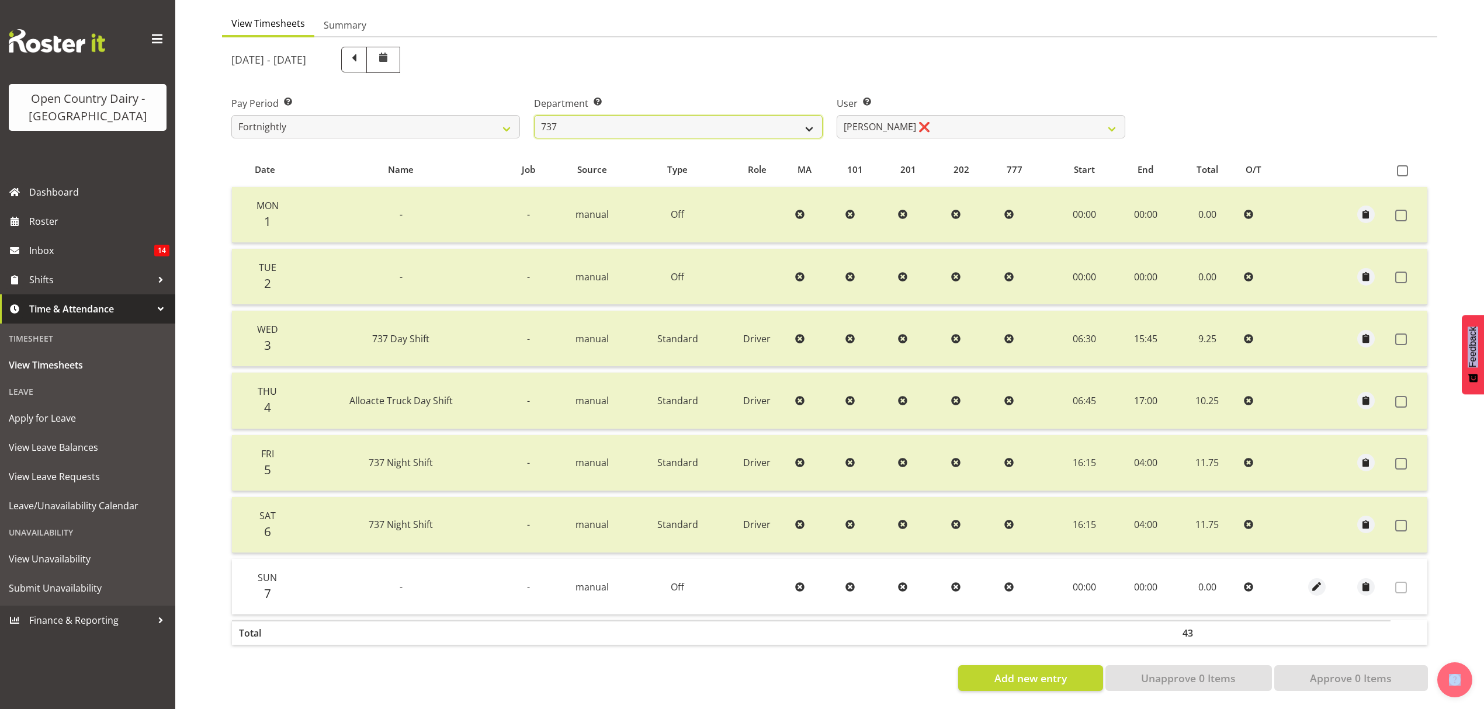
click at [729, 115] on select "734 735 736 737 738 739 851 852 853 854 855 856 858 861 862 865 868 869 870 873" at bounding box center [678, 126] width 289 height 23
select select "676"
click at [534, 115] on select "734 735 736 737 738 739 851 852 853 854 855 856 858 861 862 865 868 869 870 873" at bounding box center [678, 126] width 289 height 23
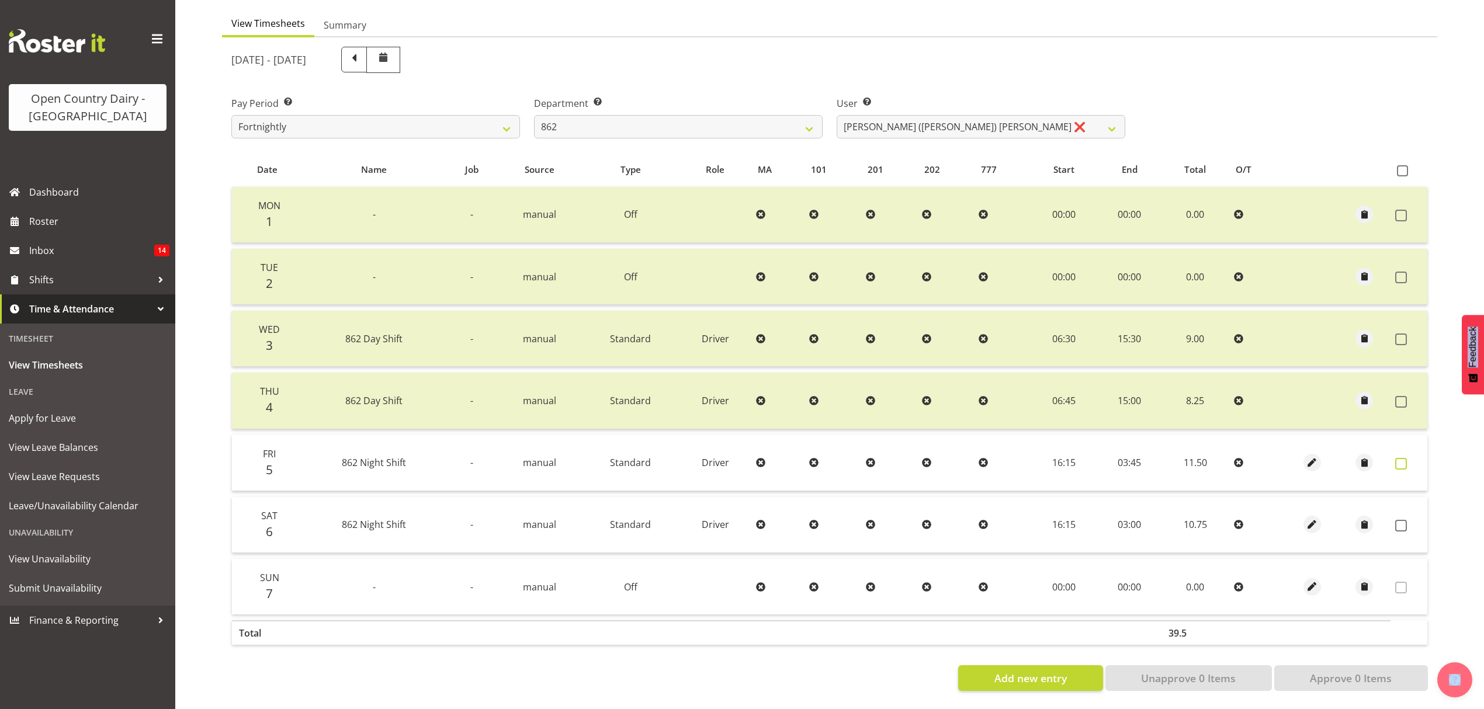
click at [1405, 458] on span at bounding box center [1401, 464] width 12 height 12
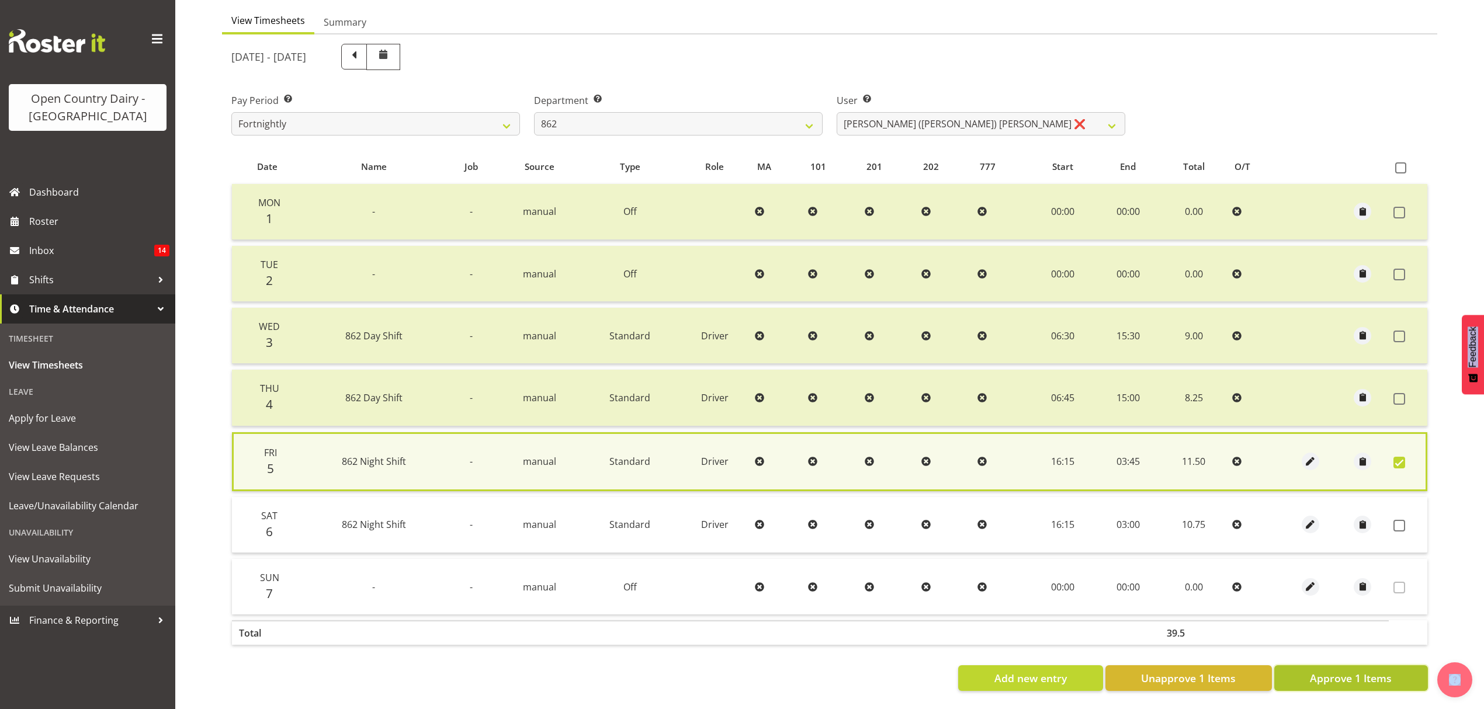
click at [1387, 671] on span "Approve 1 Items" at bounding box center [1351, 678] width 82 height 15
checkbox input "false"
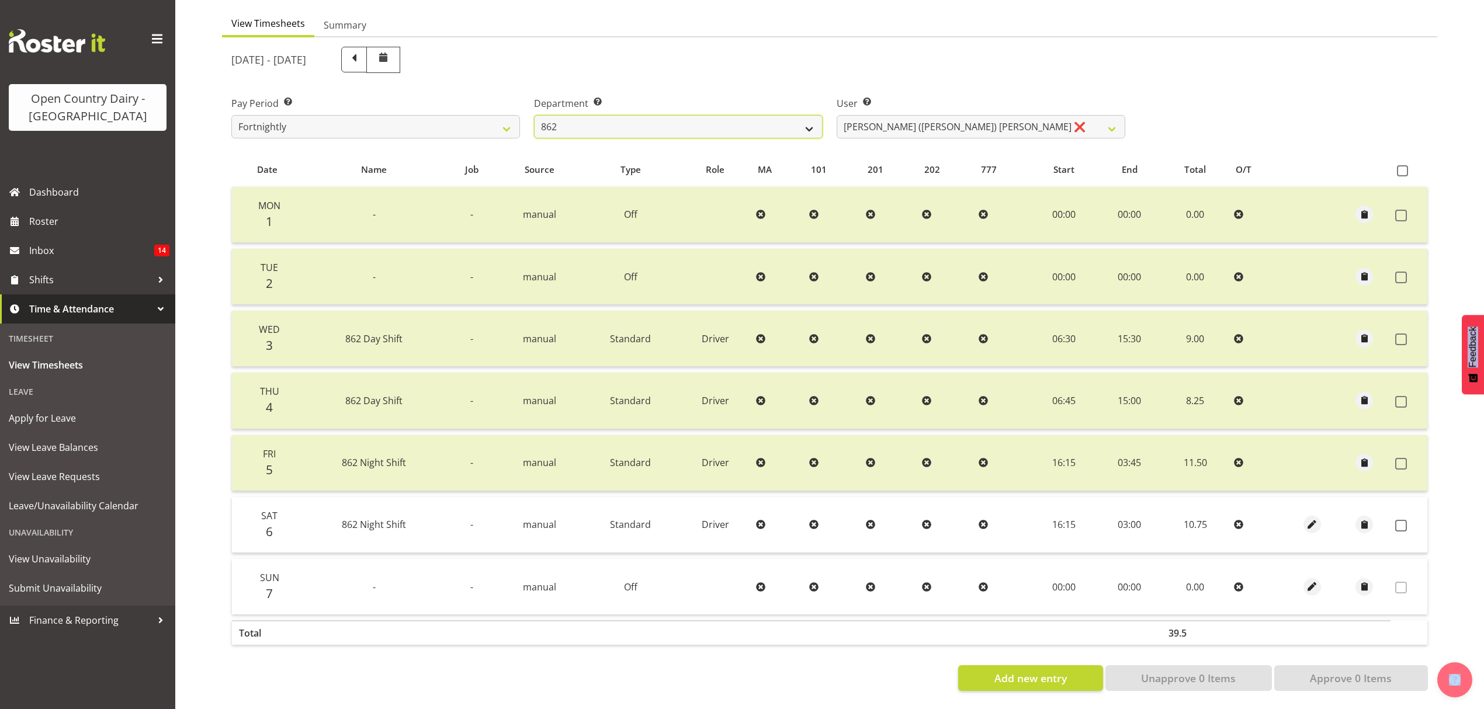
click at [609, 115] on select "734 735 736 737 738 739 851 852 853 854 855 856 858 861 862 865 868 869 870 873" at bounding box center [678, 126] width 289 height 23
select select "690"
click at [534, 115] on select "734 735 736 737 738 739 851 852 853 854 855 856 858 861 862 865 868 869 870 873" at bounding box center [678, 126] width 289 height 23
click at [1006, 118] on select "[PERSON_NAME] ❌ [PERSON_NAME] ❌ [PERSON_NAME] ❌ [PERSON_NAME] ❌" at bounding box center [981, 126] width 289 height 23
select select "7468"
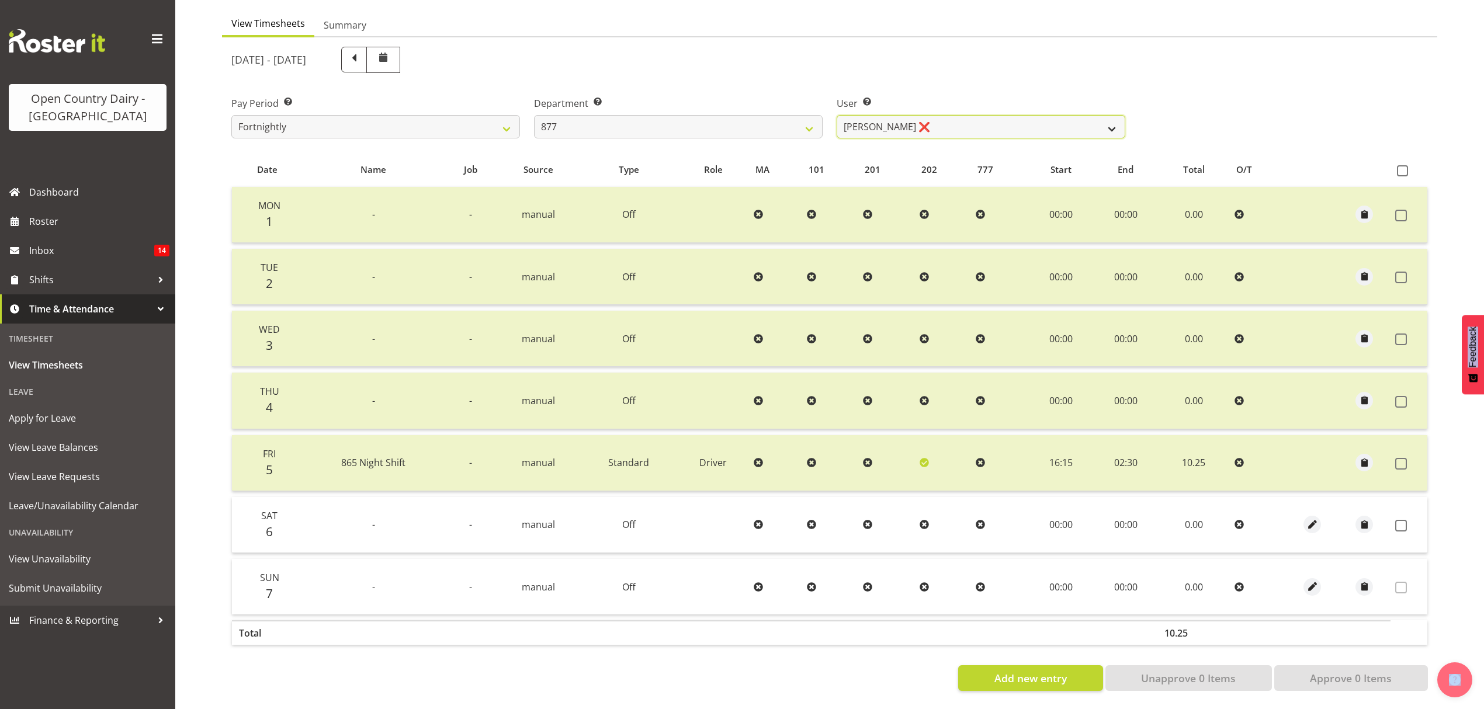
click at [837, 115] on select "[PERSON_NAME] ❌ [PERSON_NAME] ❌ [PERSON_NAME] ❌ [PERSON_NAME] ❌" at bounding box center [981, 126] width 289 height 23
click at [1400, 520] on span at bounding box center [1401, 526] width 12 height 12
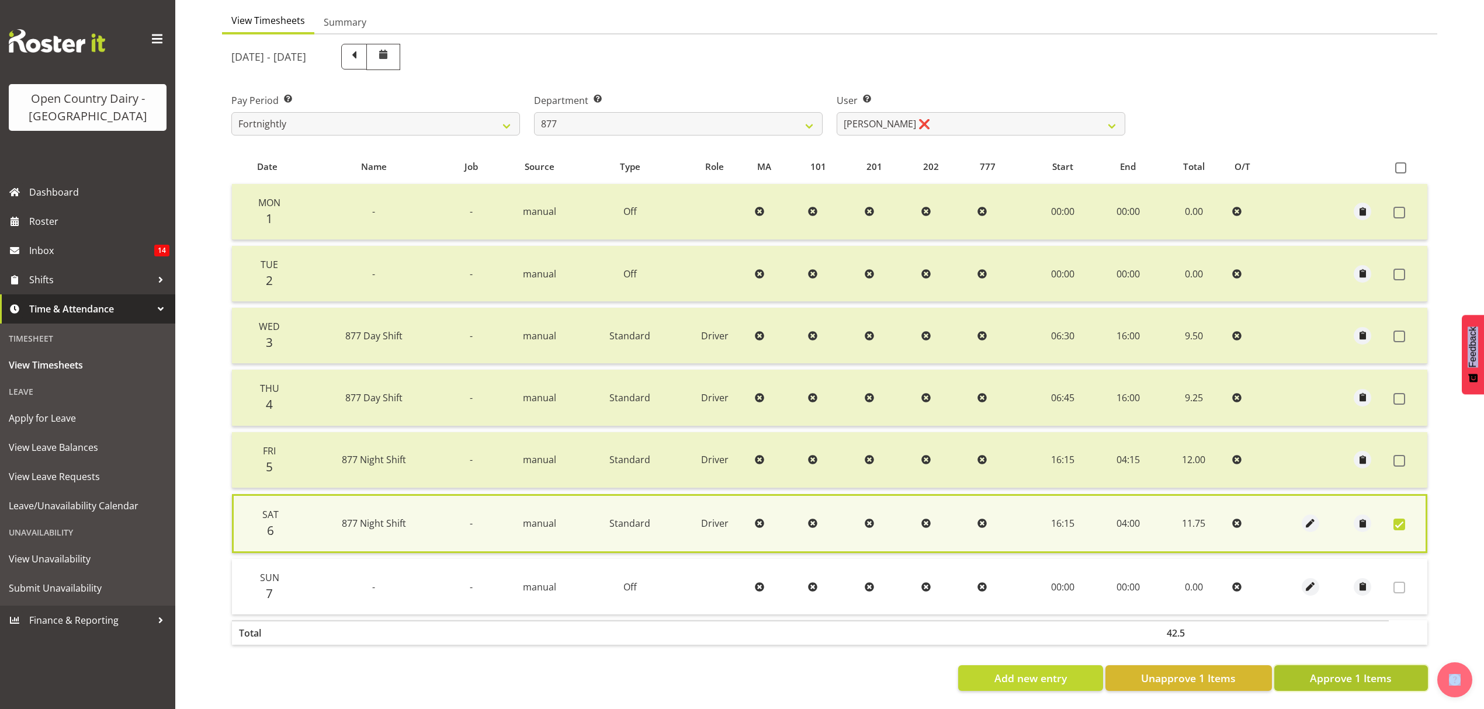
click at [1363, 671] on span "Approve 1 Items" at bounding box center [1351, 678] width 82 height 15
checkbox input "false"
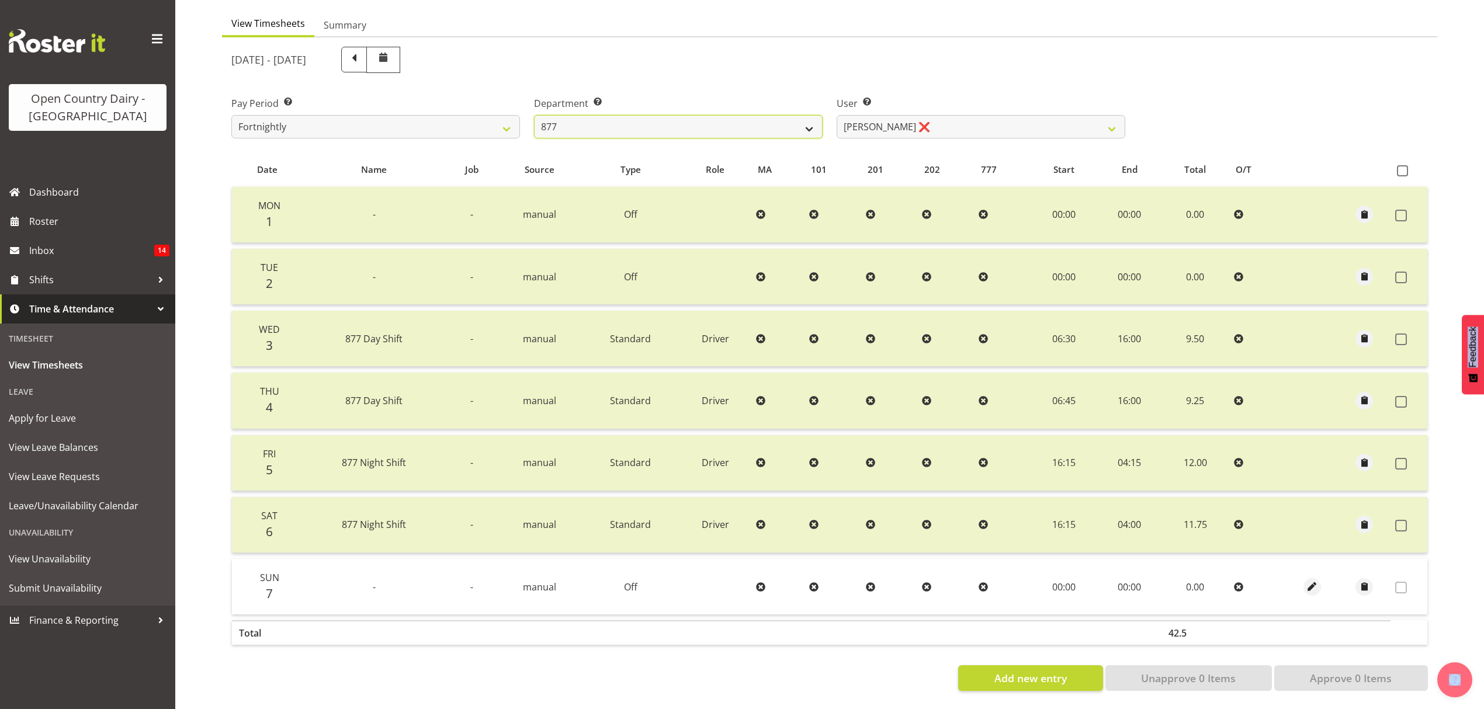
click at [638, 117] on select "734 735 736 737 738 739 851 852 853 854 855 856 858 861 862 865 868 869 870 873" at bounding box center [678, 126] width 289 height 23
select select "671"
click at [534, 115] on select "734 735 736 737 738 739 851 852 853 854 855 856 858 861 862 865 868 869 870 873" at bounding box center [678, 126] width 289 height 23
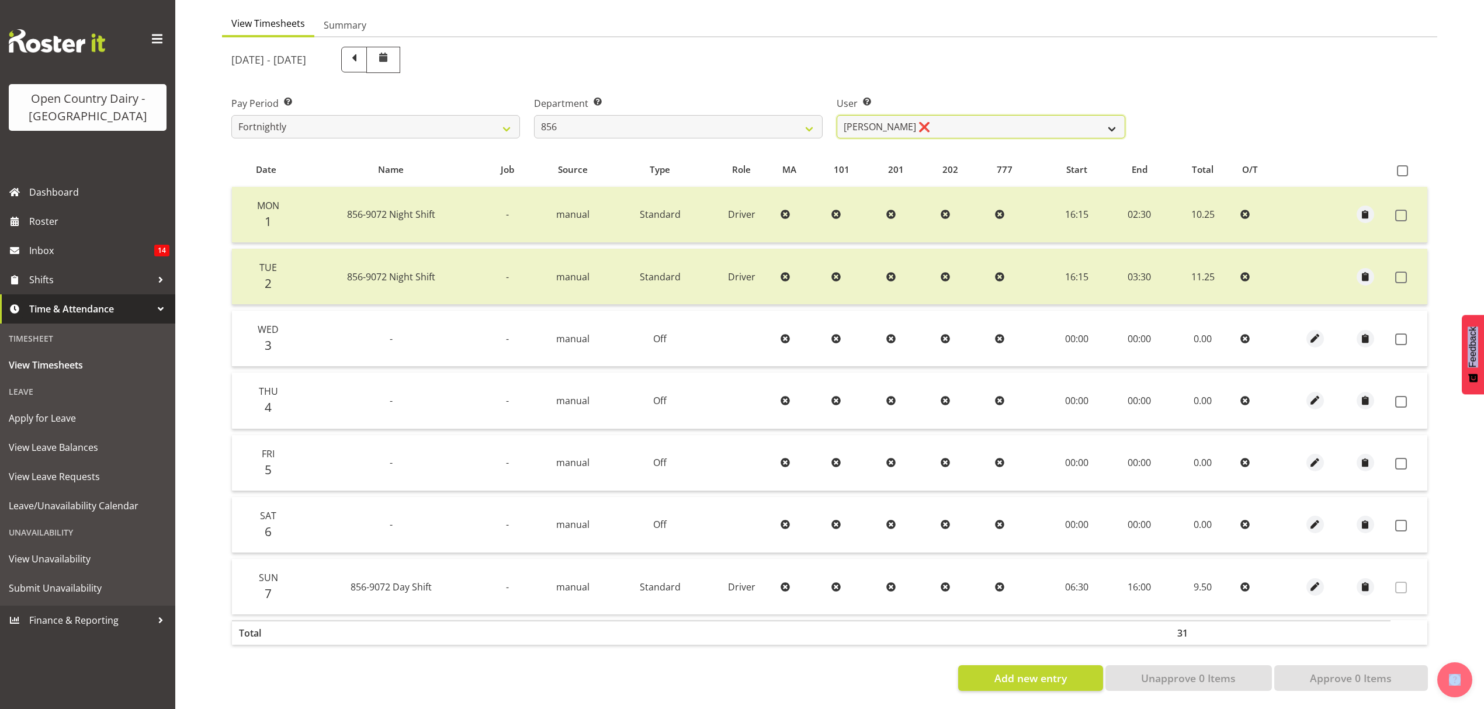
click at [1029, 117] on select "[PERSON_NAME] ❌ [PERSON_NAME] ❌ [PERSON_NAME] ❌ [PERSON_NAME] ❌" at bounding box center [981, 126] width 289 height 23
select select "8441"
click at [837, 115] on select "[PERSON_NAME] ❌ [PERSON_NAME] ❌ [PERSON_NAME] ❌ [PERSON_NAME] ❌" at bounding box center [981, 126] width 289 height 23
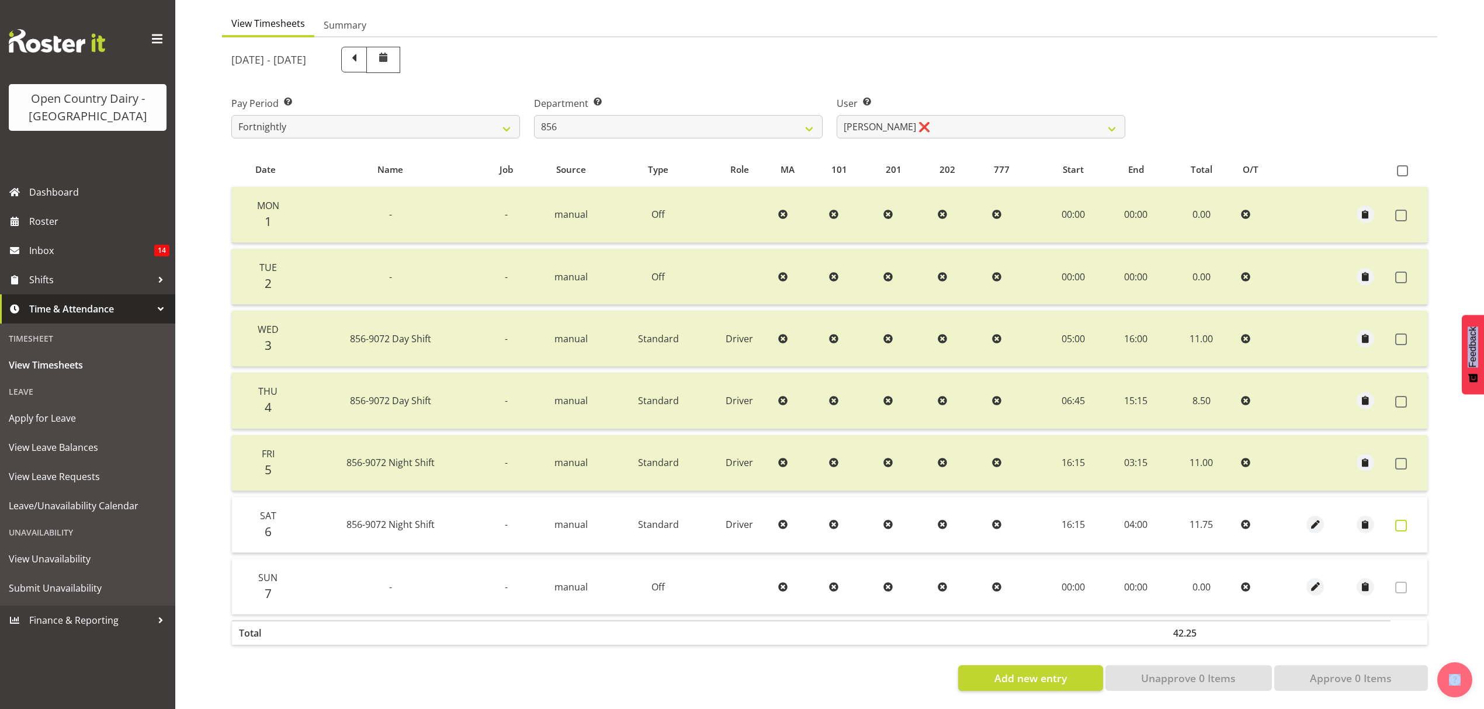
click at [1404, 520] on span at bounding box center [1401, 526] width 12 height 12
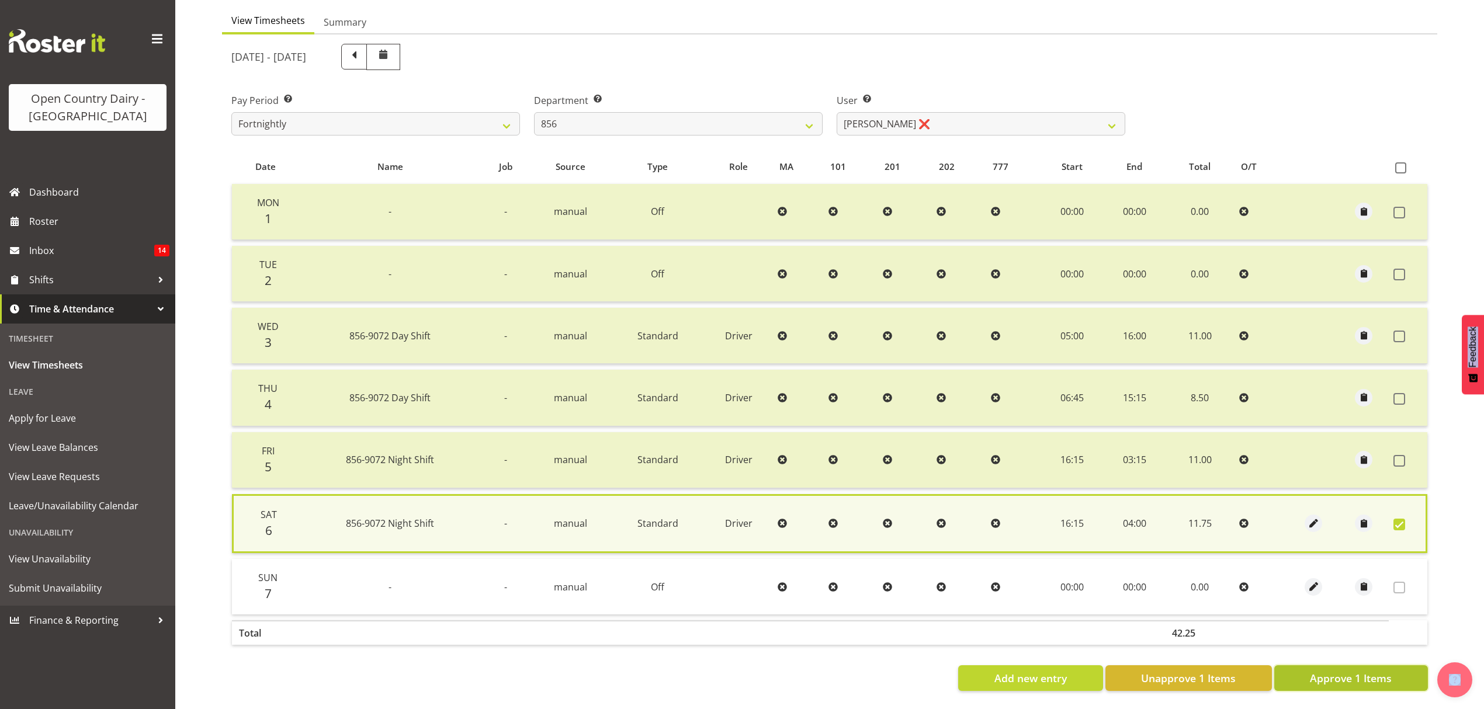
click at [1346, 671] on span "Approve 1 Items" at bounding box center [1351, 678] width 82 height 15
checkbox input "false"
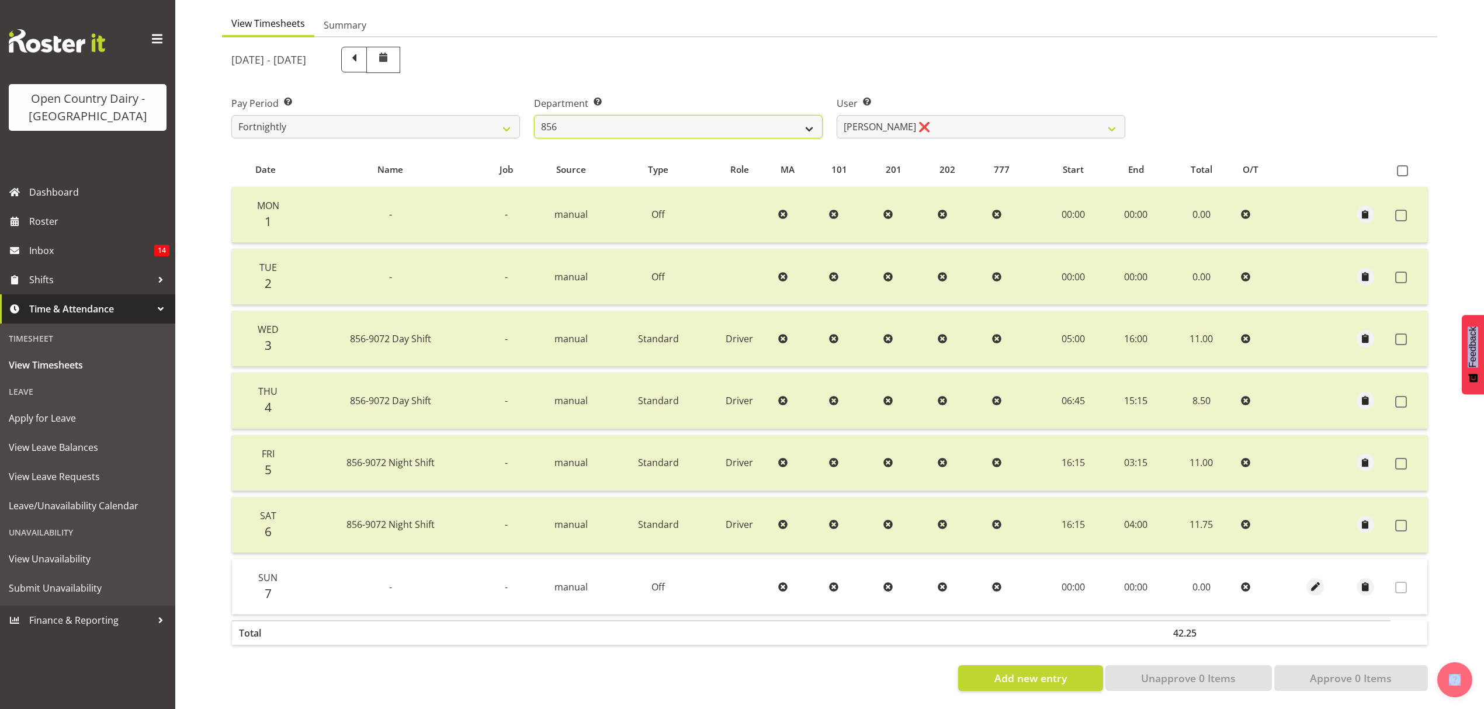
click at [618, 122] on select "734 735 736 737 738 739 851 852 853 854 855 856 858 861 862 865 868 869 870 873" at bounding box center [678, 126] width 289 height 23
select select "755"
click at [534, 115] on select "734 735 736 737 738 739 851 852 853 854 855 856 858 861 862 865 868 869 870 873" at bounding box center [678, 126] width 289 height 23
click at [0, 0] on div at bounding box center [0, 0] width 0 height 0
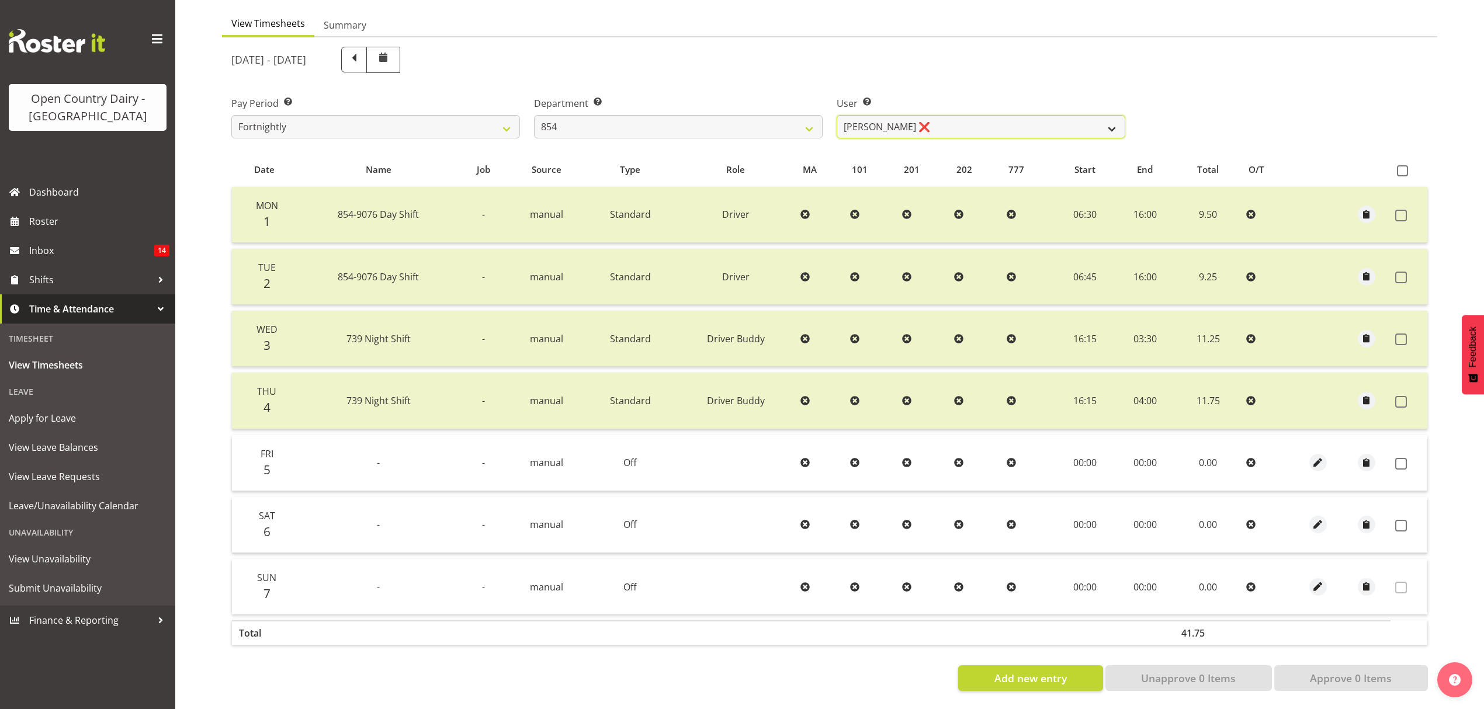
click at [973, 120] on select "[PERSON_NAME] ❌ [PERSON_NAME] ❌ [PERSON_NAME] ❌ [PERSON_NAME] ❌" at bounding box center [981, 126] width 289 height 23
select select "9851"
click at [837, 115] on select "[PERSON_NAME] ❌ [PERSON_NAME] ❌ [PERSON_NAME] ❌ [PERSON_NAME] ❌" at bounding box center [981, 126] width 289 height 23
click at [0, 0] on div at bounding box center [0, 0] width 0 height 0
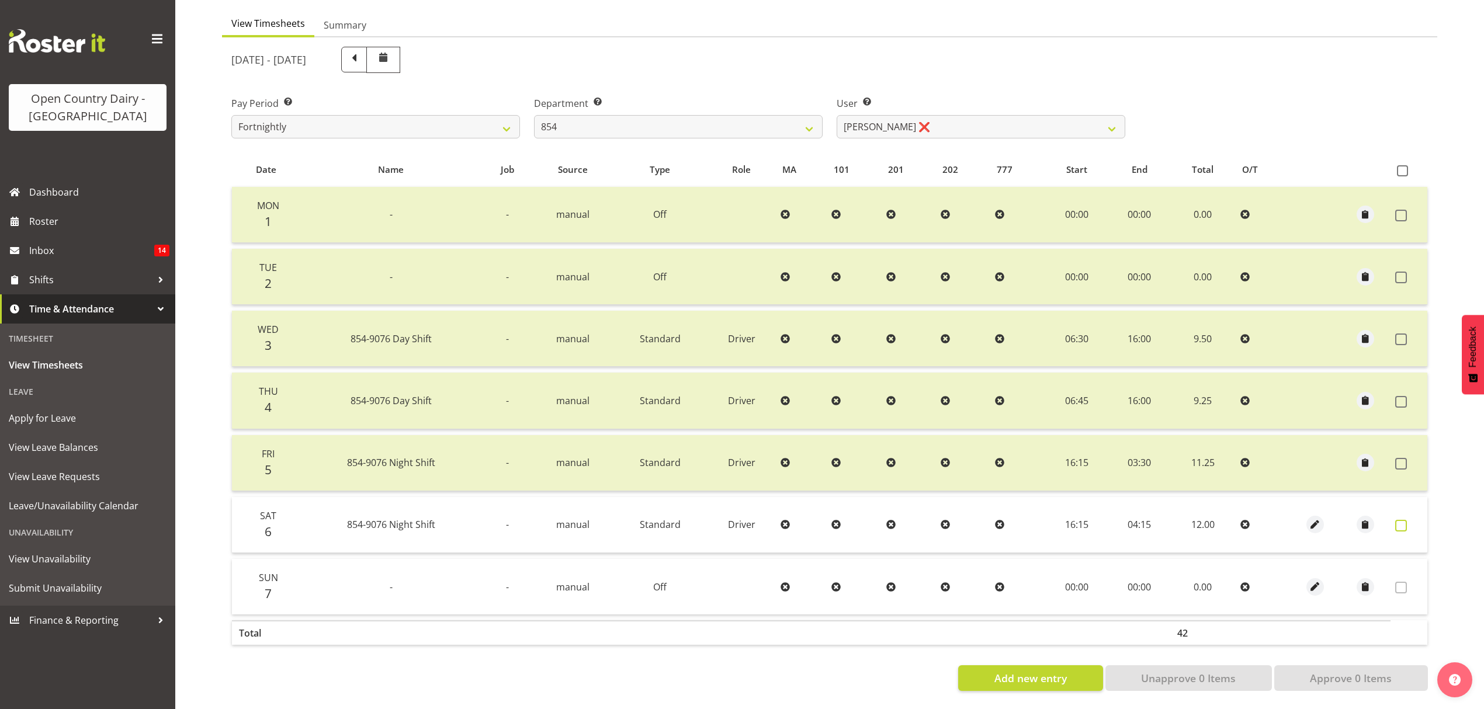
click at [1408, 520] on label at bounding box center [1404, 526] width 18 height 12
click at [1401, 520] on span at bounding box center [1401, 526] width 12 height 12
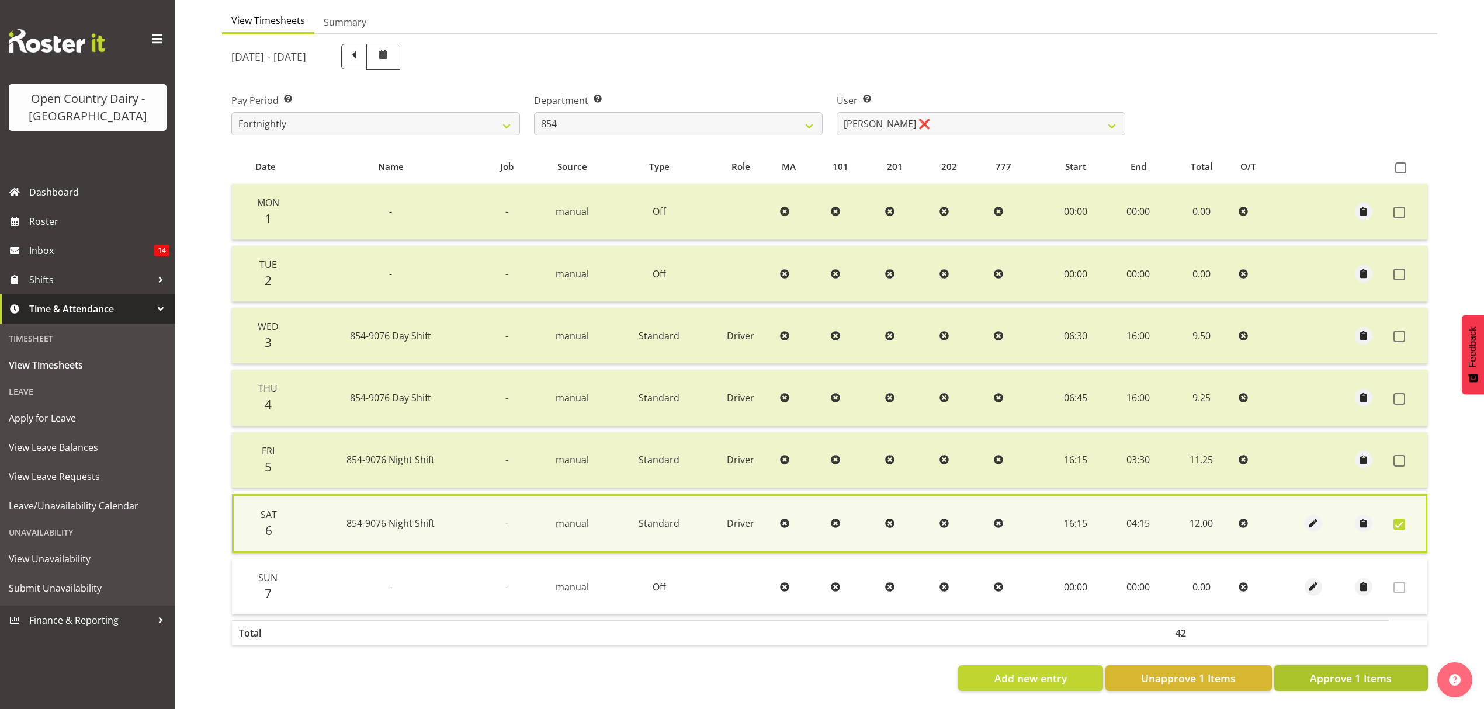
click at [1346, 665] on button "Approve 1 Items" at bounding box center [1351, 678] width 154 height 26
checkbox input "false"
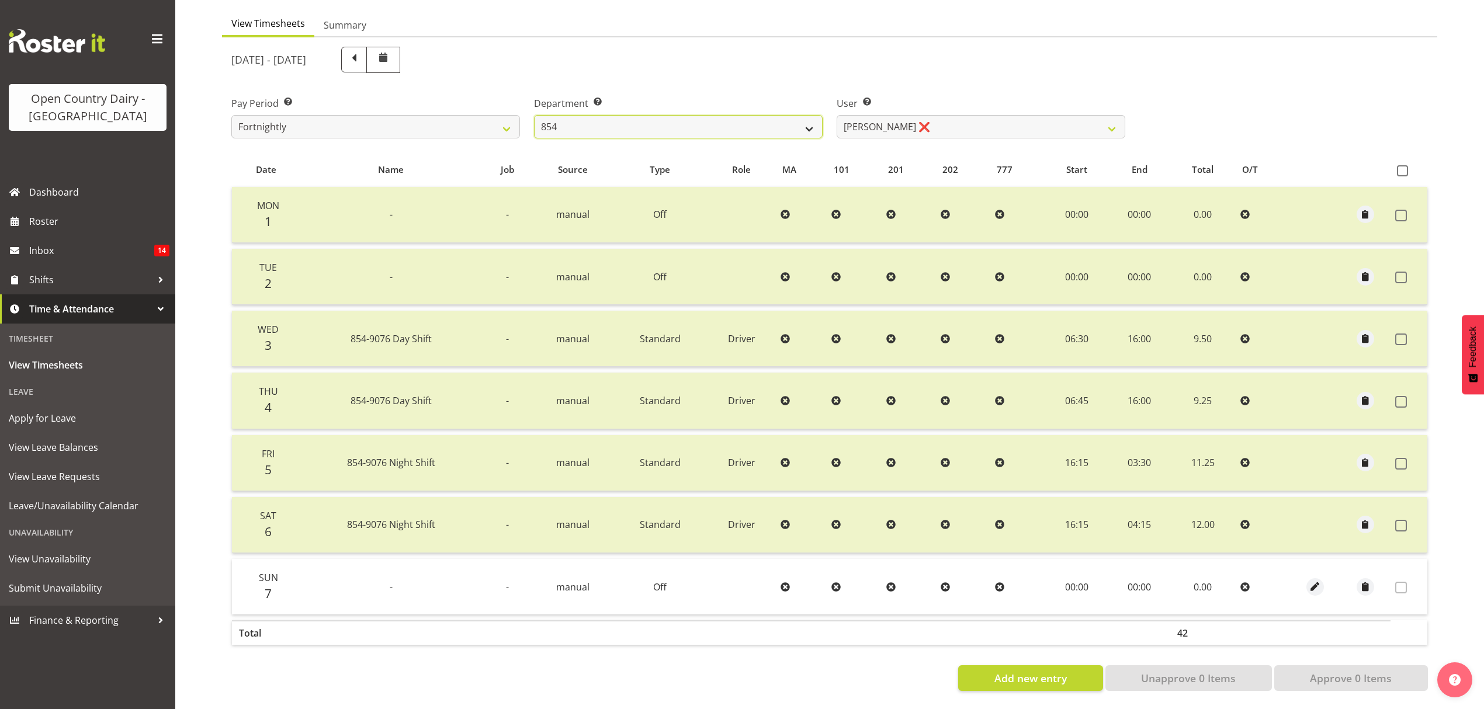
click at [623, 115] on select "734 735 736 737 738 739 851 852 853 854 855 856 858 861 862 865 868 869 870 873" at bounding box center [678, 126] width 289 height 23
select select "782"
click at [534, 115] on select "734 735 736 737 738 739 851 852 853 854 855 856 858 861 862 865 868 869 870 873" at bounding box center [678, 126] width 289 height 23
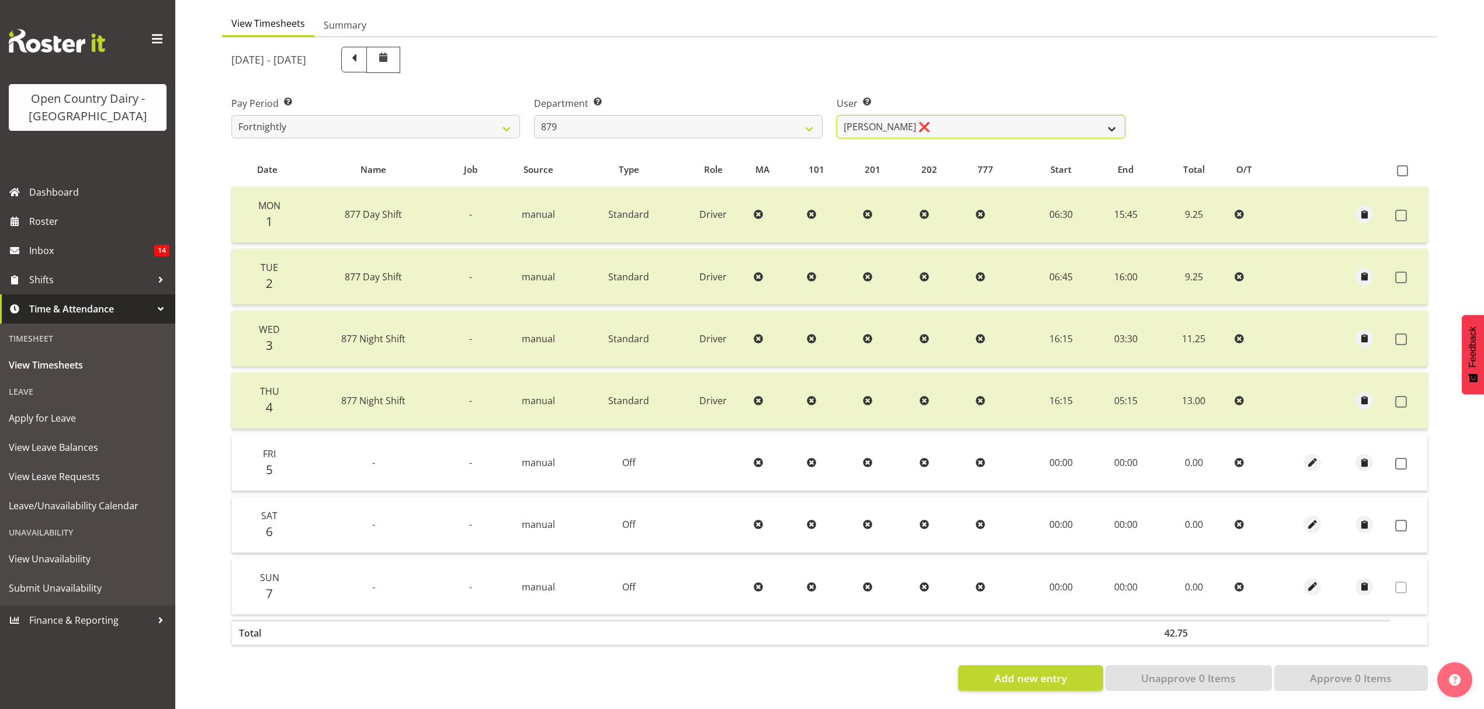
click at [928, 122] on select "[PERSON_NAME] ❌ [PERSON_NAME] ❌ [PERSON_NAME] ❌ [PERSON_NAME] ❌" at bounding box center [981, 126] width 289 height 23
select select "7453"
click at [837, 115] on select "[PERSON_NAME] ❌ [PERSON_NAME] ❌ [PERSON_NAME] ❌ [PERSON_NAME] ❌" at bounding box center [981, 126] width 289 height 23
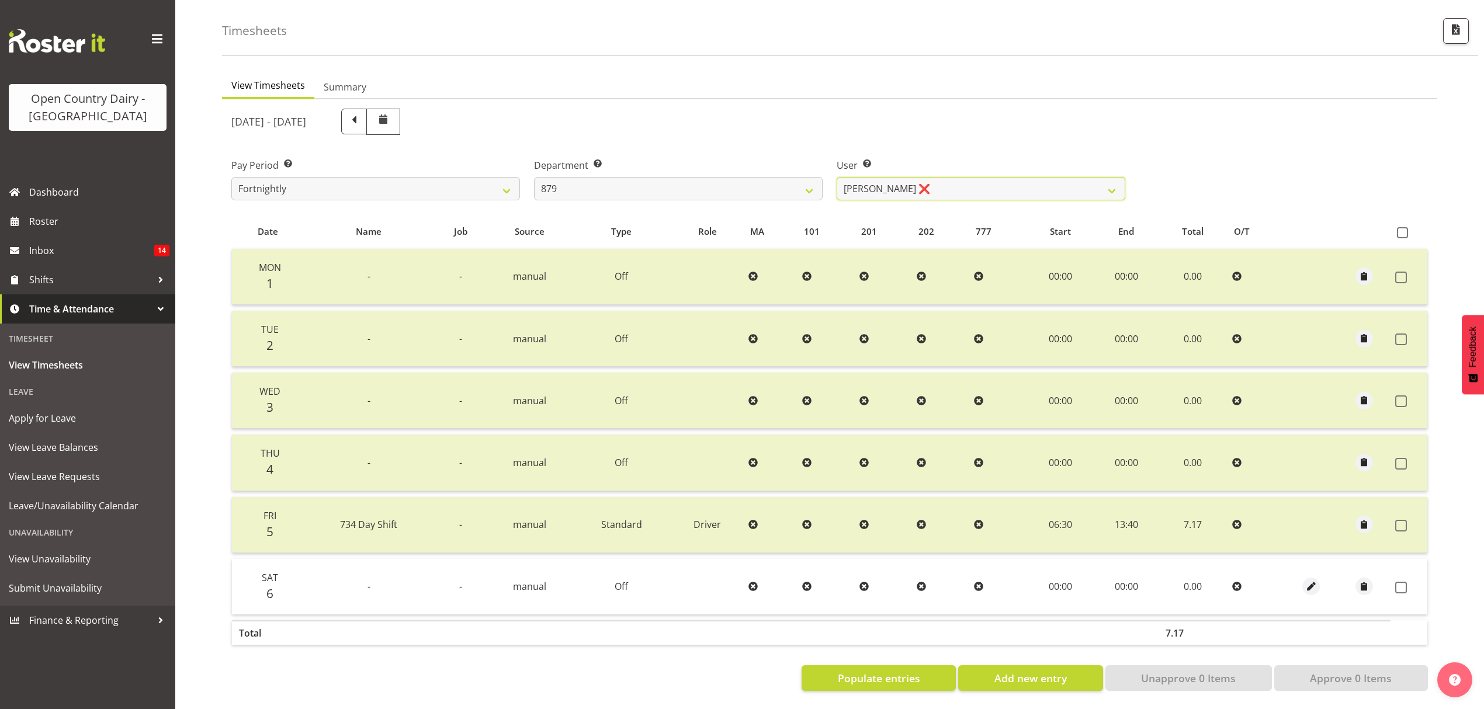
scroll to position [55, 0]
click at [917, 665] on button "Populate entries" at bounding box center [878, 678] width 154 height 26
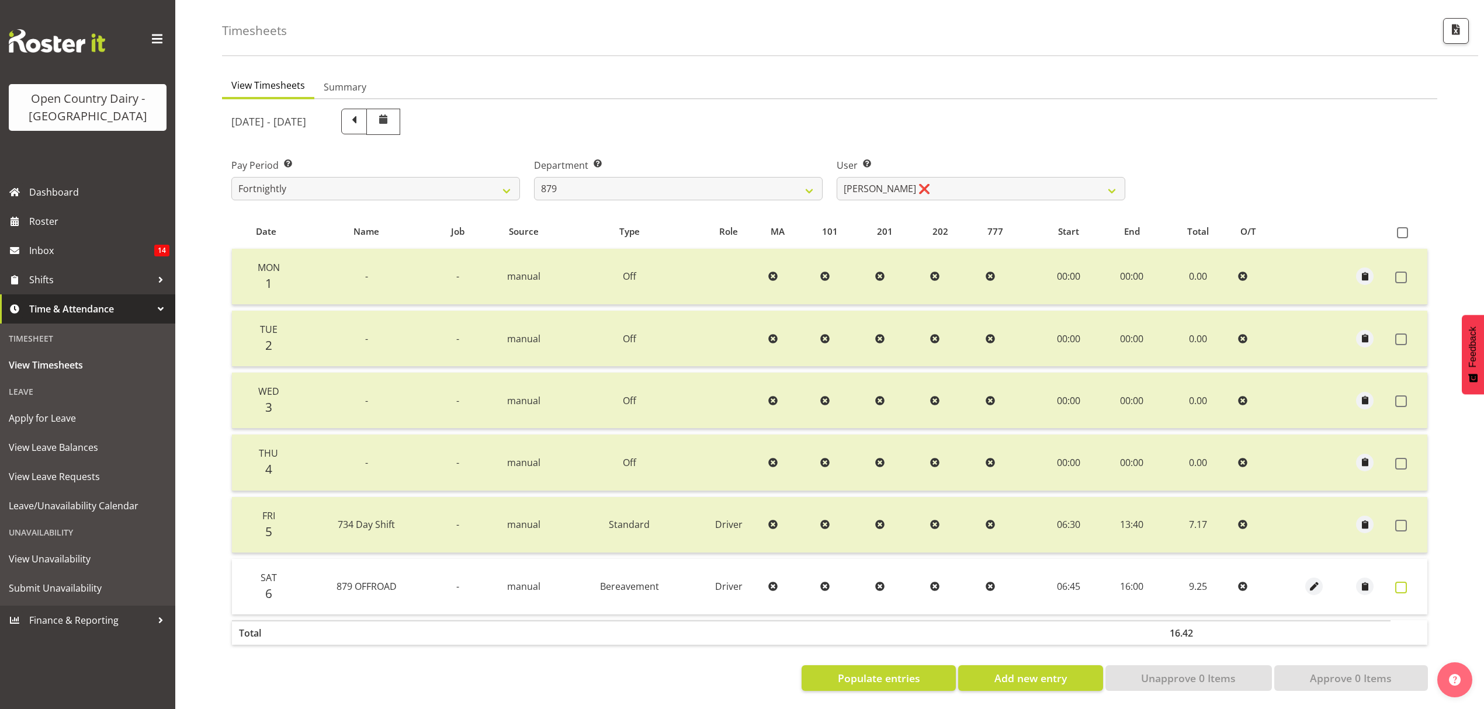
click at [1400, 582] on span at bounding box center [1401, 588] width 12 height 12
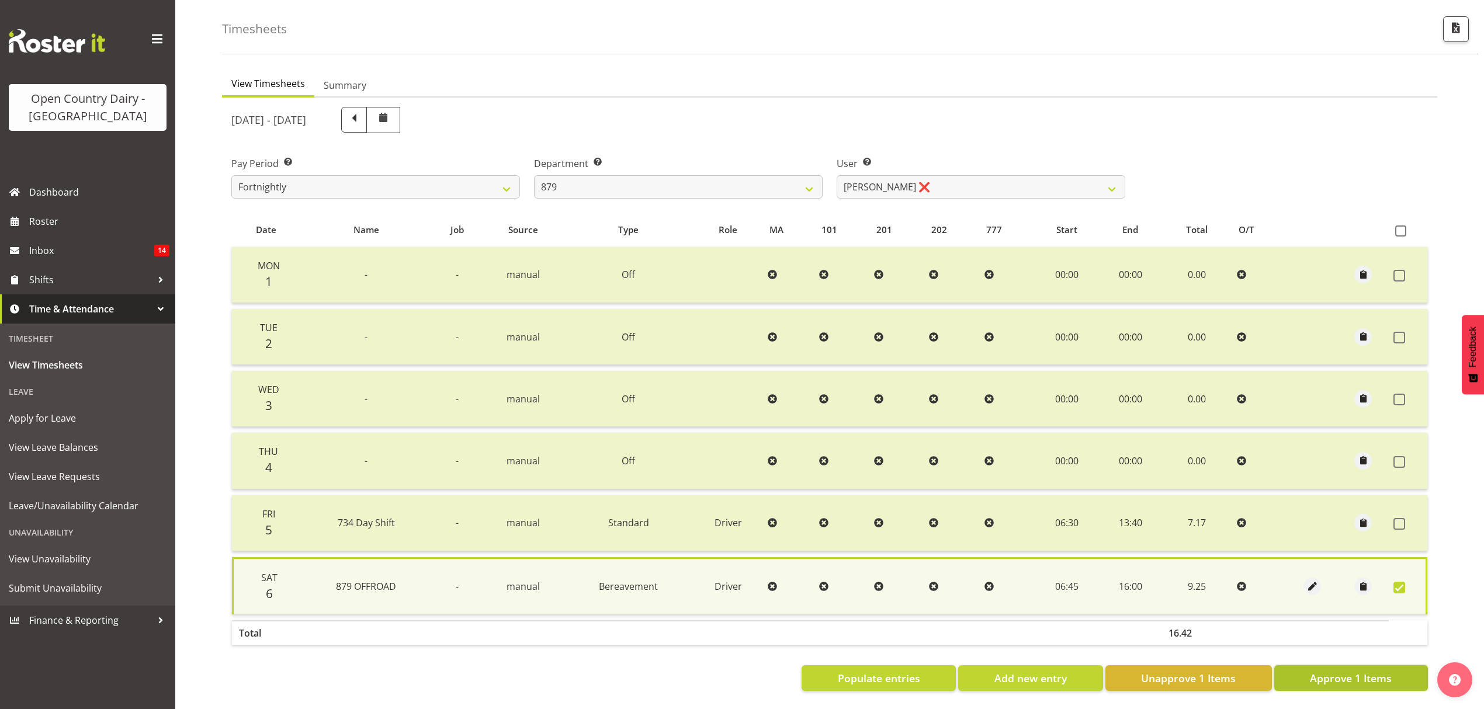
click at [1323, 671] on span "Approve 1 Items" at bounding box center [1351, 678] width 82 height 15
checkbox input "false"
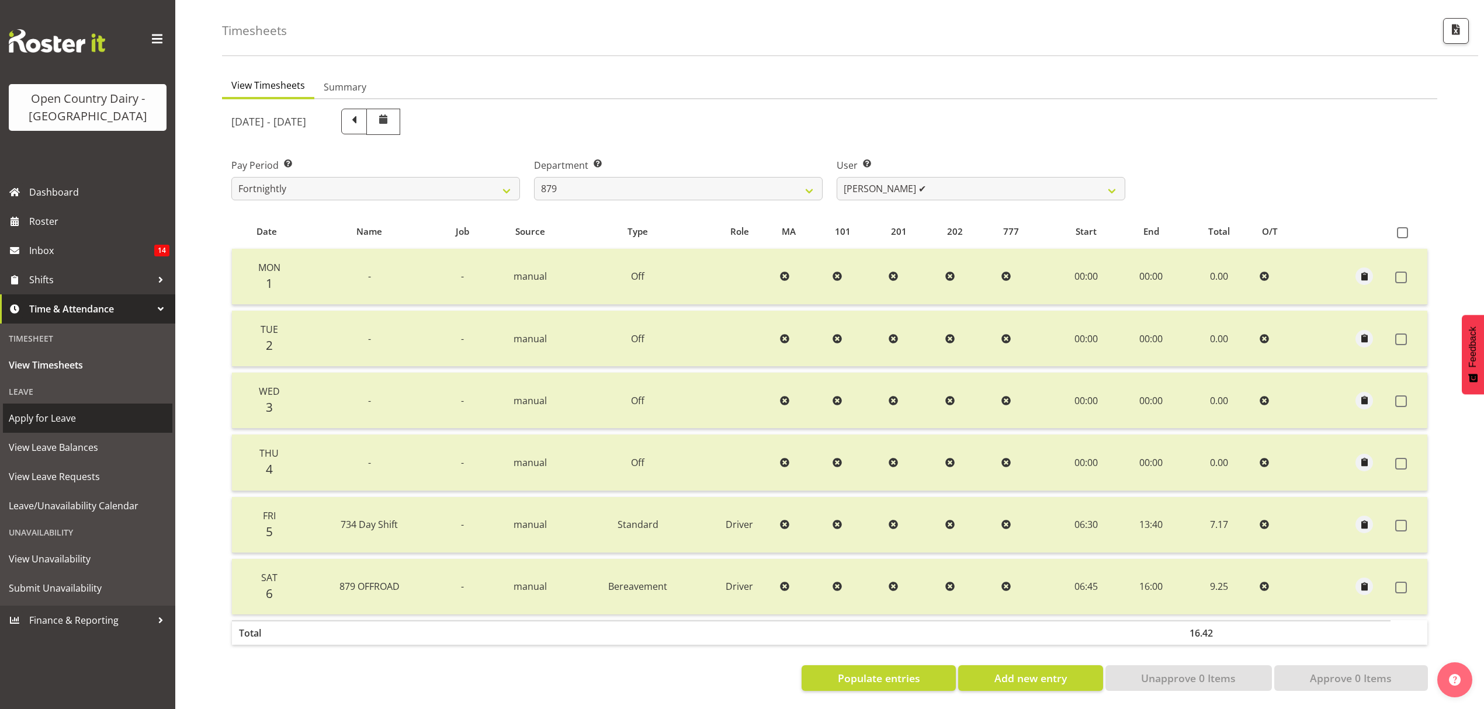
click at [67, 424] on span "Apply for Leave" at bounding box center [88, 418] width 158 height 18
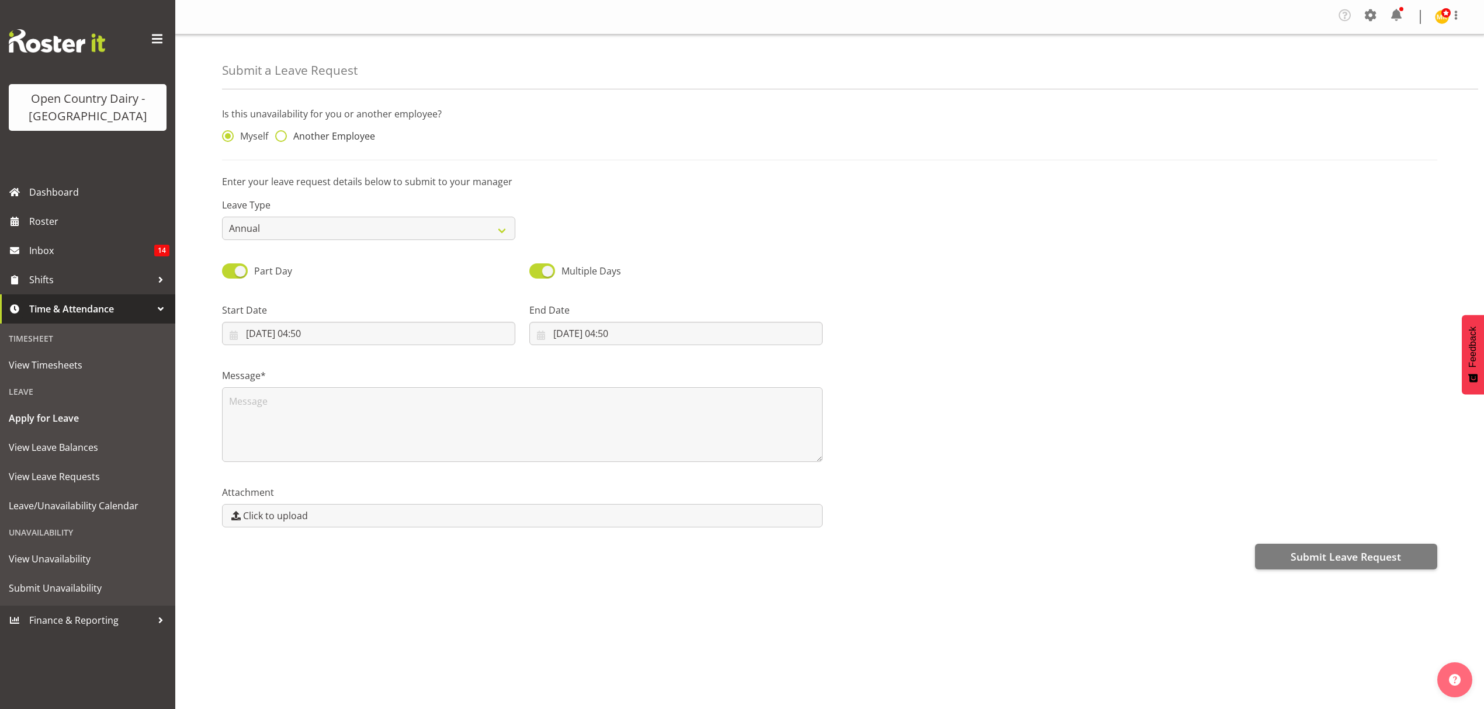
click at [290, 136] on span "Another Employee" at bounding box center [331, 136] width 88 height 12
click at [283, 136] on input "Another Employee" at bounding box center [279, 137] width 8 height 8
radio input "true"
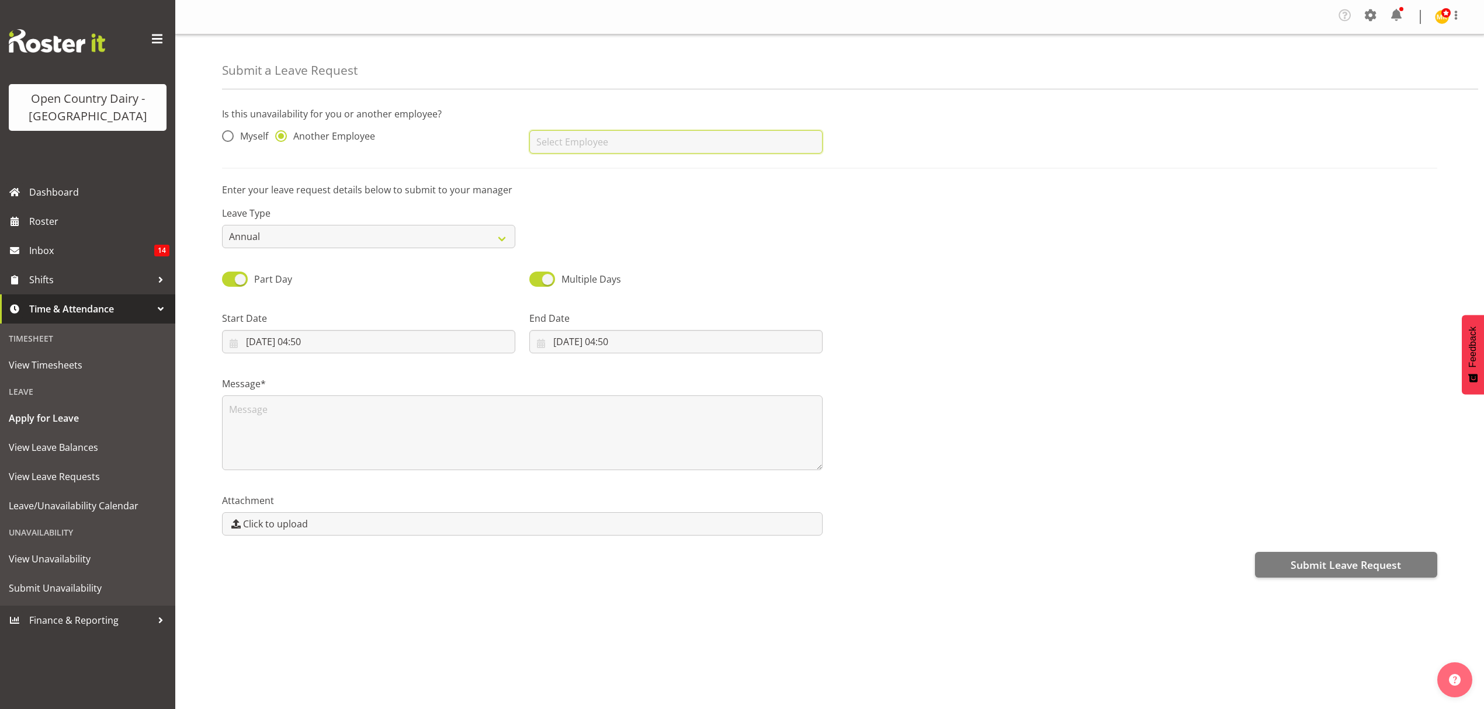
click at [676, 145] on input "text" at bounding box center [675, 141] width 293 height 23
click at [654, 195] on link "[PERSON_NAME]" at bounding box center [675, 192] width 293 height 21
type input "[PERSON_NAME]"
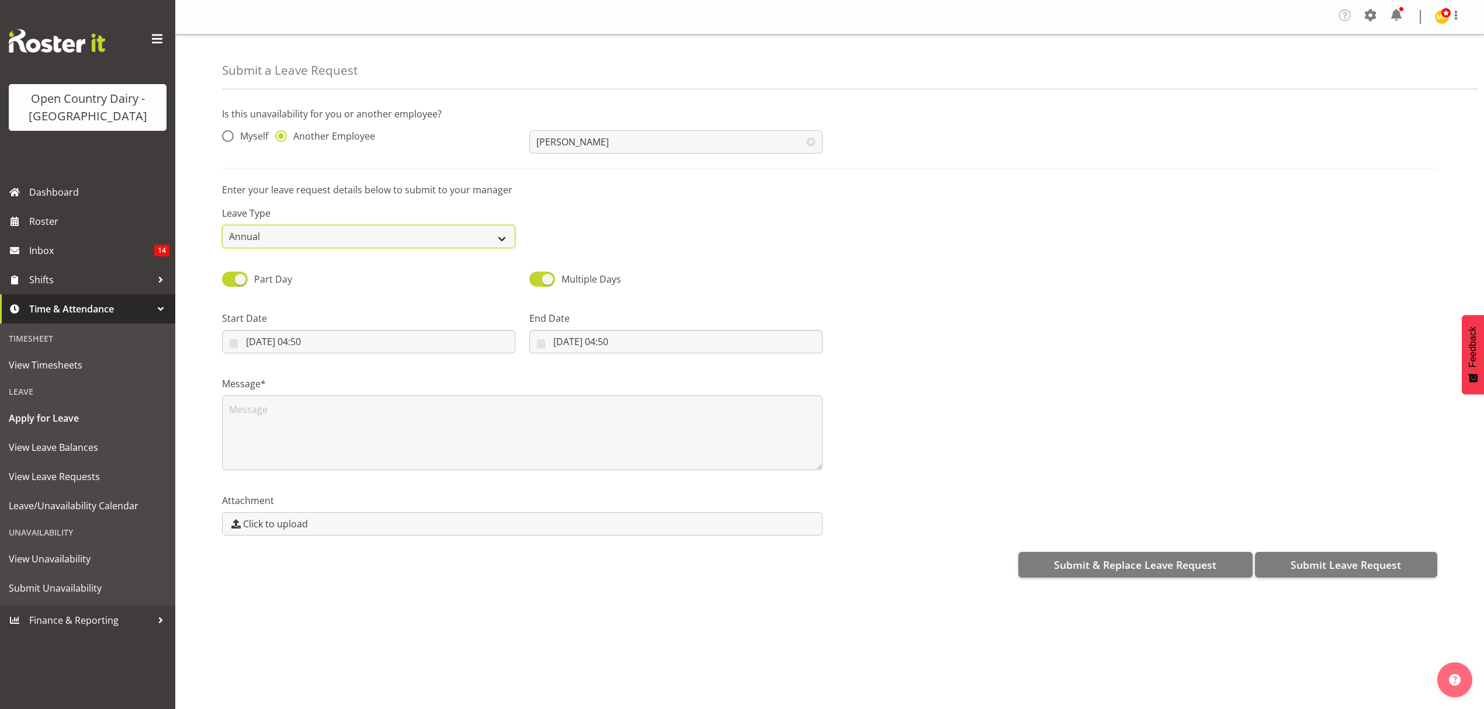
click at [353, 237] on select "Annual Sick Leave Without Pay Bereavement Domestic Violence Parental Jury Servi…" at bounding box center [368, 236] width 293 height 23
select select "Sick"
click at [222, 225] on select "Annual Sick Leave Without Pay Bereavement Domestic Violence Parental Jury Servi…" at bounding box center [368, 236] width 293 height 23
click at [393, 342] on input "07/09/2025, 04:50" at bounding box center [368, 341] width 293 height 23
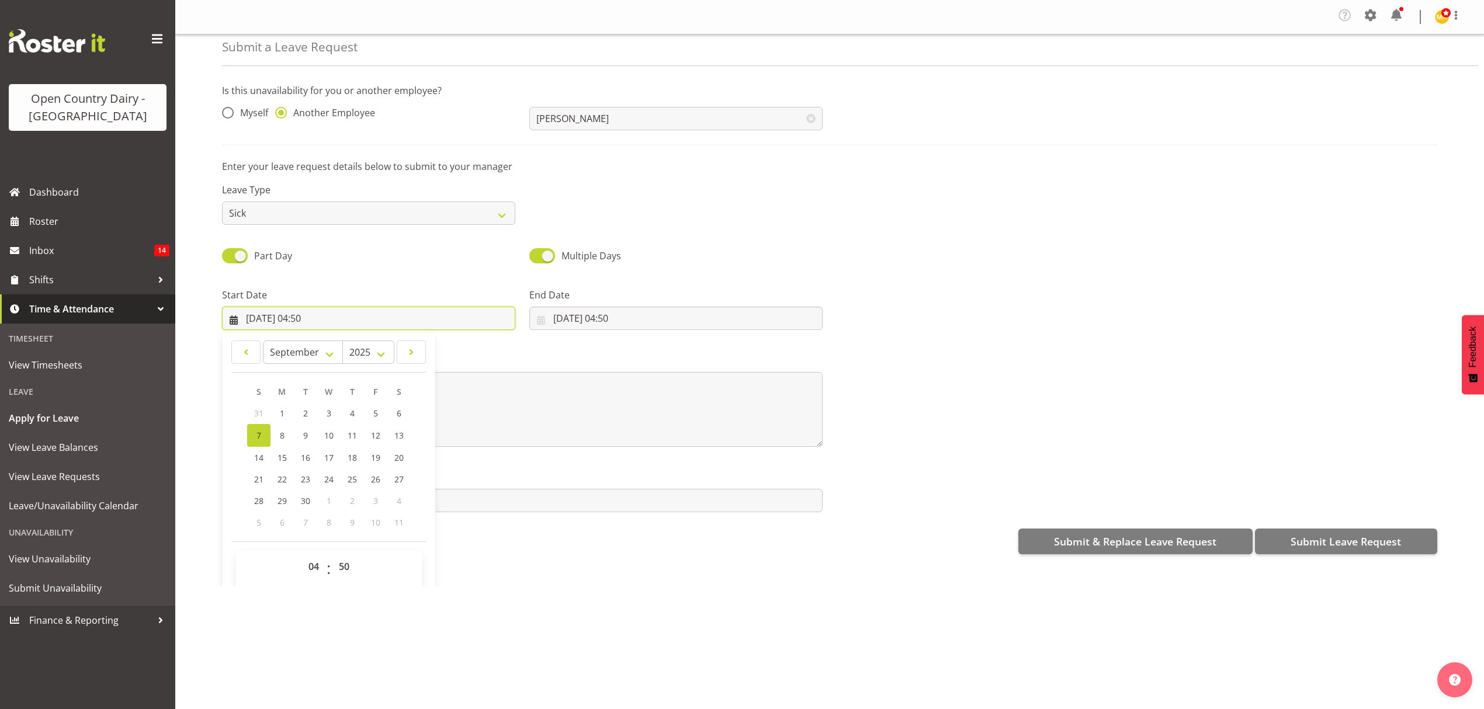
scroll to position [34, 0]
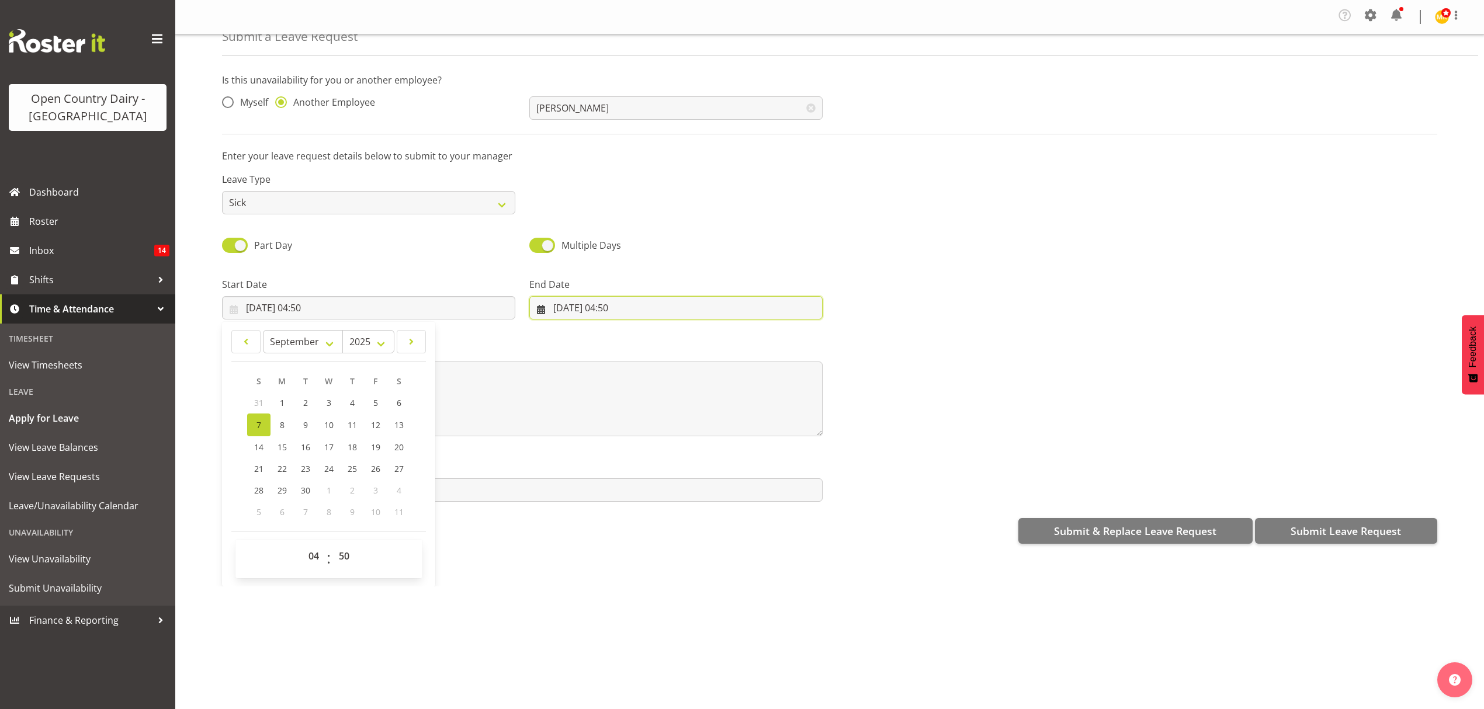
click at [631, 306] on input "07/09/2025, 04:50" at bounding box center [675, 307] width 293 height 23
click at [620, 554] on select "00 01 02 03 04 05 06 07 08 09 10 11 12 13 14 15 16 17 18 19 20 21 22 23" at bounding box center [622, 555] width 26 height 23
select select "16"
click at [609, 546] on select "00 01 02 03 04 05 06 07 08 09 10 11 12 13 14 15 16 17 18 19 20 21 22 23" at bounding box center [622, 555] width 26 height 23
type input "07/09/2025, 16:50"
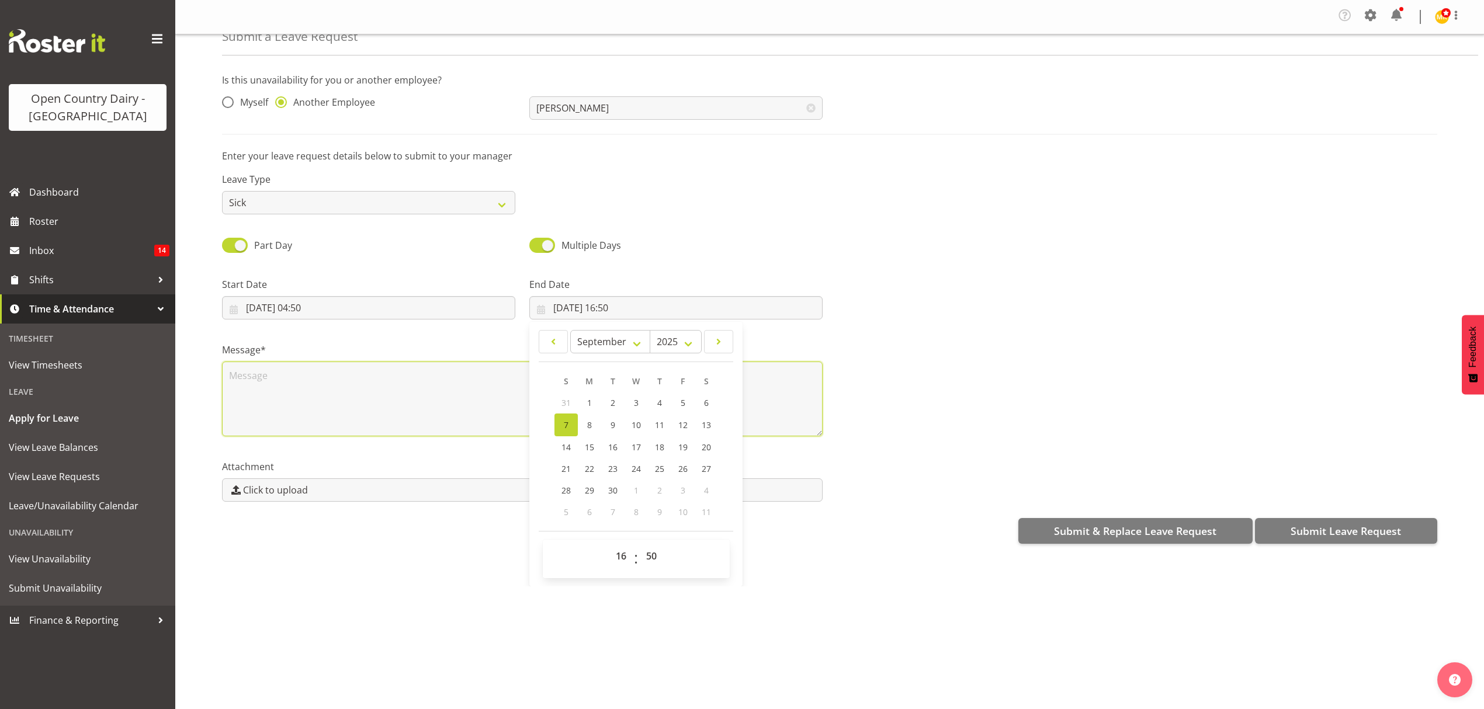
click at [445, 393] on textarea at bounding box center [522, 399] width 601 height 75
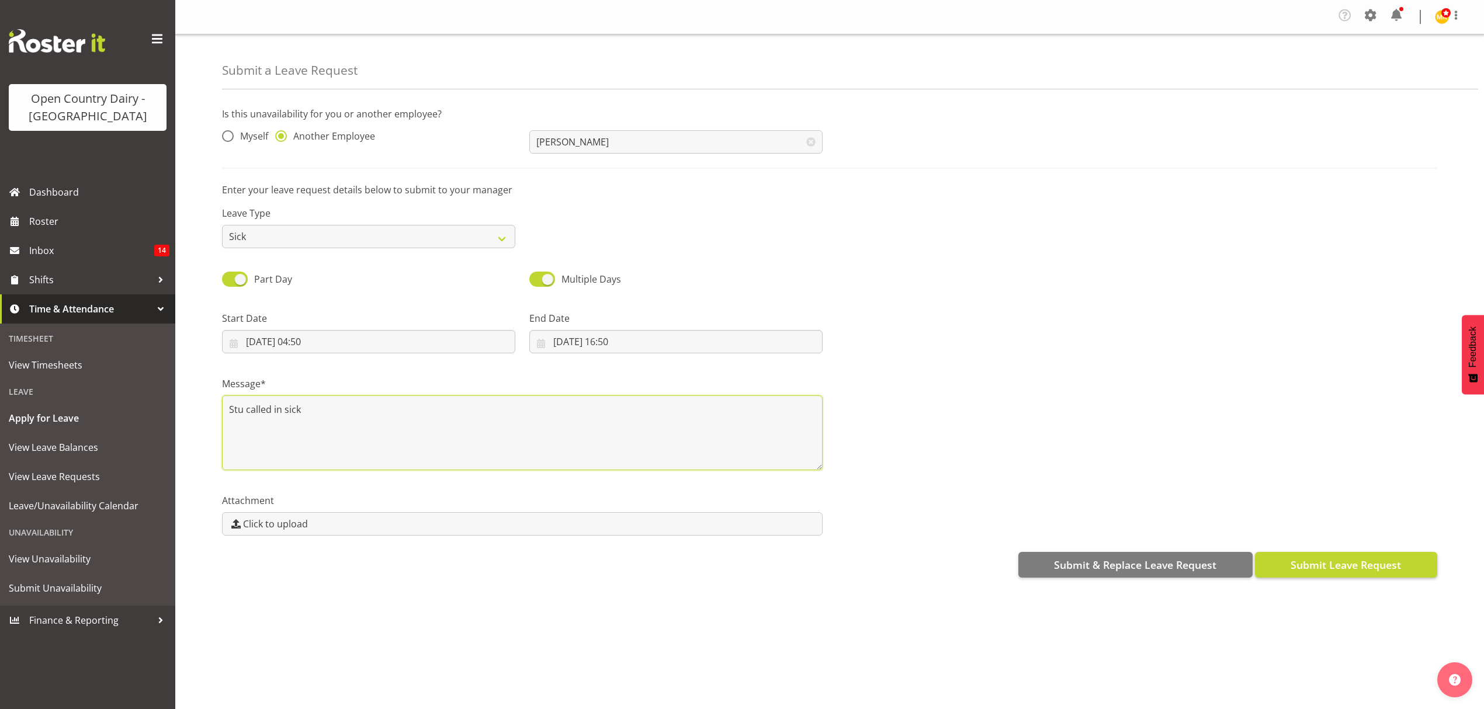
type textarea "Stu called in sick"
click at [1368, 562] on span "Submit Leave Request" at bounding box center [1345, 564] width 110 height 15
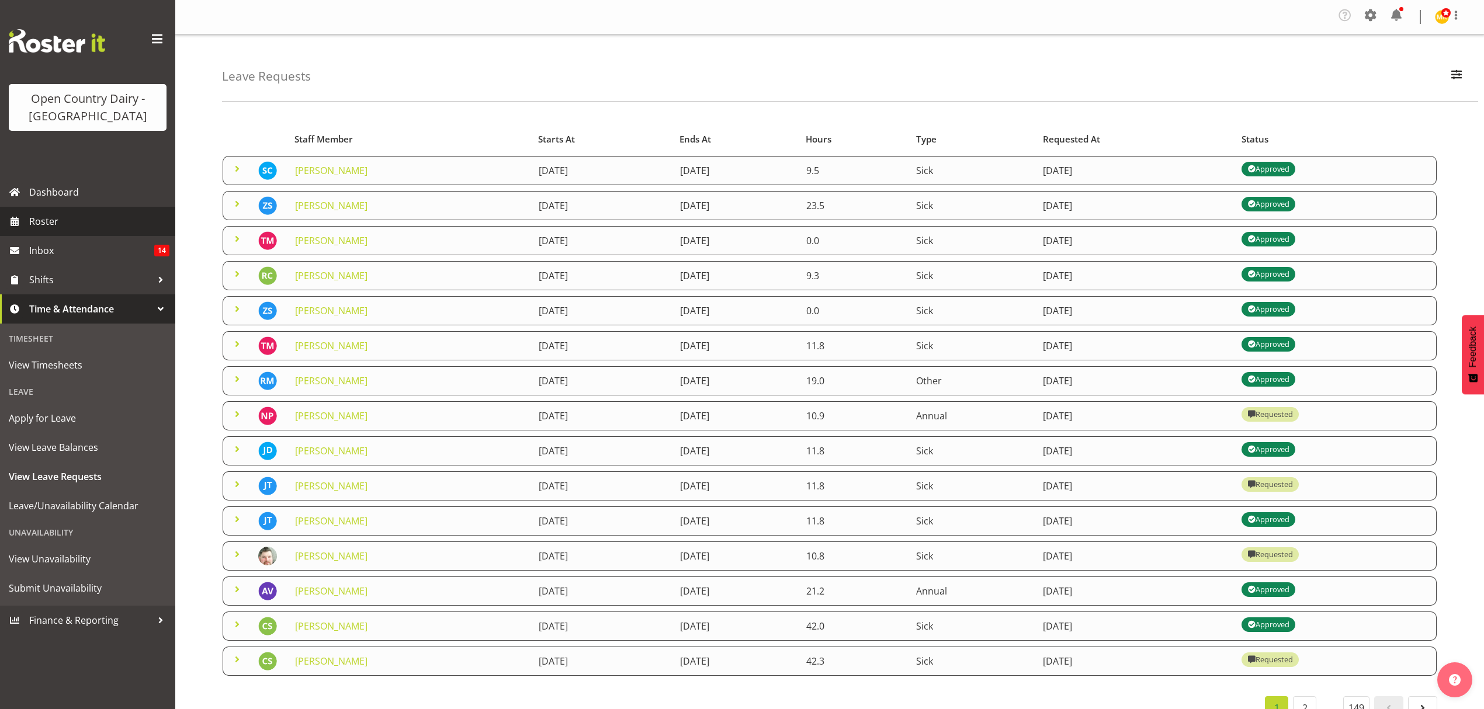
click at [57, 230] on span "Roster" at bounding box center [99, 222] width 140 height 18
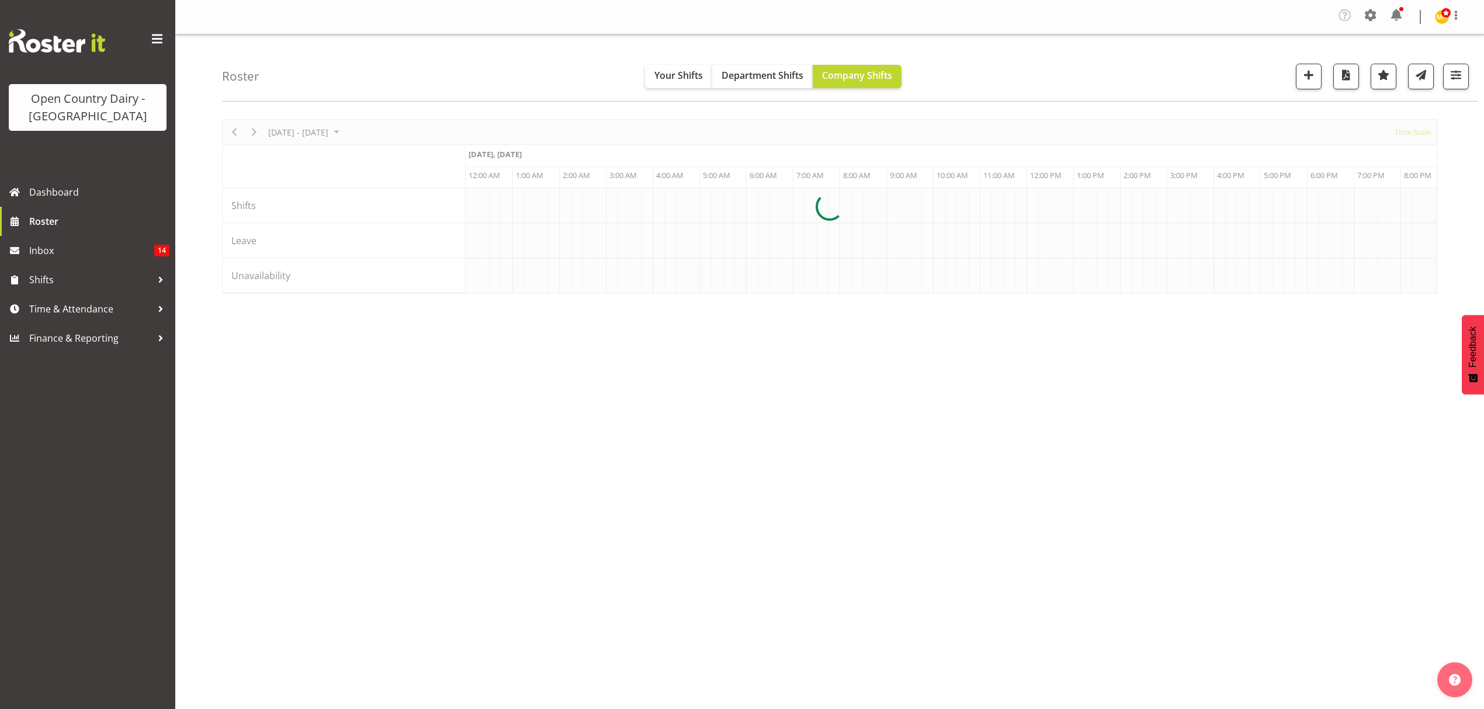
scroll to position [0, 6729]
